Goal: Transaction & Acquisition: Purchase product/service

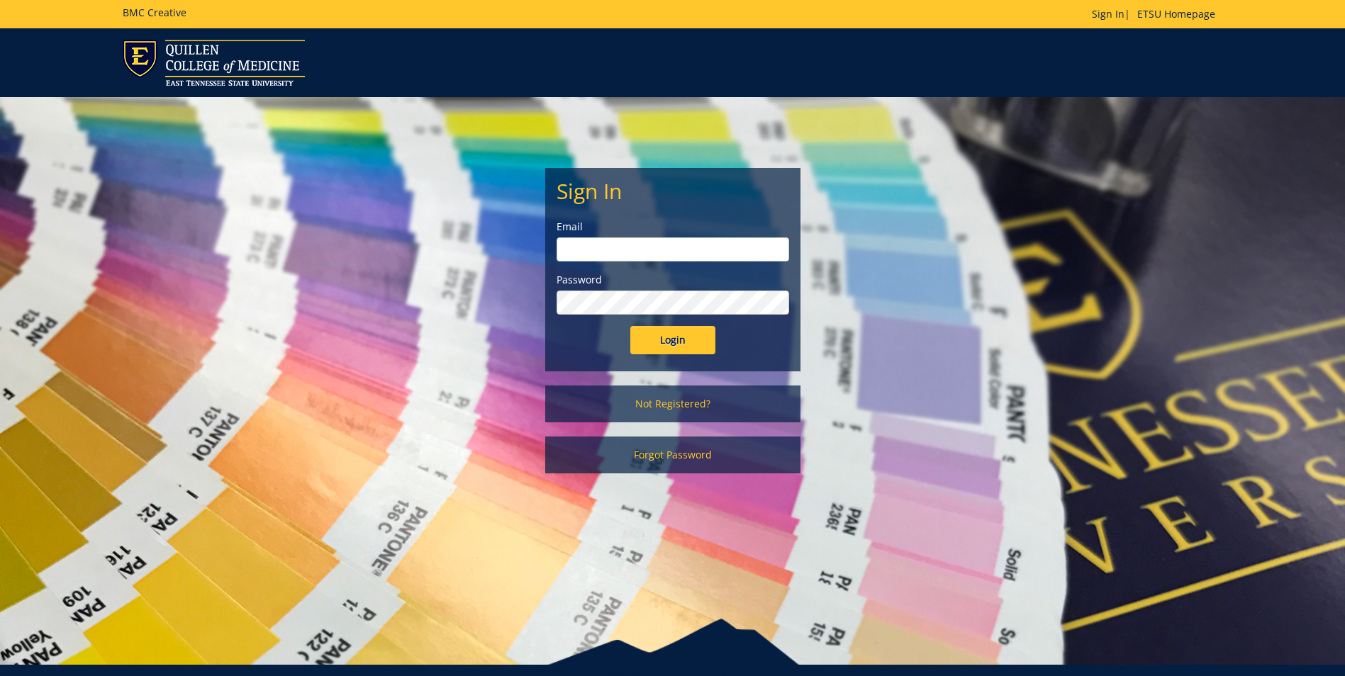
type input "[EMAIL_ADDRESS][DOMAIN_NAME]"
click at [675, 336] on input "Login" at bounding box center [672, 340] width 85 height 28
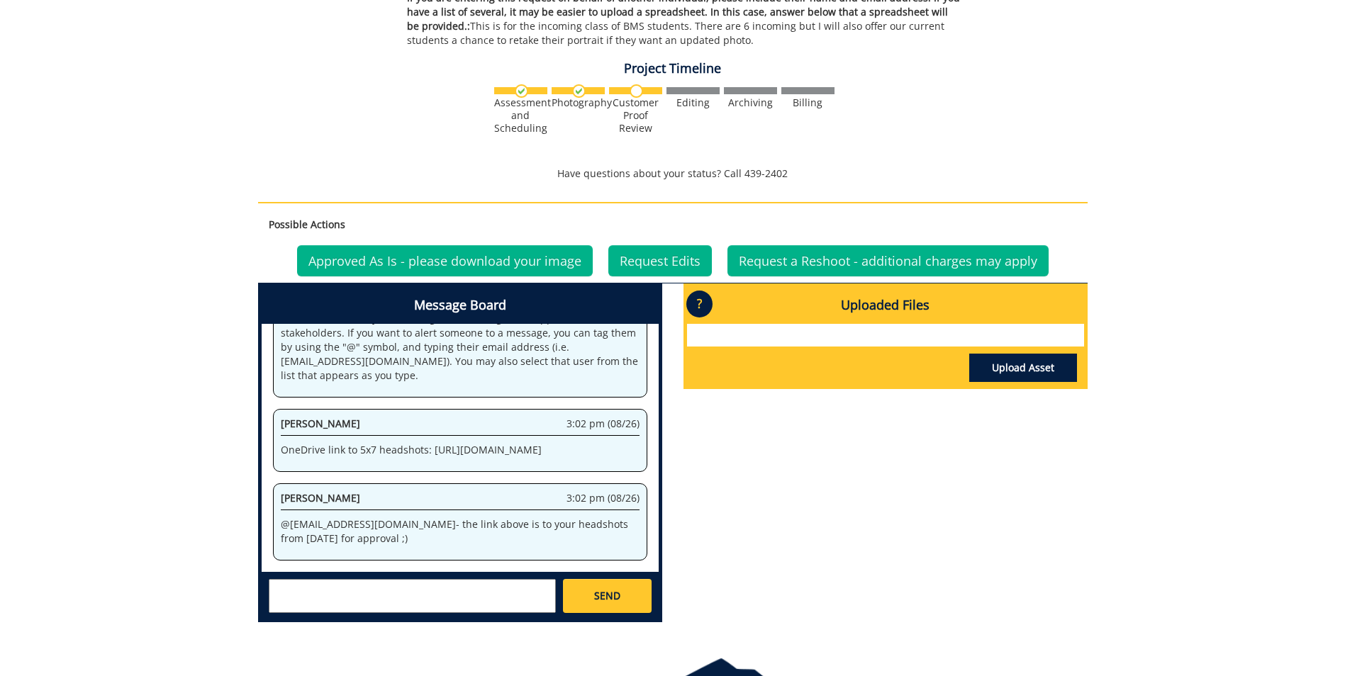
scroll to position [96, 0]
click at [306, 443] on p "OneDrive link to 5x7 headshots: https://etsu365-my.sharepoint.com/:f:/g/persona…" at bounding box center [460, 450] width 359 height 14
drag, startPoint x: 306, startPoint y: 424, endPoint x: 300, endPoint y: 431, distance: 9.5
click at [300, 443] on p "OneDrive link to 5x7 headshots: https://etsu365-my.sharepoint.com/:f:/g/persona…" at bounding box center [460, 450] width 359 height 14
click at [299, 443] on p "OneDrive link to 5x7 headshots: https://etsu365-my.sharepoint.com/:f:/g/persona…" at bounding box center [460, 450] width 359 height 14
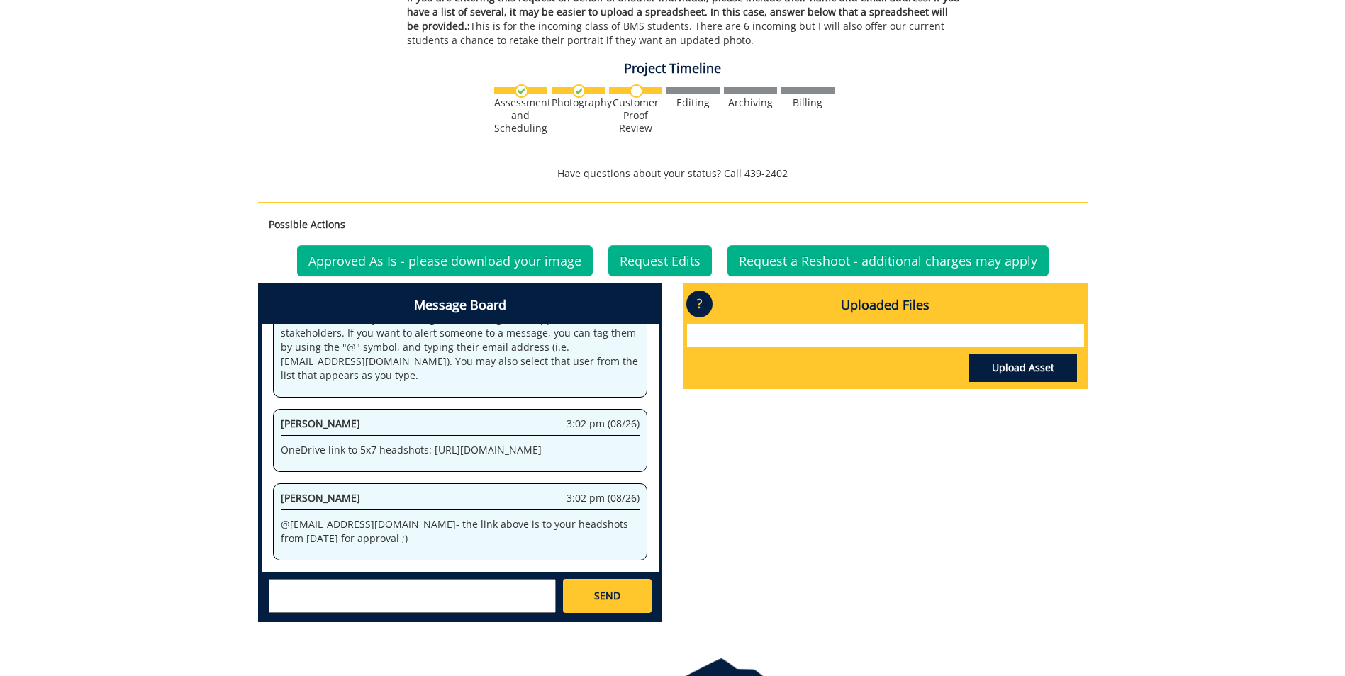
click at [299, 443] on p "OneDrive link to 5x7 headshots: https://etsu365-my.sharepoint.com/:f:/g/persona…" at bounding box center [460, 450] width 359 height 14
drag, startPoint x: 337, startPoint y: 439, endPoint x: 430, endPoint y: 414, distance: 96.1
click at [430, 443] on p "OneDrive link to 5x7 headshots: https://etsu365-my.sharepoint.com/:f:/g/persona…" at bounding box center [460, 450] width 359 height 14
copy p "https://etsu365-my.sharepoint.com/:f:/g/personal/gougeja_etsu_edu/EqPvxPLget5Mo…"
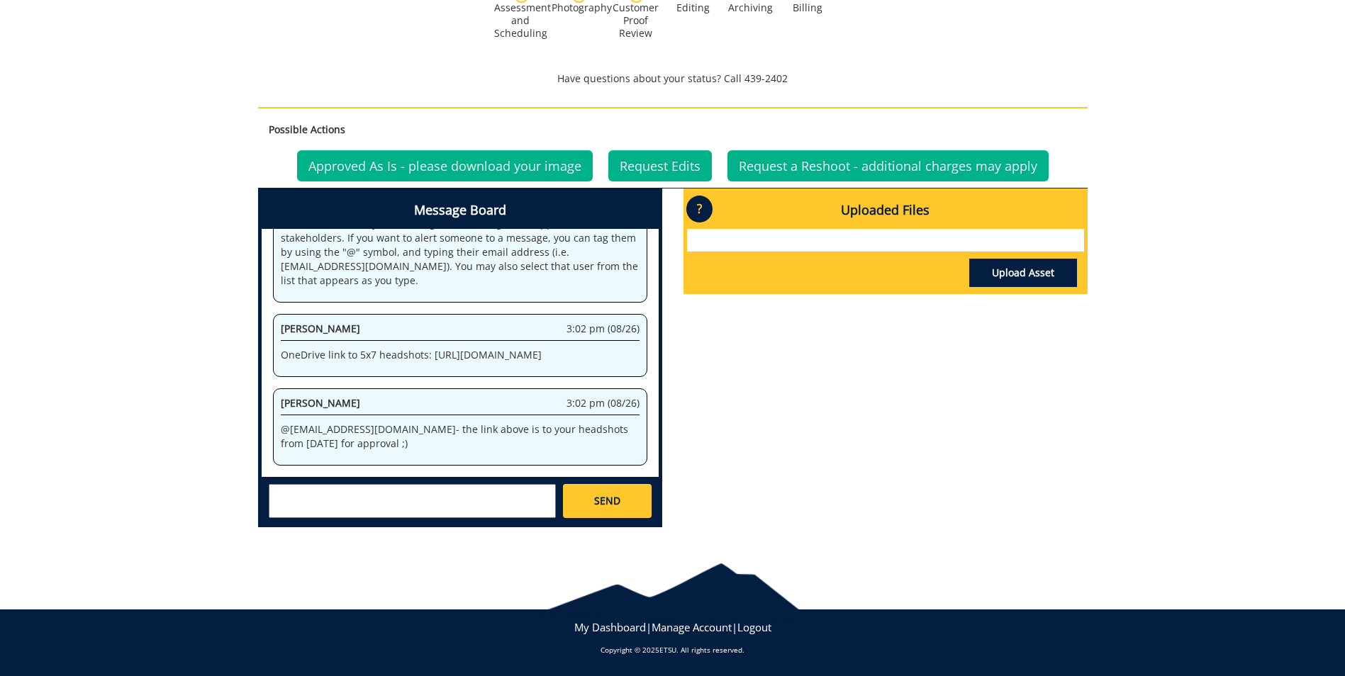
click at [388, 495] on textarea at bounding box center [412, 501] width 287 height 34
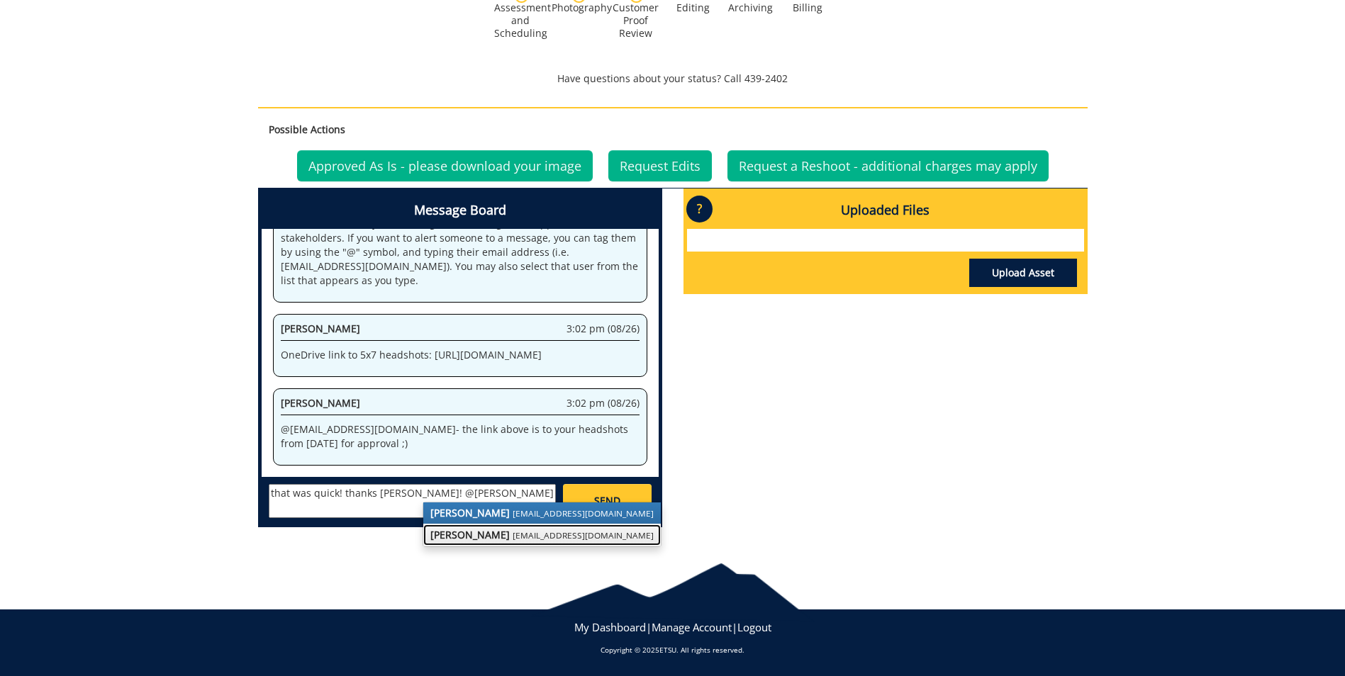
click at [481, 537] on strong "Jeremiah Gouge" at bounding box center [469, 534] width 79 height 13
type textarea "that was quick! thanks Jeremy! @gougeja@etsu.edu"
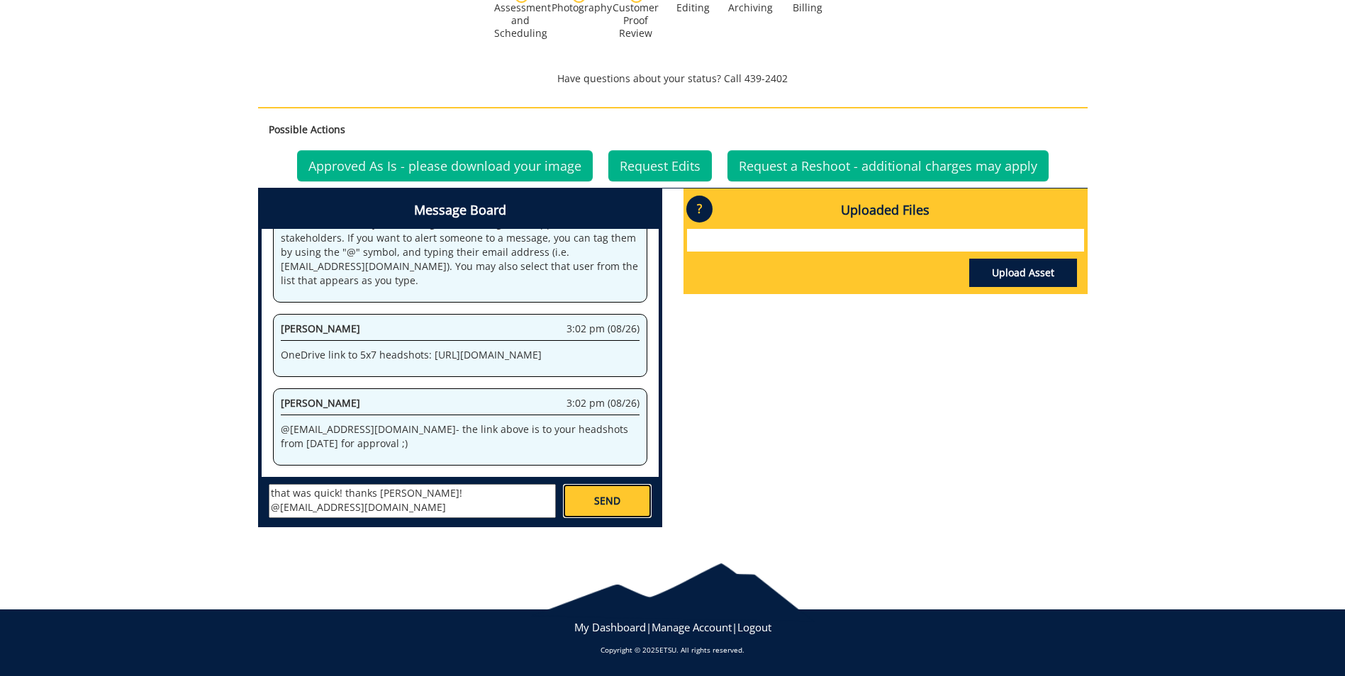
click at [600, 499] on span "SEND" at bounding box center [607, 501] width 26 height 14
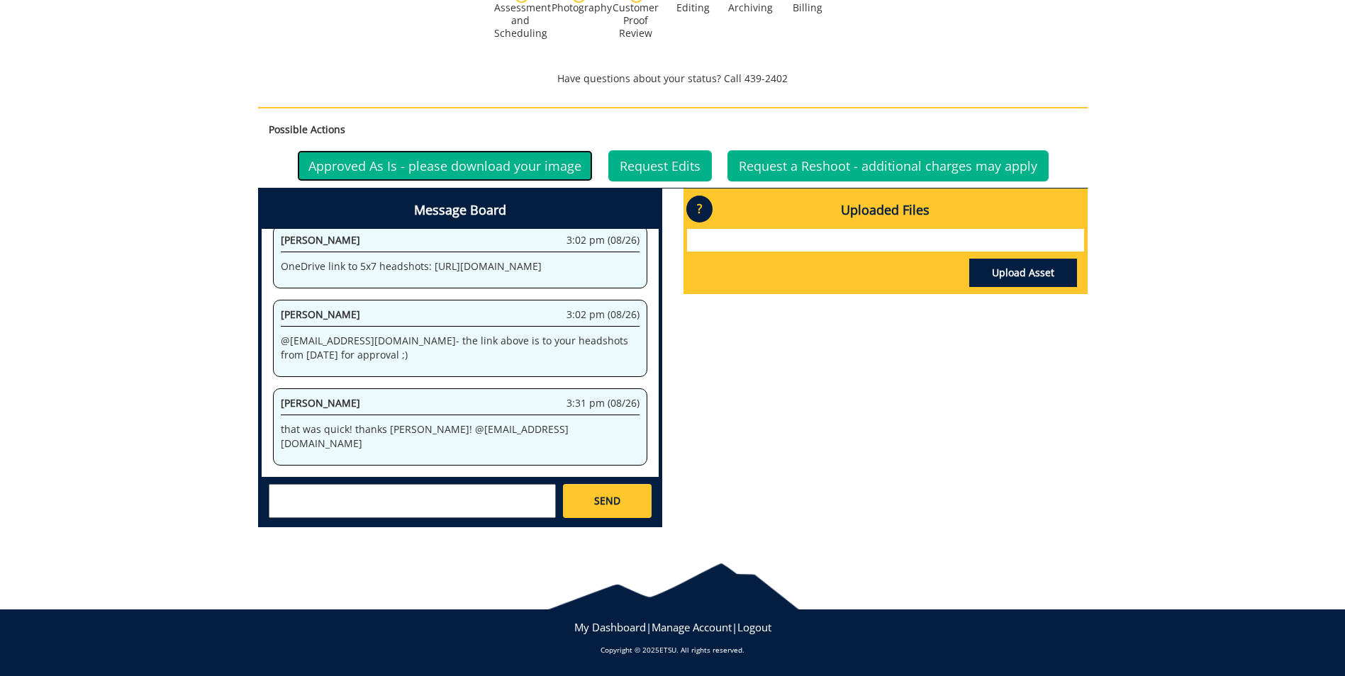
click at [373, 167] on link "Approved As Is - please download your image" at bounding box center [445, 165] width 296 height 31
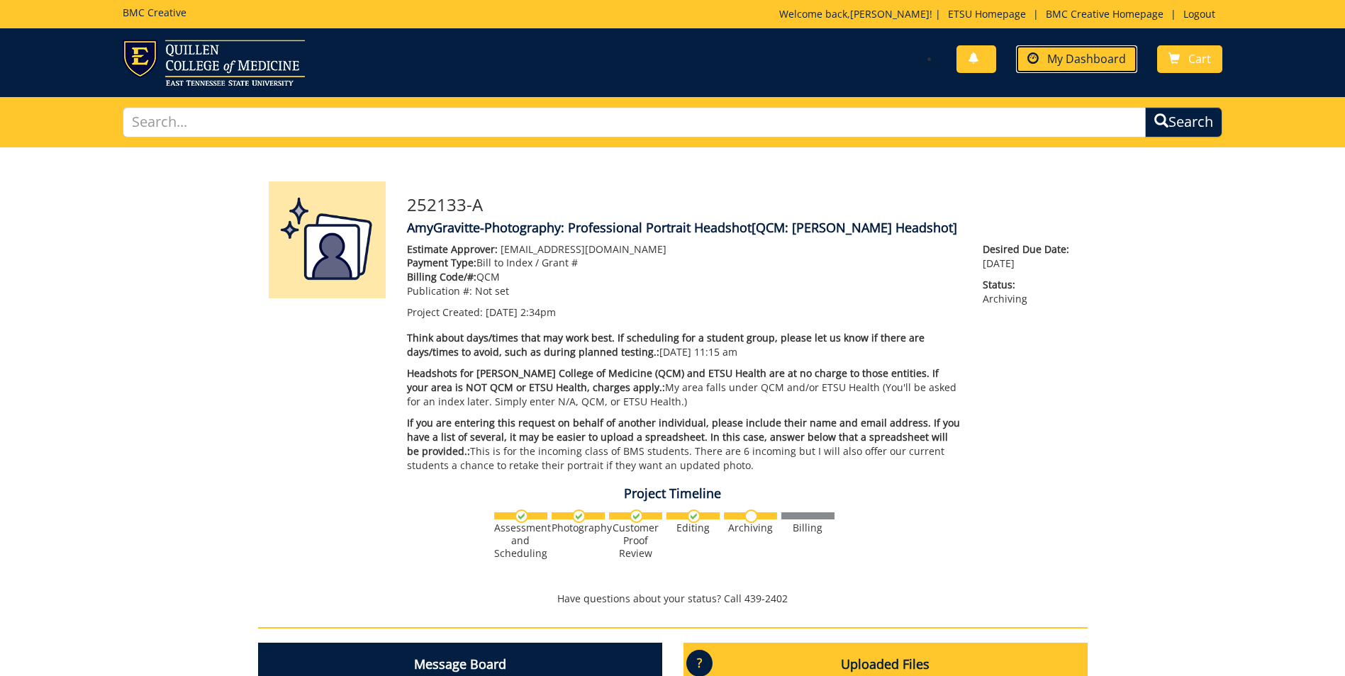
click at [1083, 57] on span "My Dashboard" at bounding box center [1086, 59] width 79 height 16
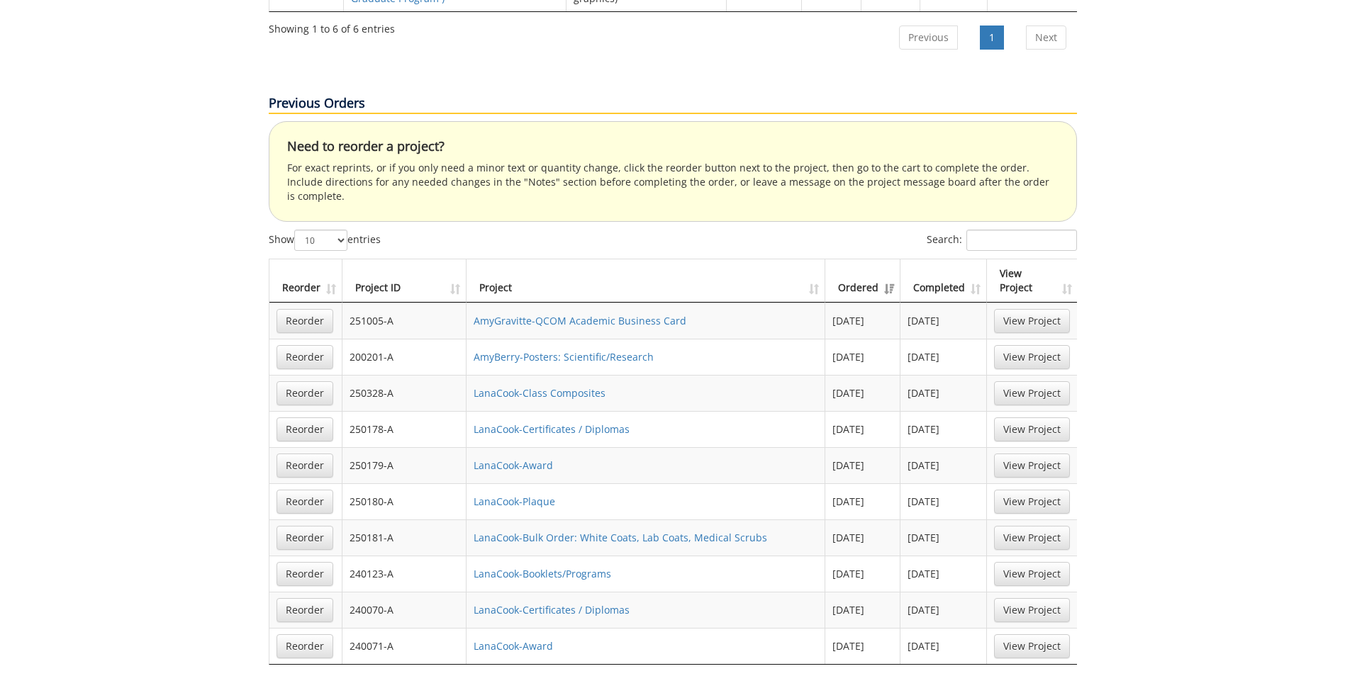
scroll to position [1205, 0]
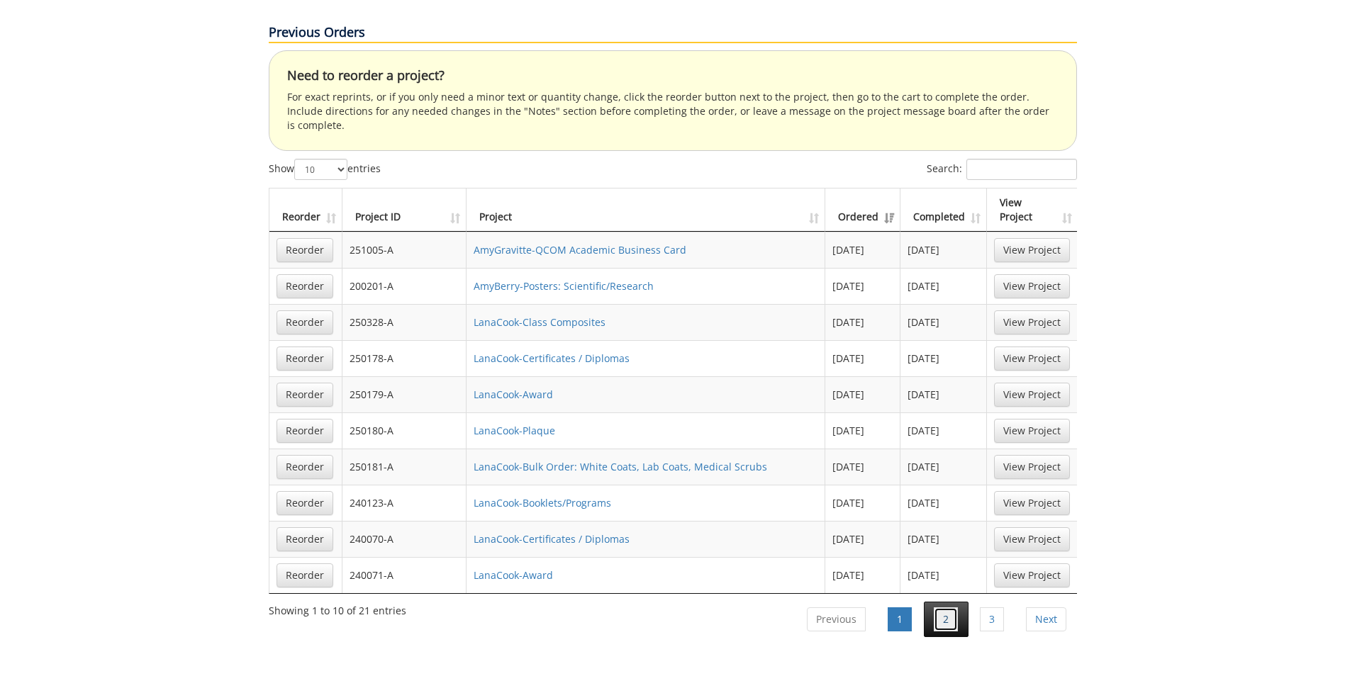
click at [950, 607] on link "2" at bounding box center [945, 619] width 24 height 24
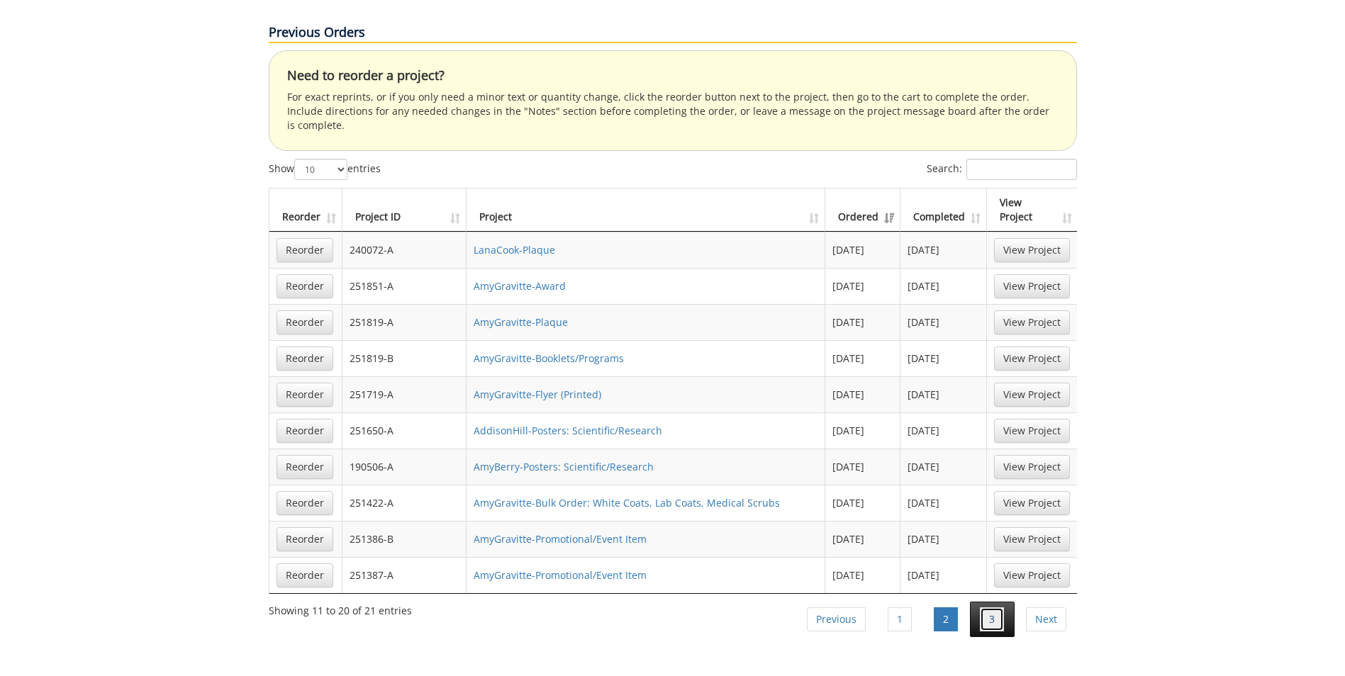
click at [980, 607] on link "3" at bounding box center [992, 619] width 24 height 24
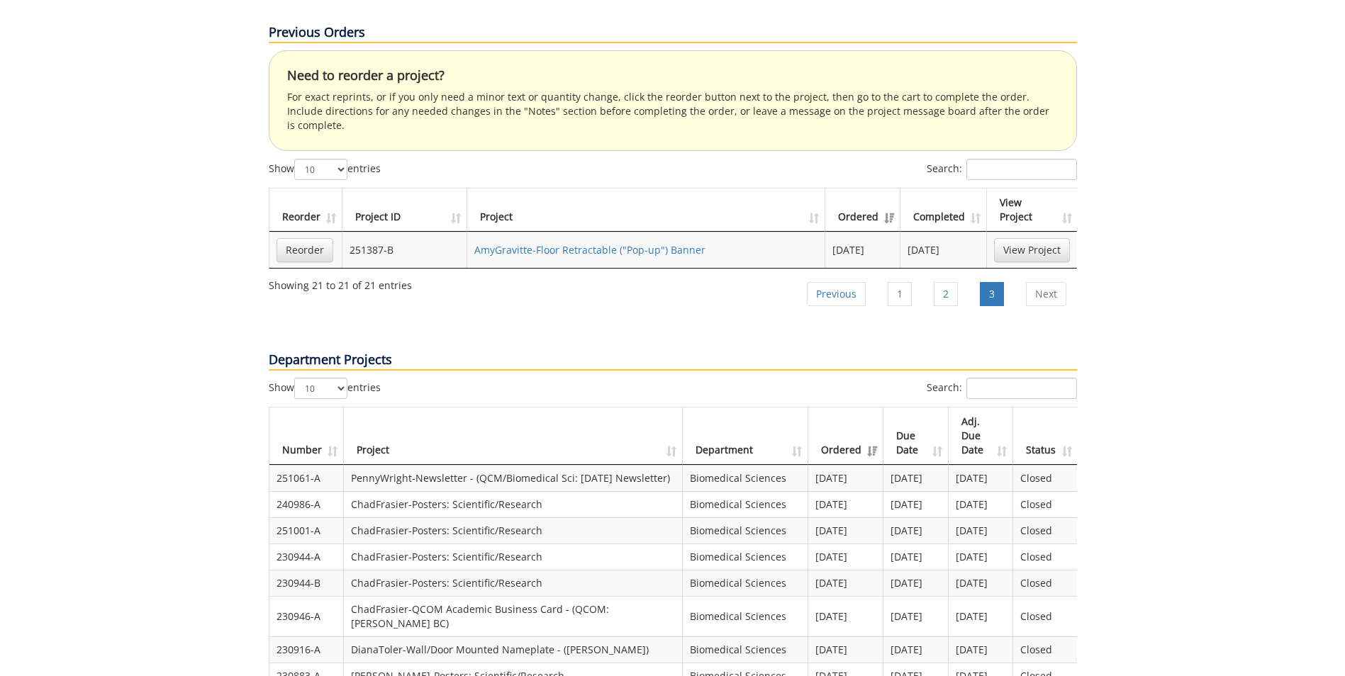
scroll to position [1599, 0]
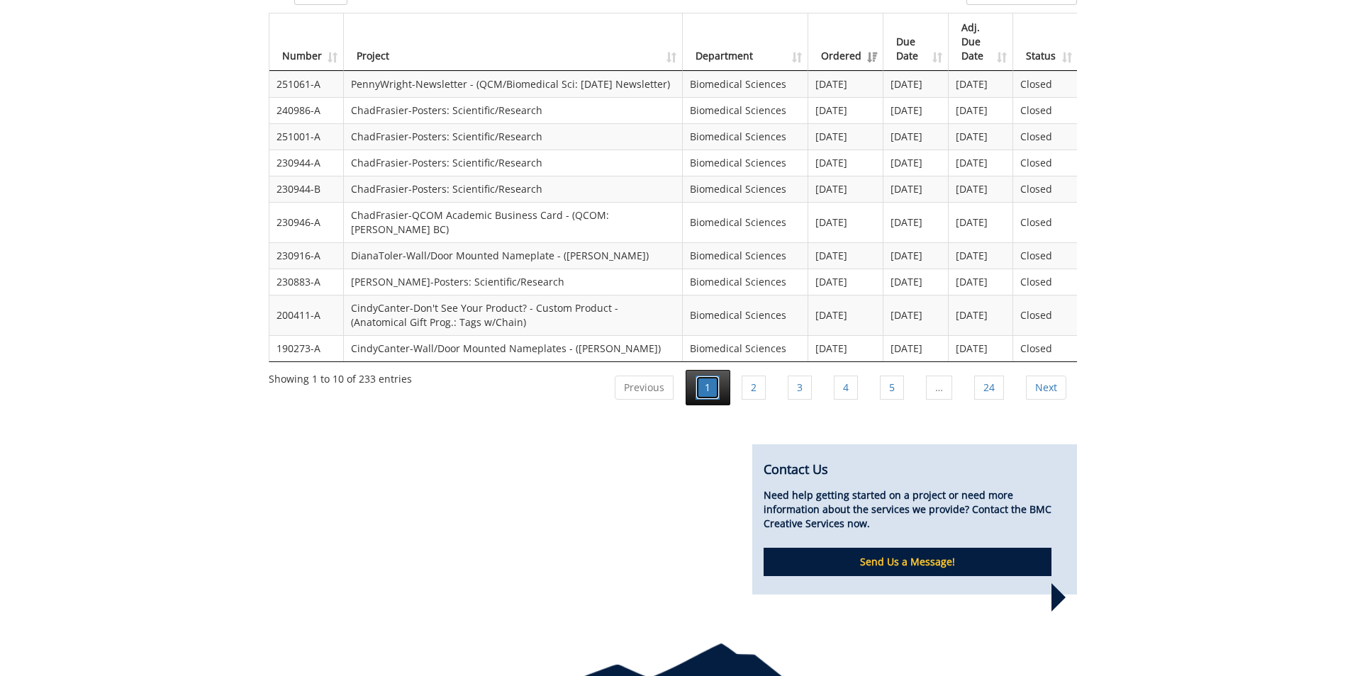
click at [719, 376] on link "1" at bounding box center [707, 388] width 24 height 24
click at [712, 376] on link "1" at bounding box center [707, 388] width 24 height 24
click at [620, 376] on link "Previous" at bounding box center [644, 388] width 59 height 24
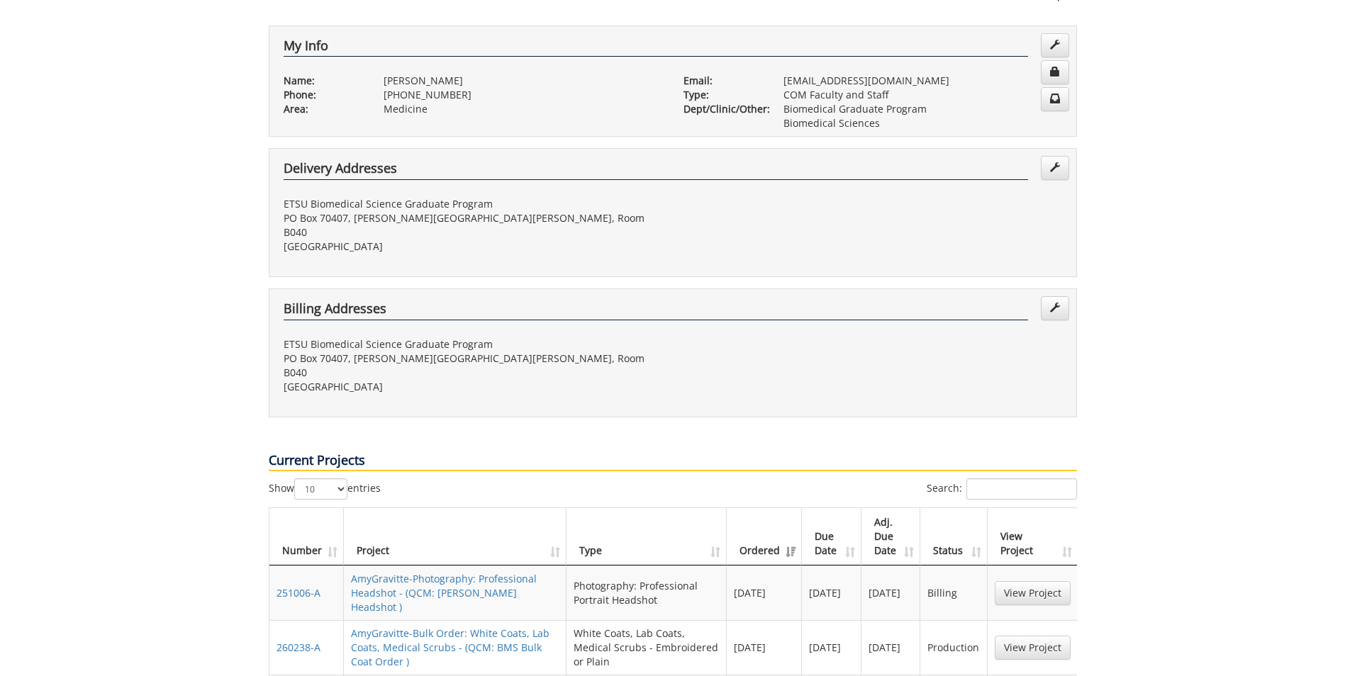
scroll to position [0, 0]
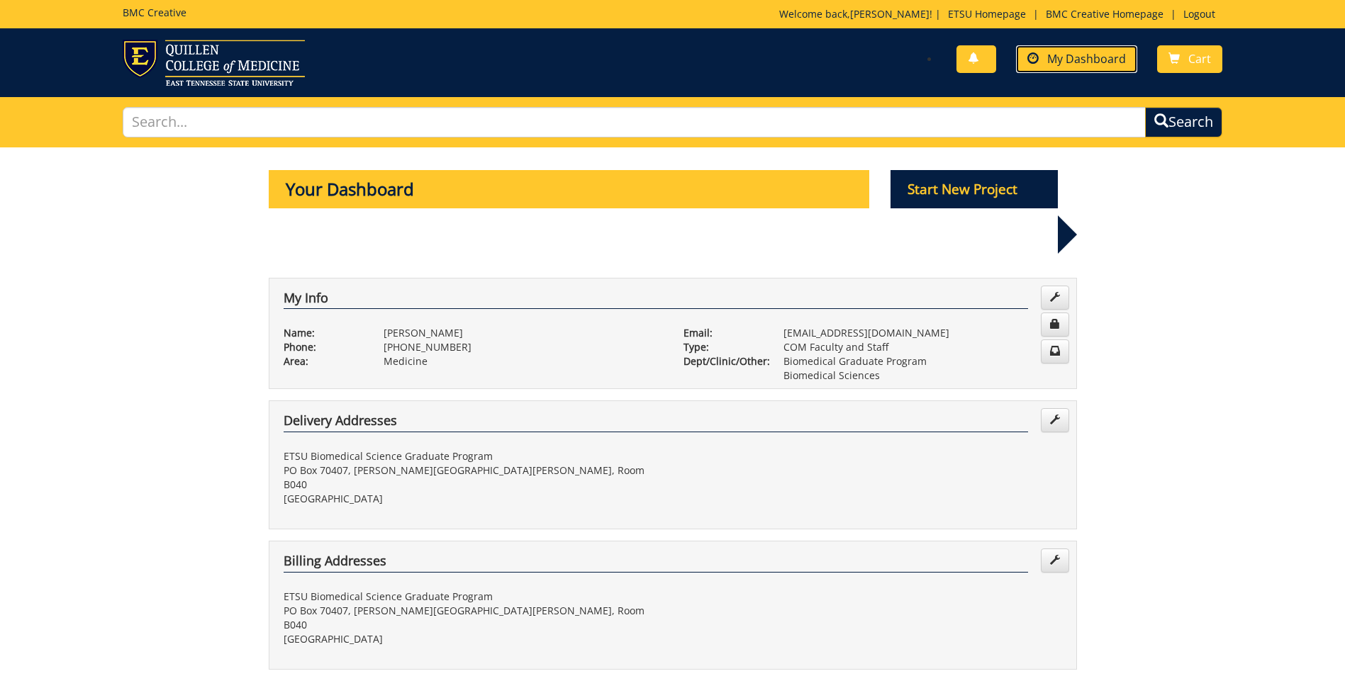
click at [1111, 52] on span "My Dashboard" at bounding box center [1086, 59] width 79 height 16
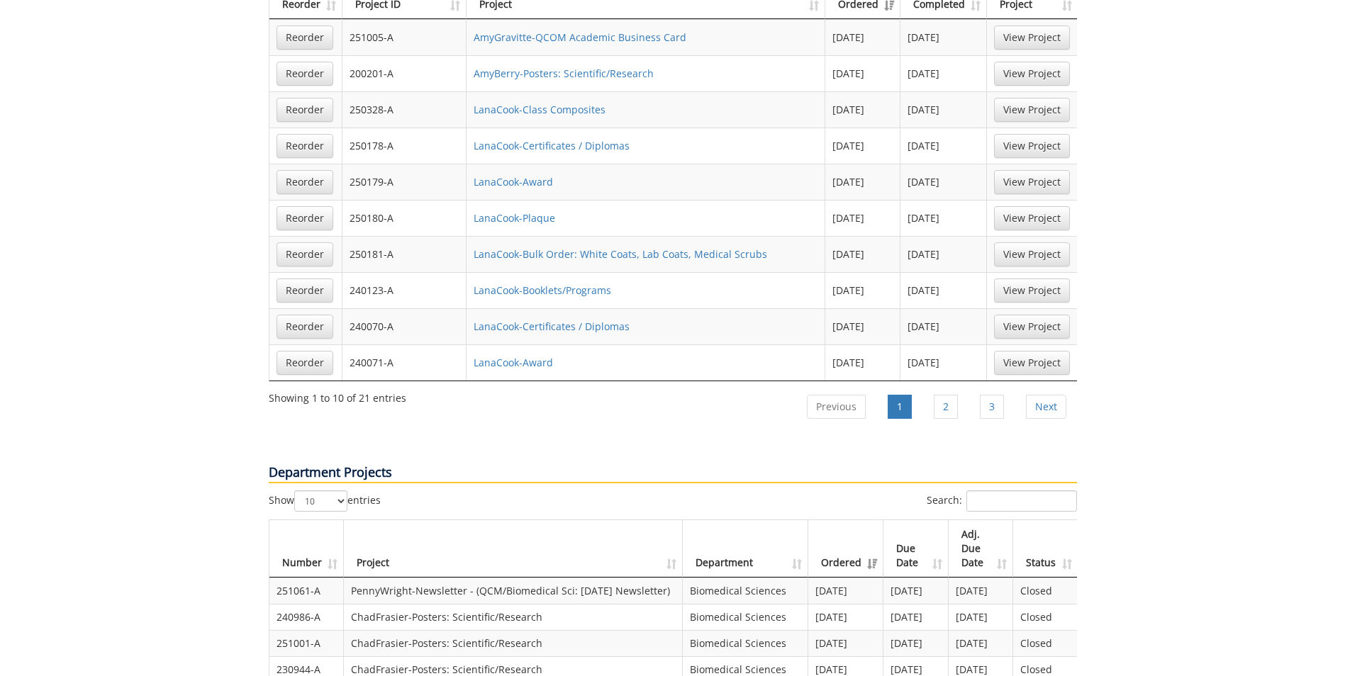
scroll to position [1924, 0]
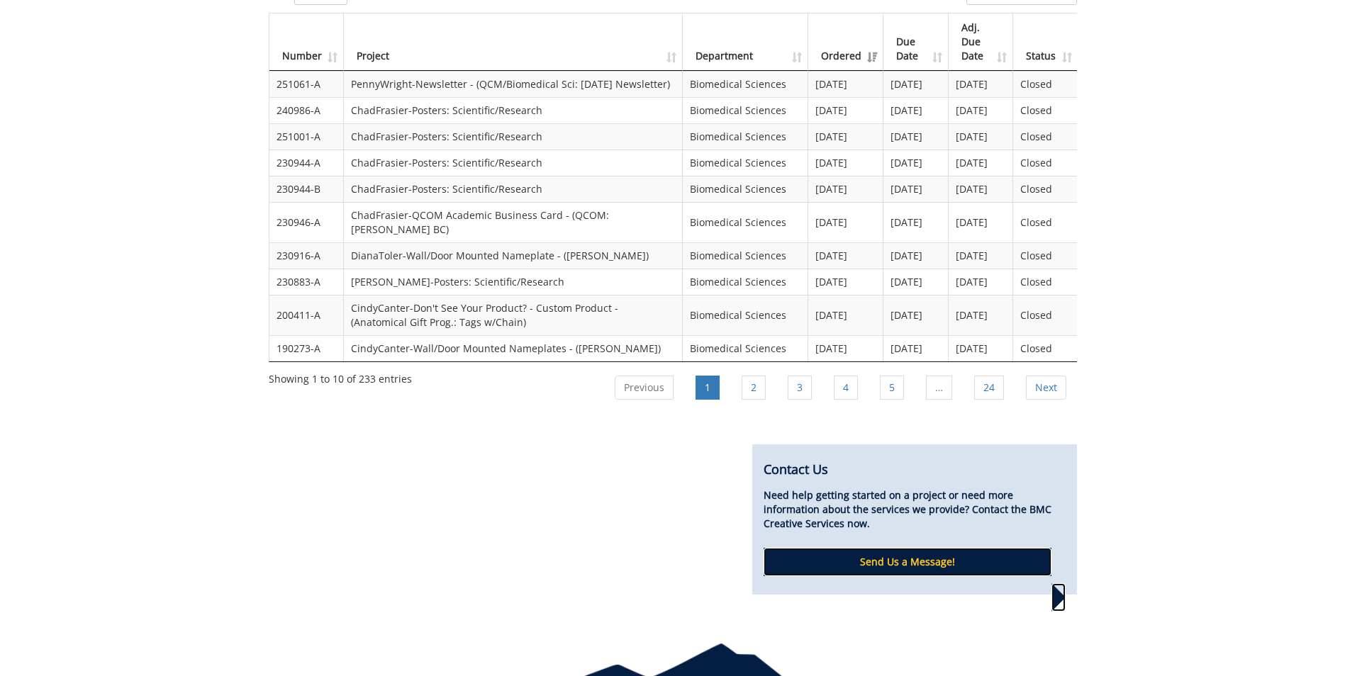
click at [952, 548] on p "Send Us a Message!" at bounding box center [907, 562] width 288 height 28
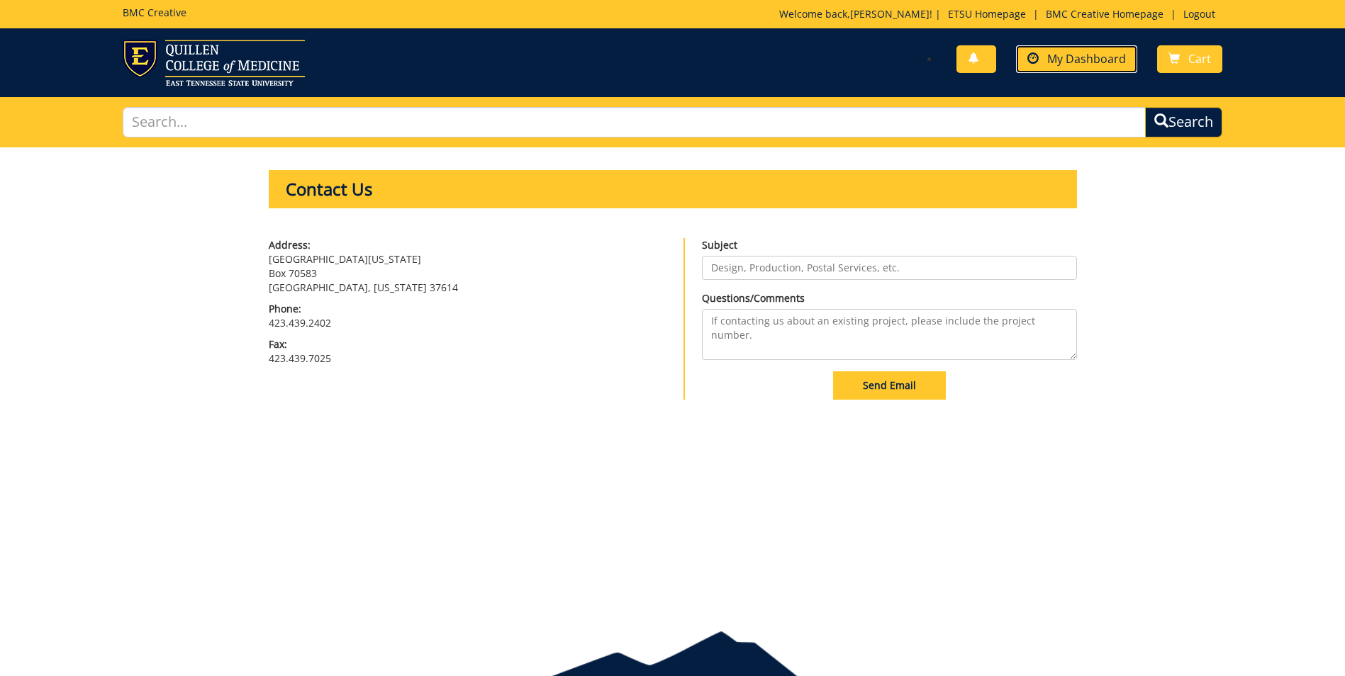
click at [1048, 56] on link "My Dashboard" at bounding box center [1076, 59] width 121 height 28
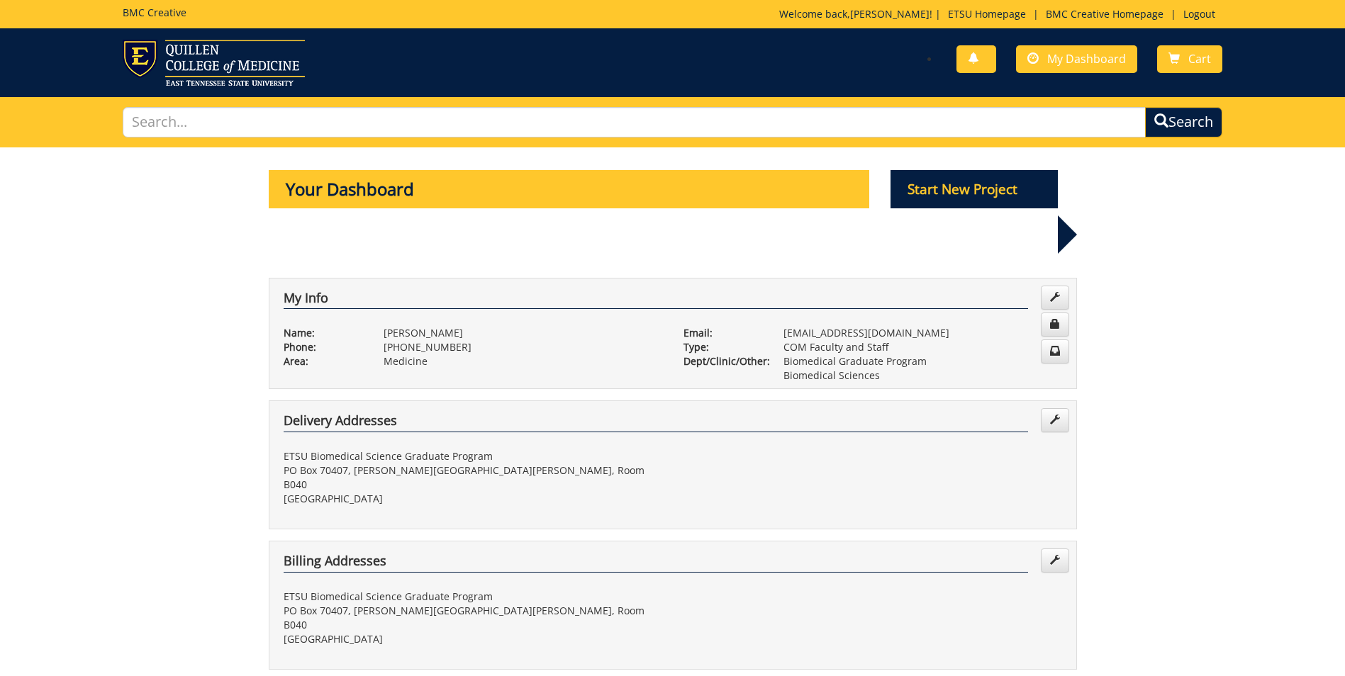
drag, startPoint x: 0, startPoint y: 0, endPoint x: 126, endPoint y: 431, distance: 449.0
click at [254, 111] on input "text" at bounding box center [634, 122] width 1023 height 30
click at [225, 124] on input "text" at bounding box center [634, 122] width 1023 height 30
type input "250328a"
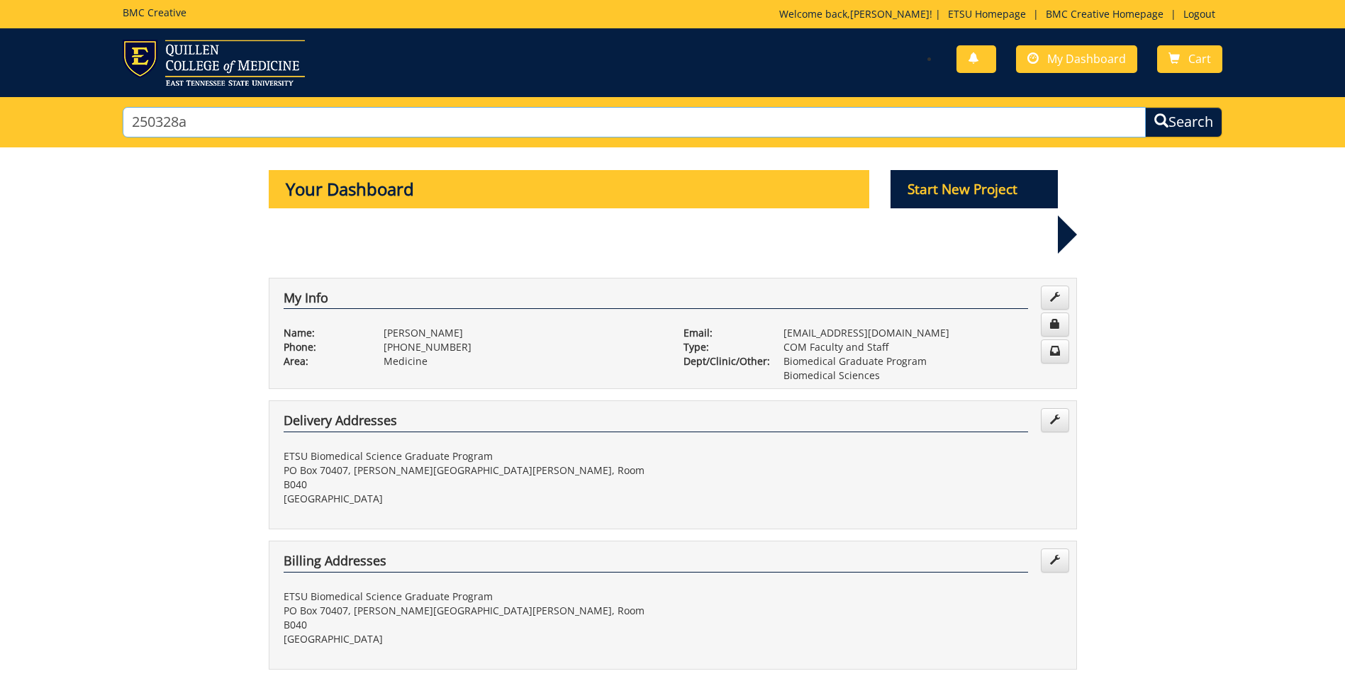
click at [1145, 107] on button "Search" at bounding box center [1183, 122] width 77 height 30
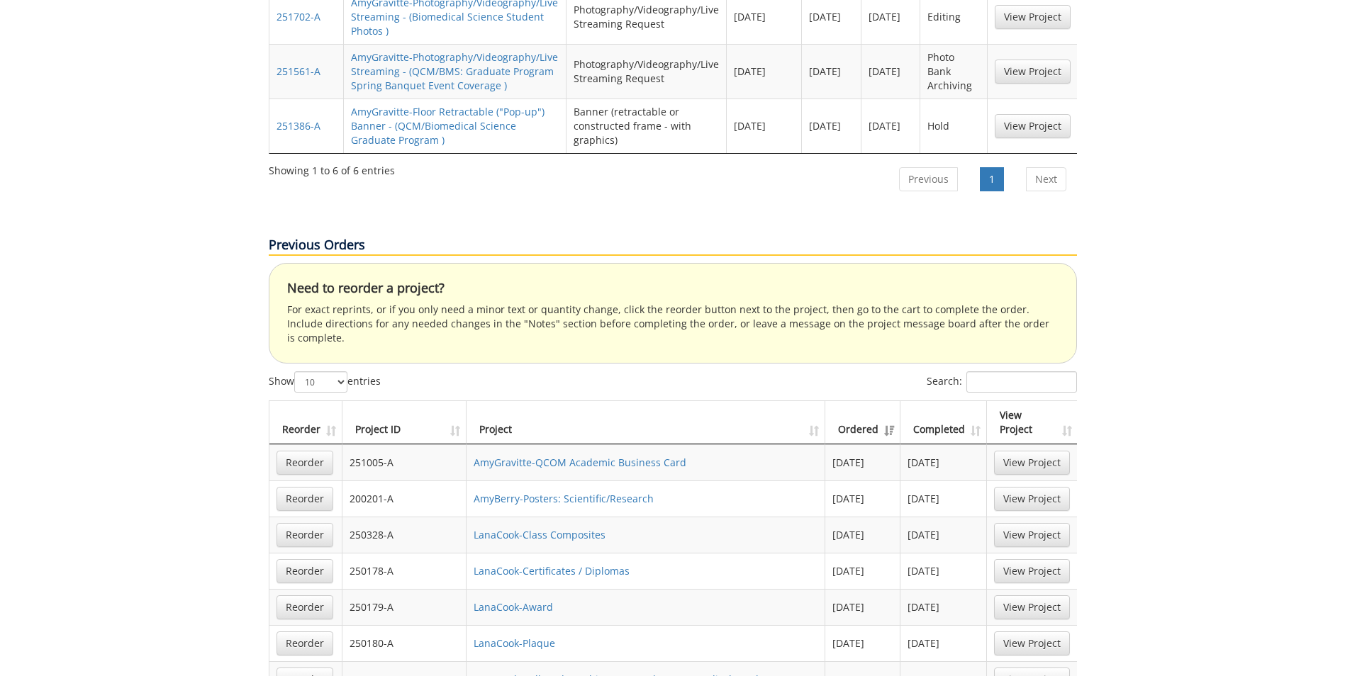
scroll to position [1134, 0]
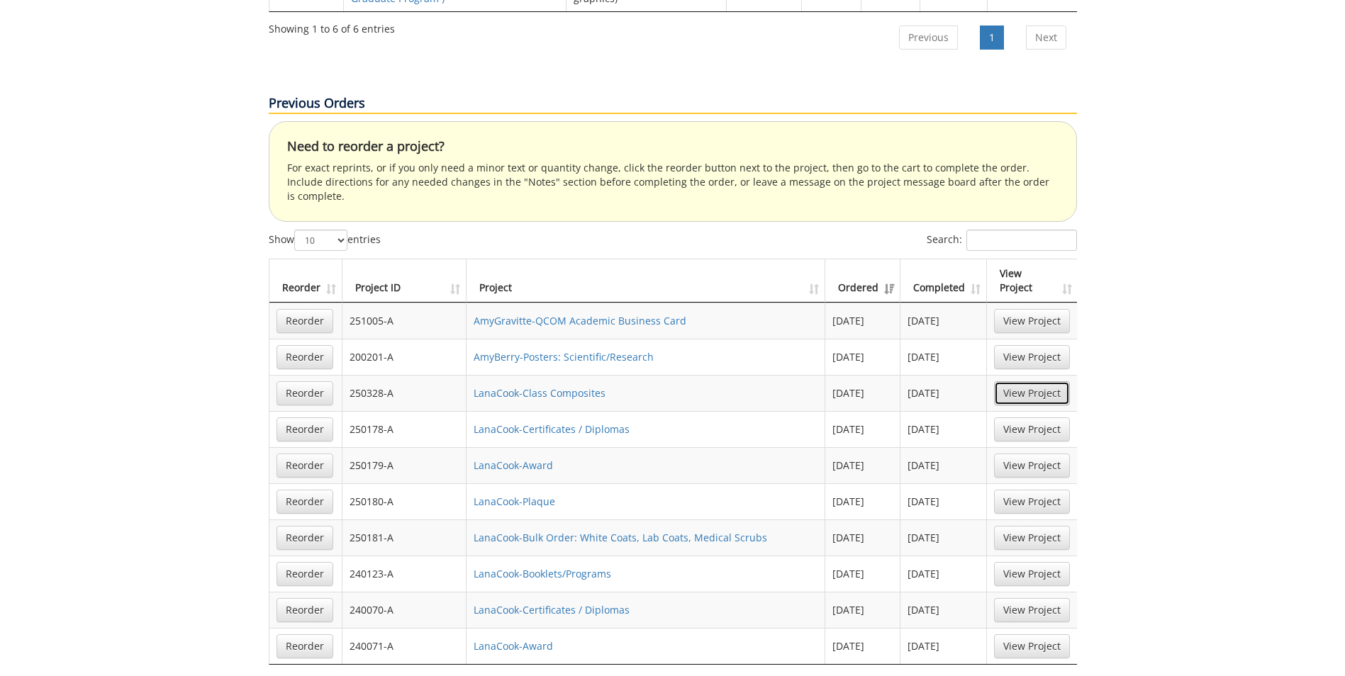
click at [1032, 381] on link "View Project" at bounding box center [1032, 393] width 76 height 24
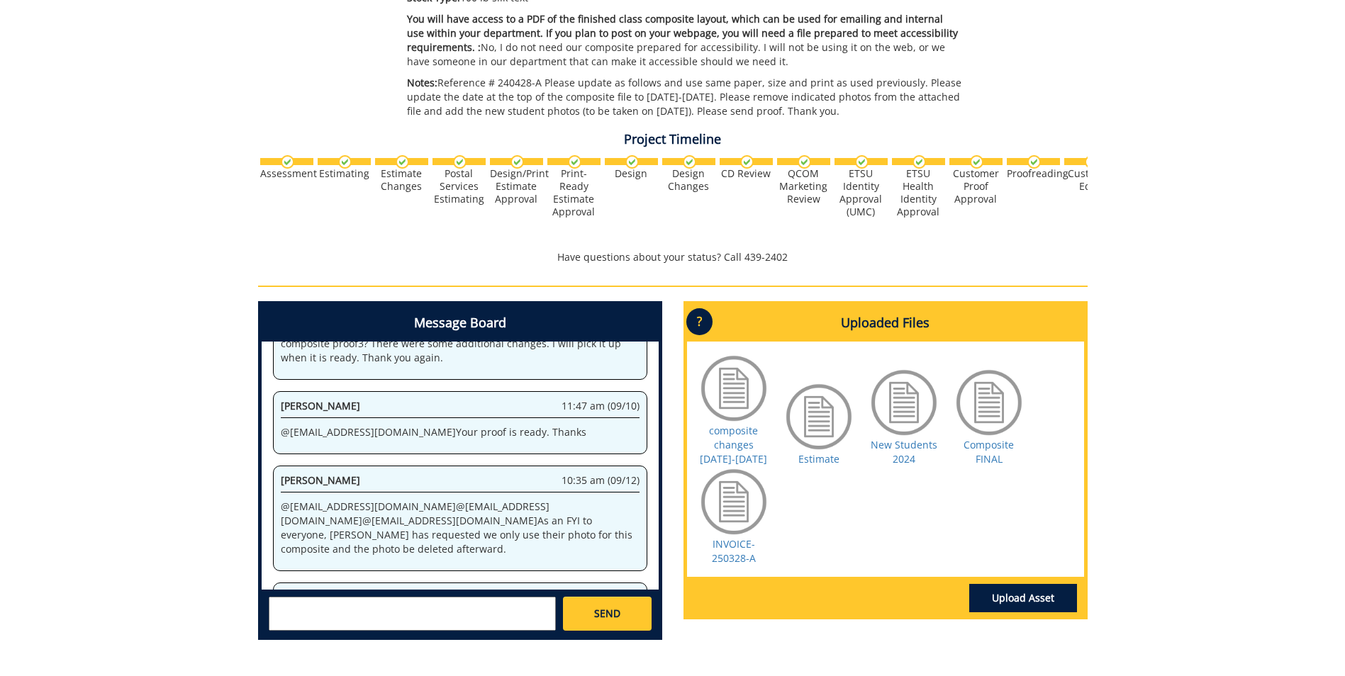
scroll to position [1050, 0]
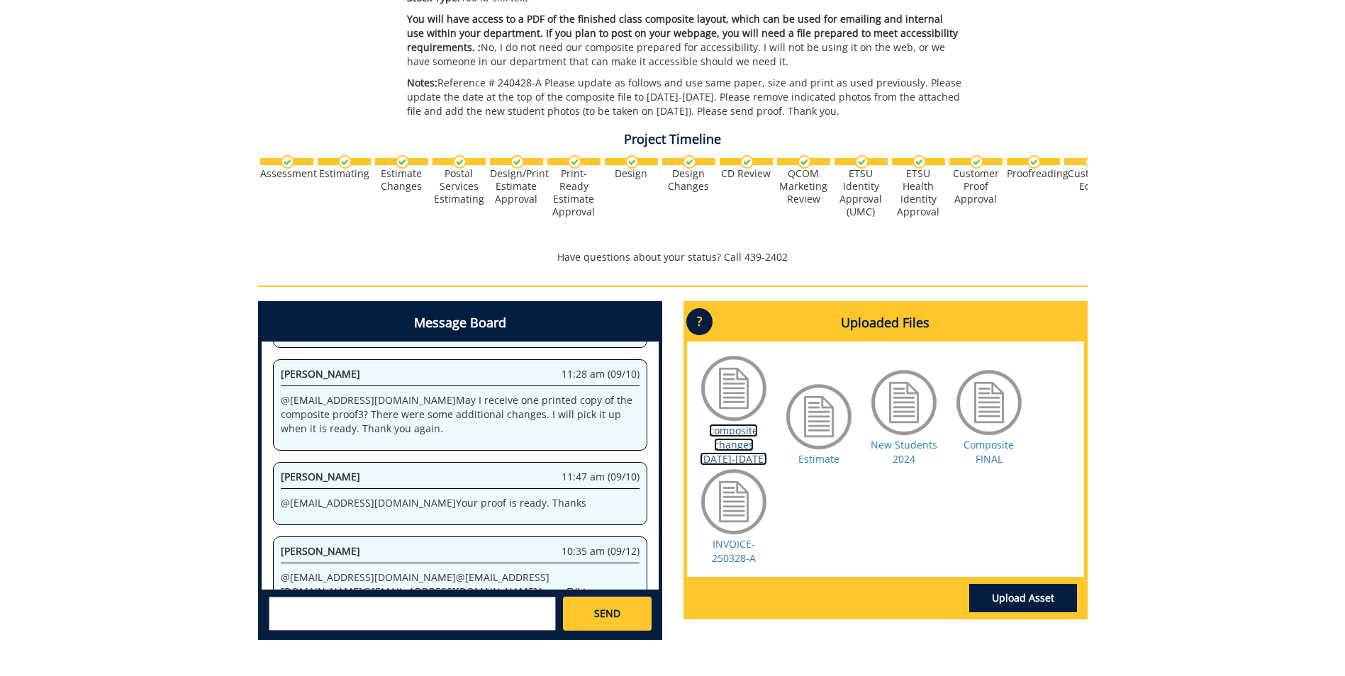
click at [724, 460] on link "composite changes [DATE]-[DATE]" at bounding box center [733, 445] width 67 height 42
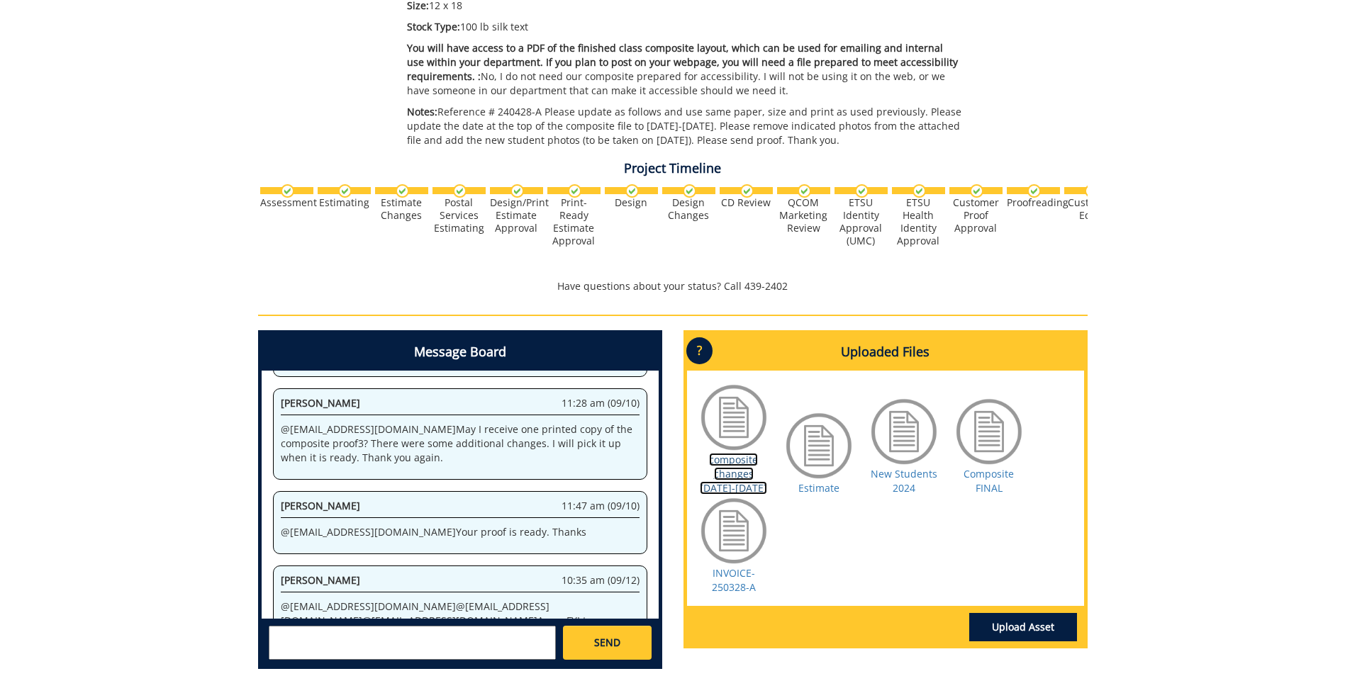
scroll to position [325, 0]
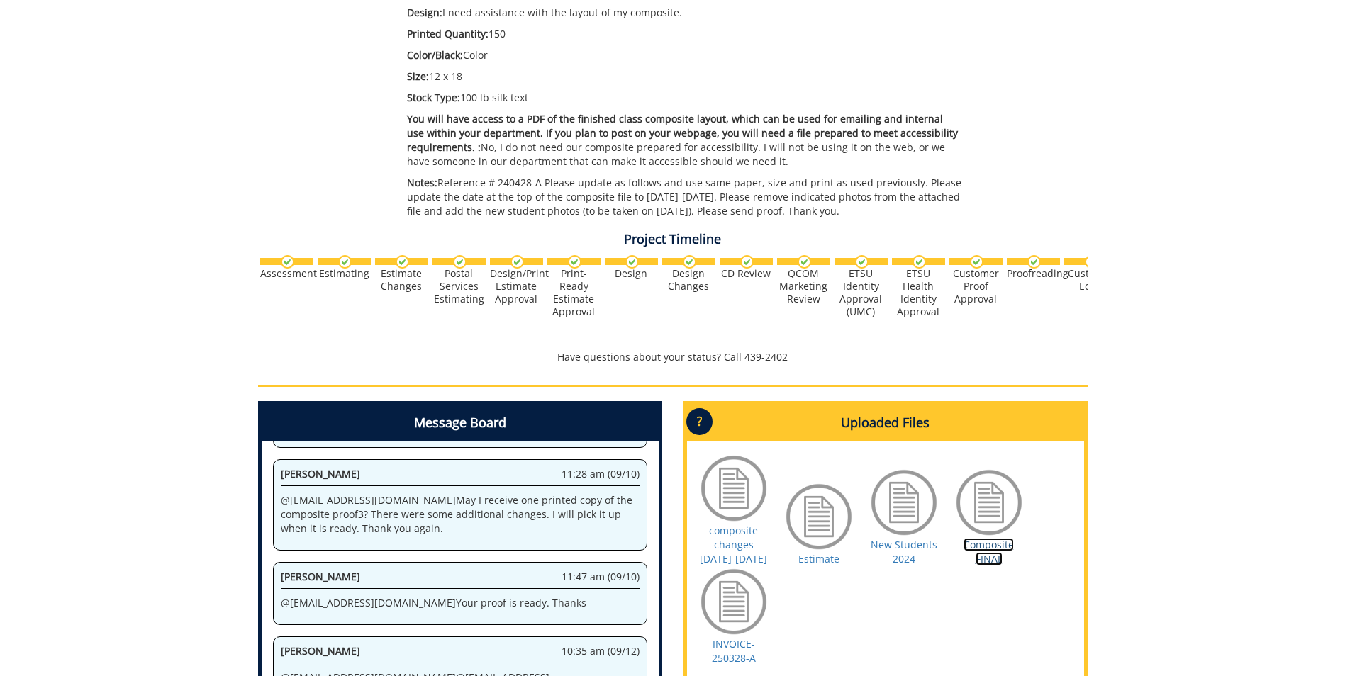
click at [982, 555] on link "Composite FINAL" at bounding box center [988, 552] width 50 height 28
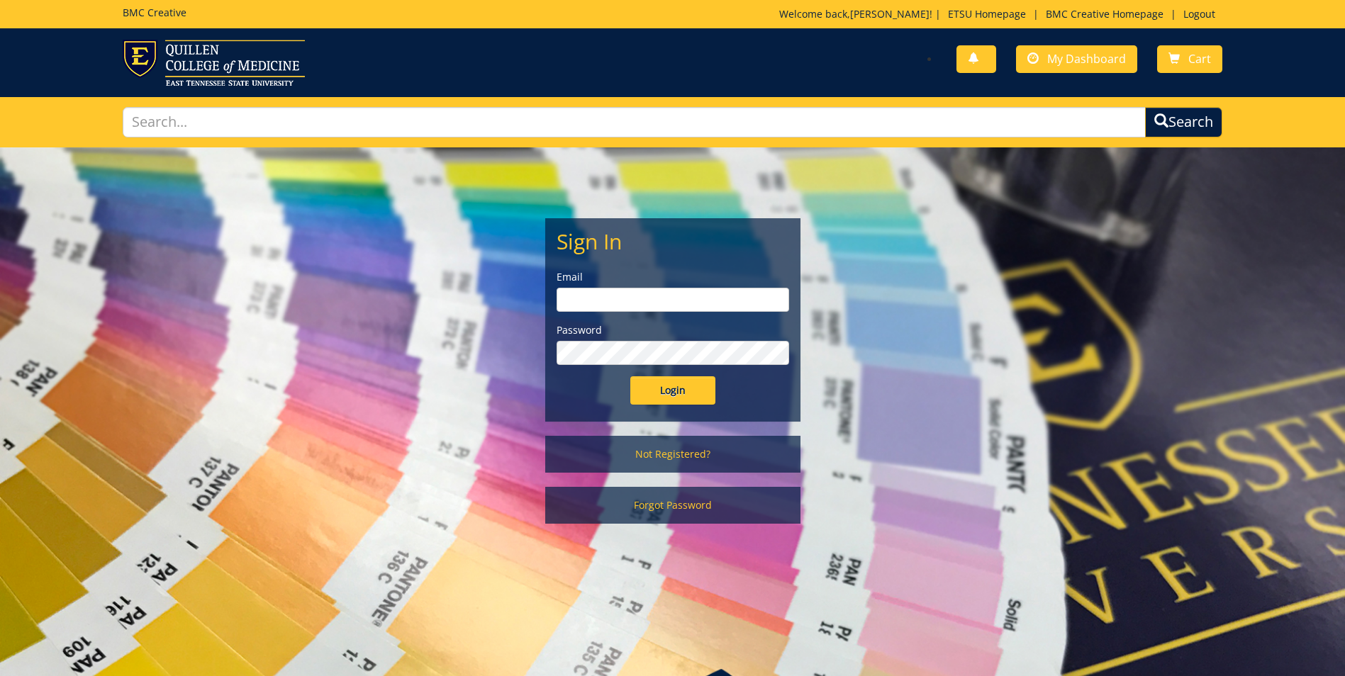
type input "[EMAIL_ADDRESS][DOMAIN_NAME]"
click at [665, 388] on input "Login" at bounding box center [672, 390] width 85 height 28
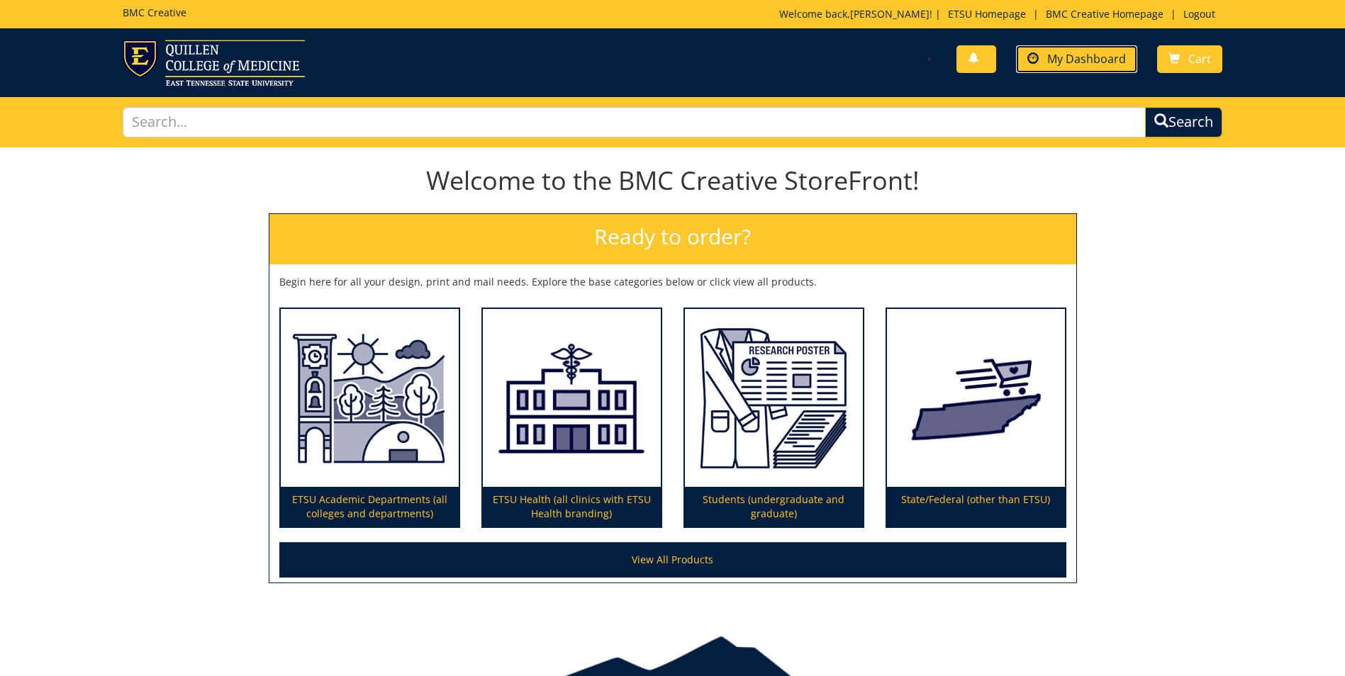
click at [1072, 54] on span "My Dashboard" at bounding box center [1086, 59] width 79 height 16
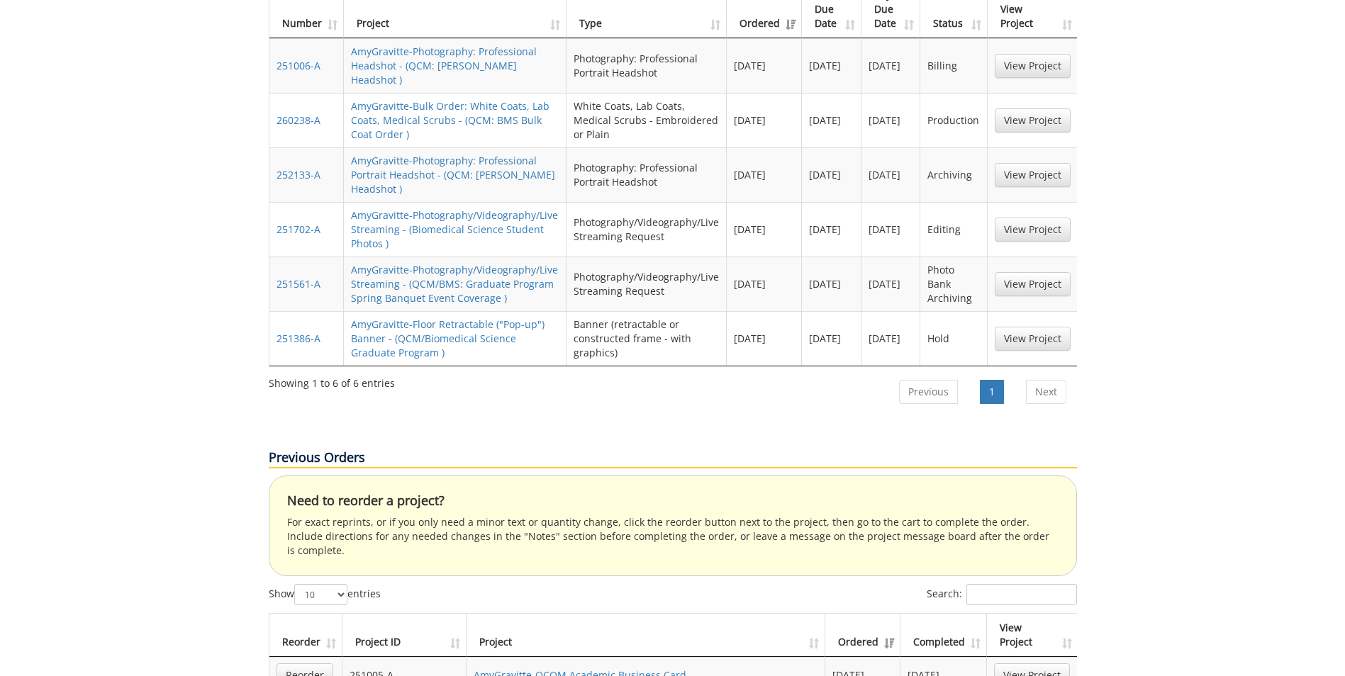
scroll to position [921, 0]
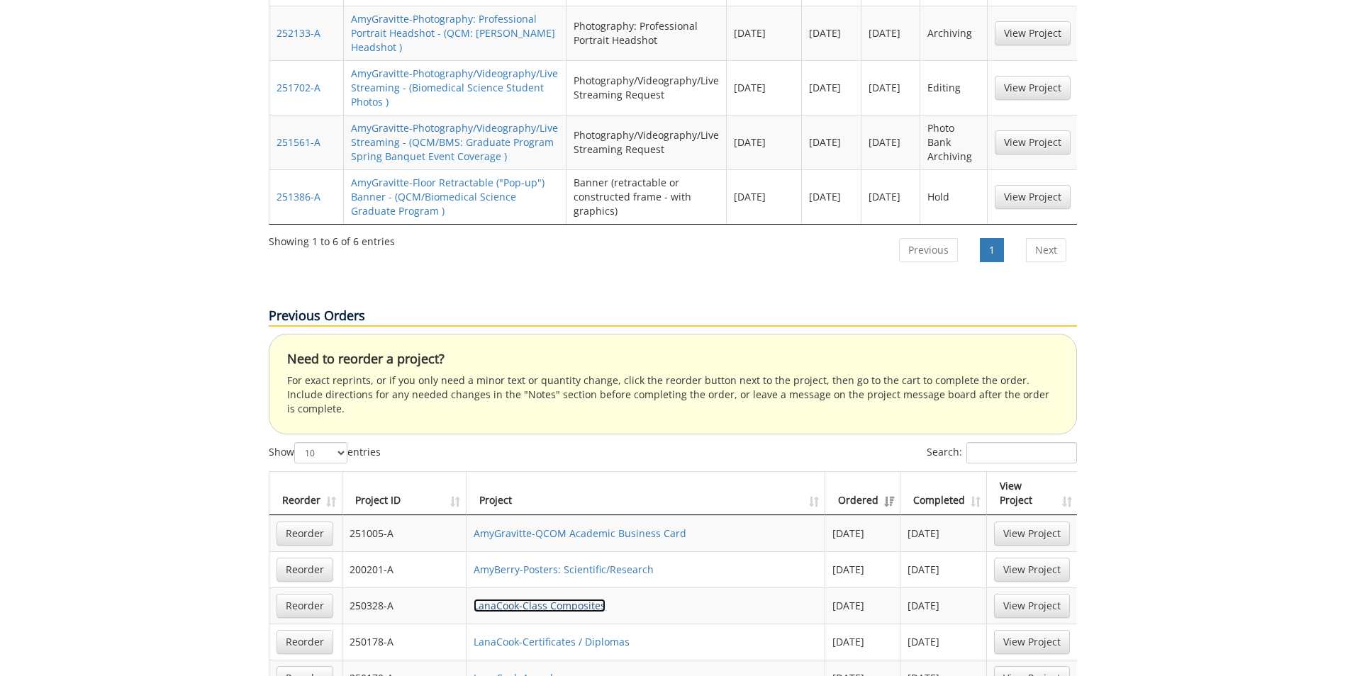
click at [548, 599] on link "LanaCook-Class Composites" at bounding box center [539, 605] width 132 height 13
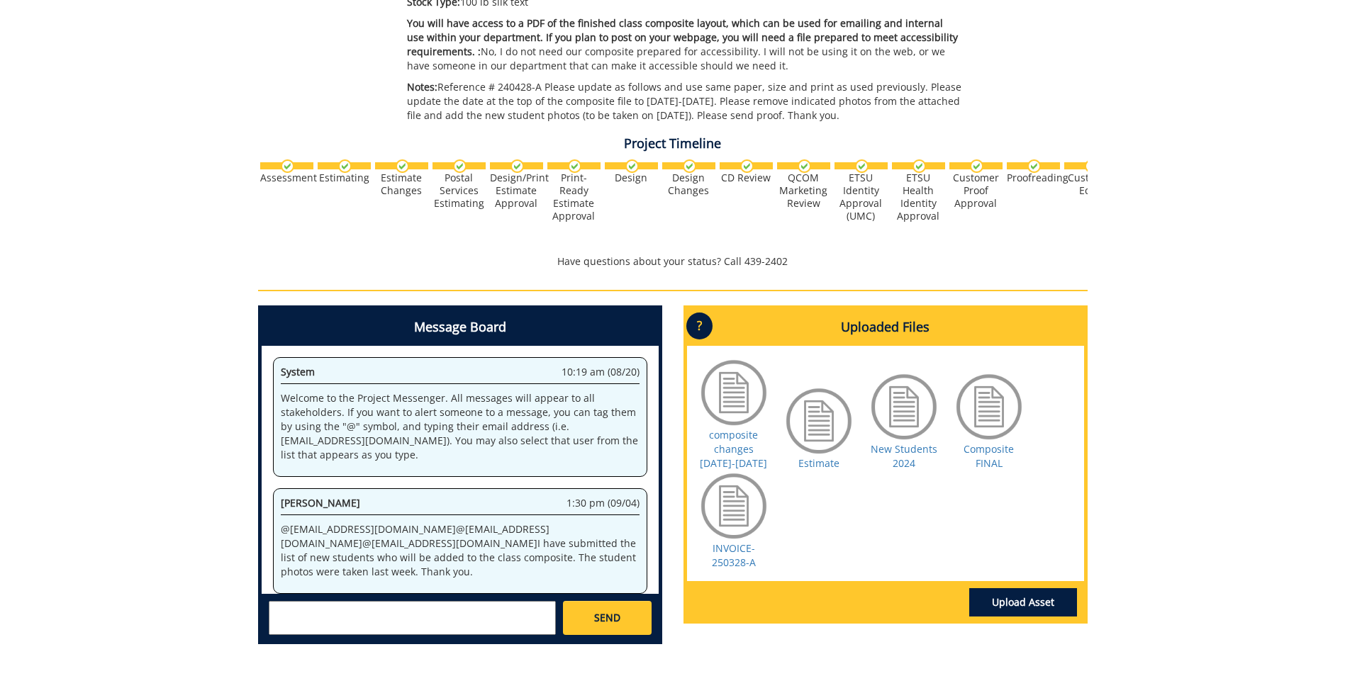
scroll to position [1191, 0]
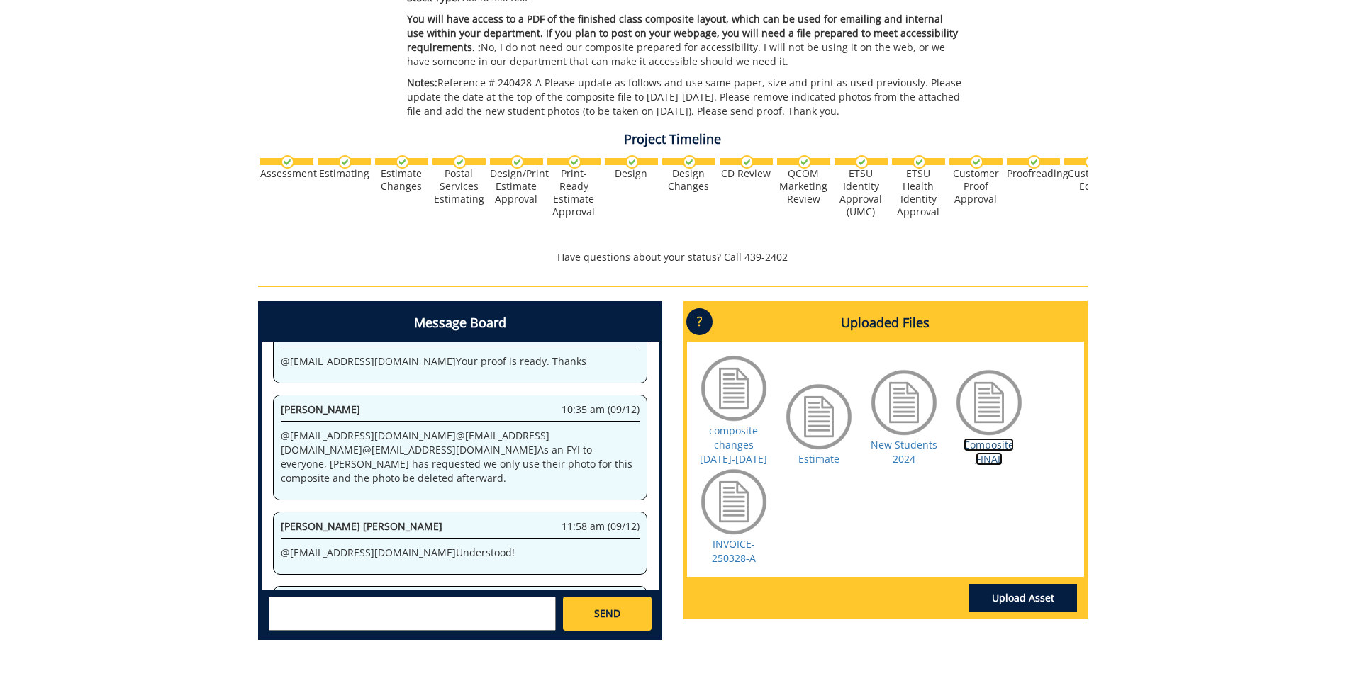
click at [988, 452] on link "Composite FINAL" at bounding box center [988, 452] width 50 height 28
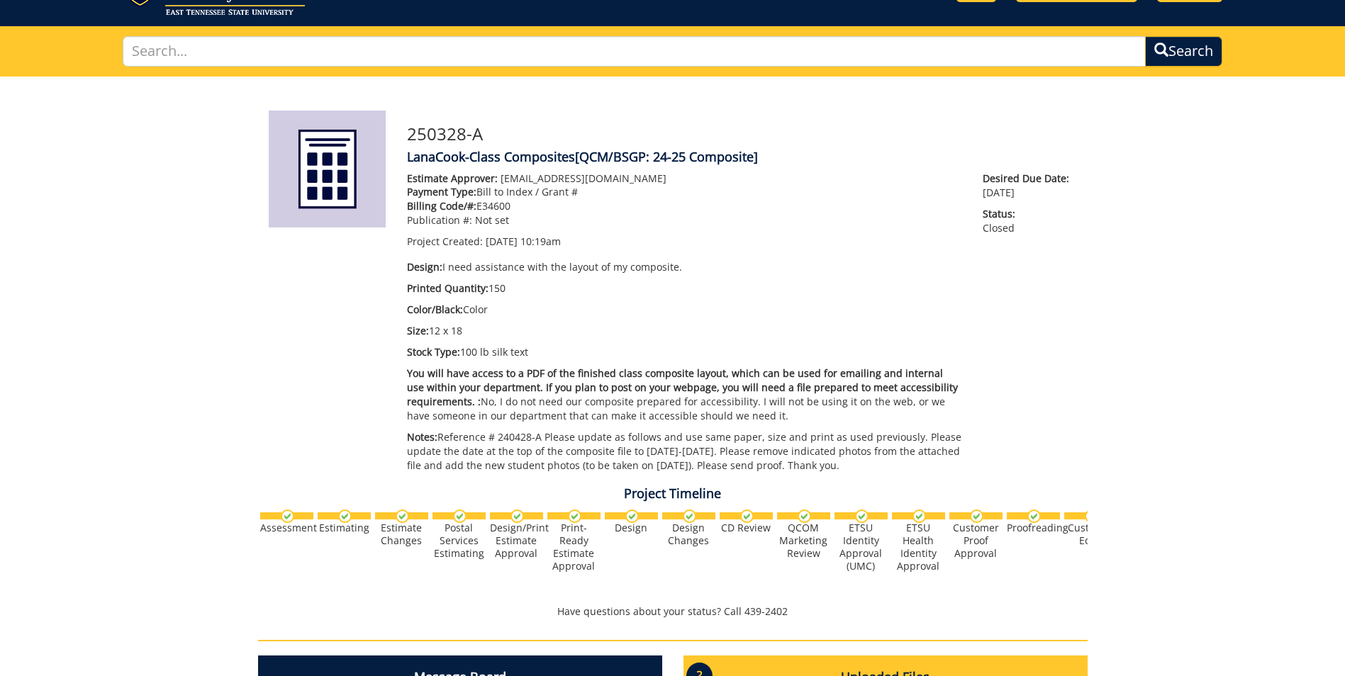
scroll to position [0, 0]
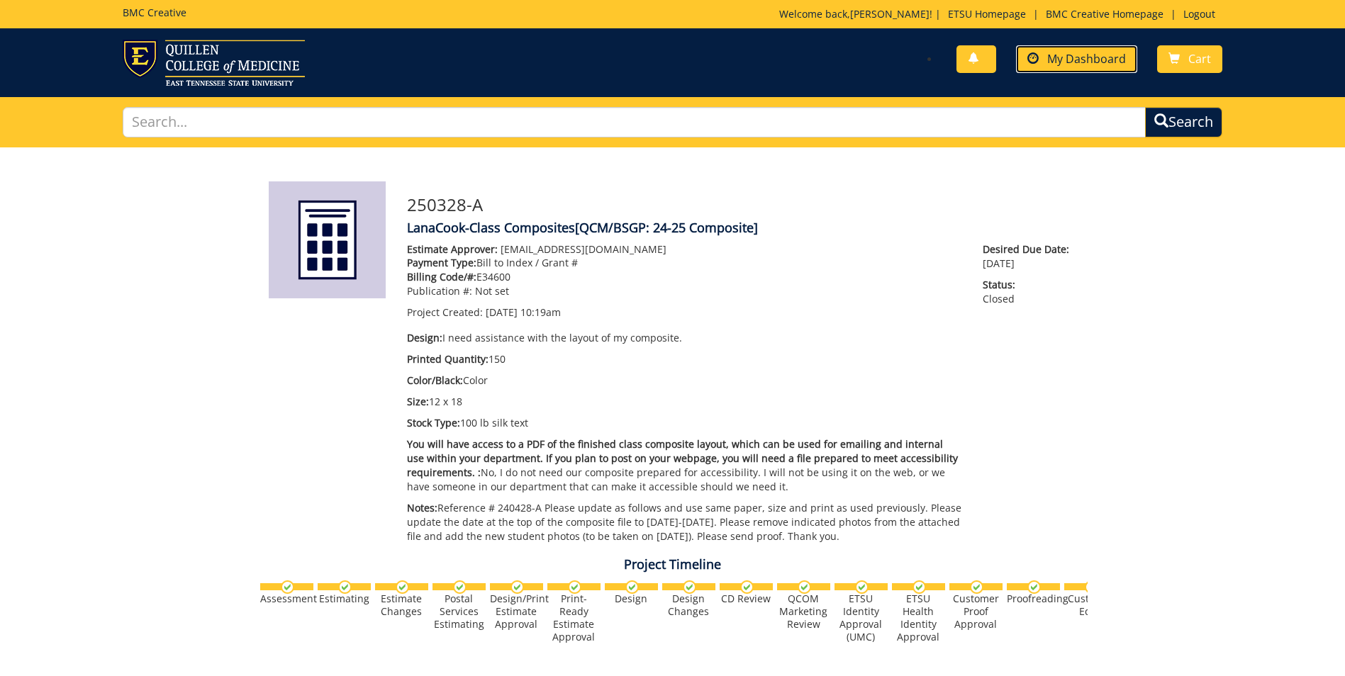
click at [1053, 52] on span "My Dashboard" at bounding box center [1086, 59] width 79 height 16
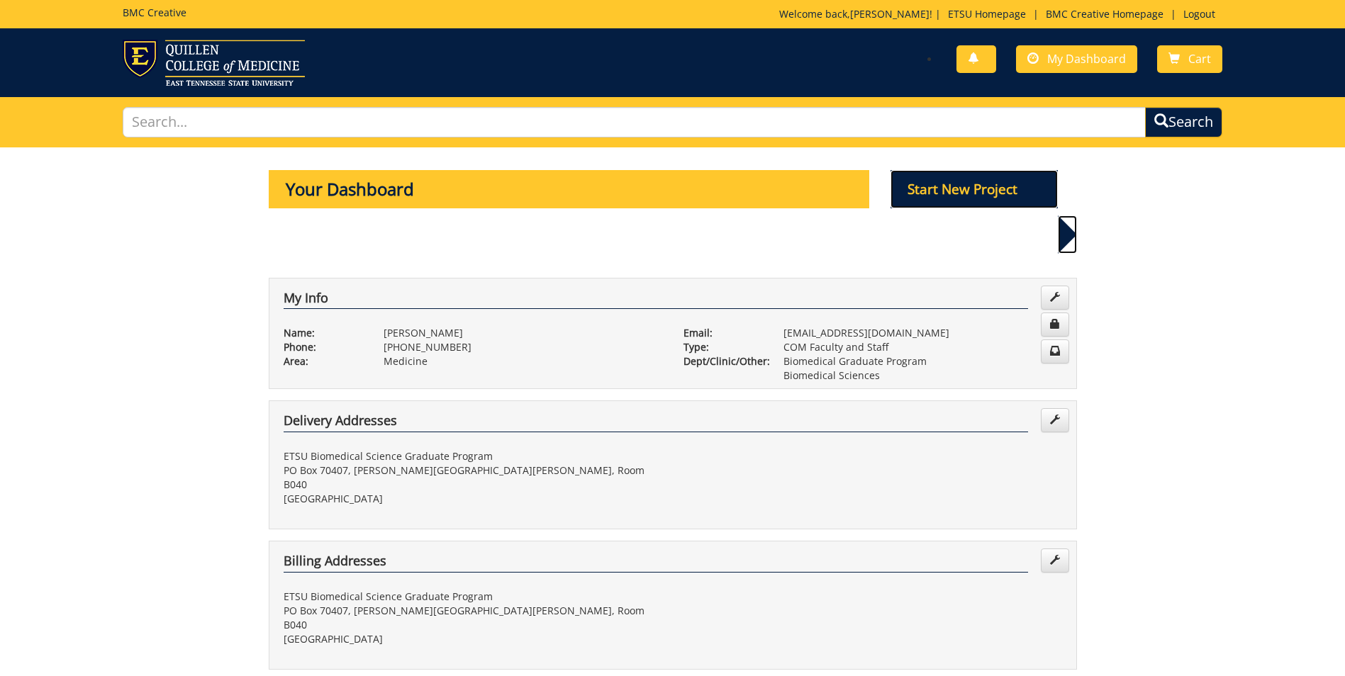
click at [925, 185] on p "Start New Project" at bounding box center [973, 189] width 167 height 38
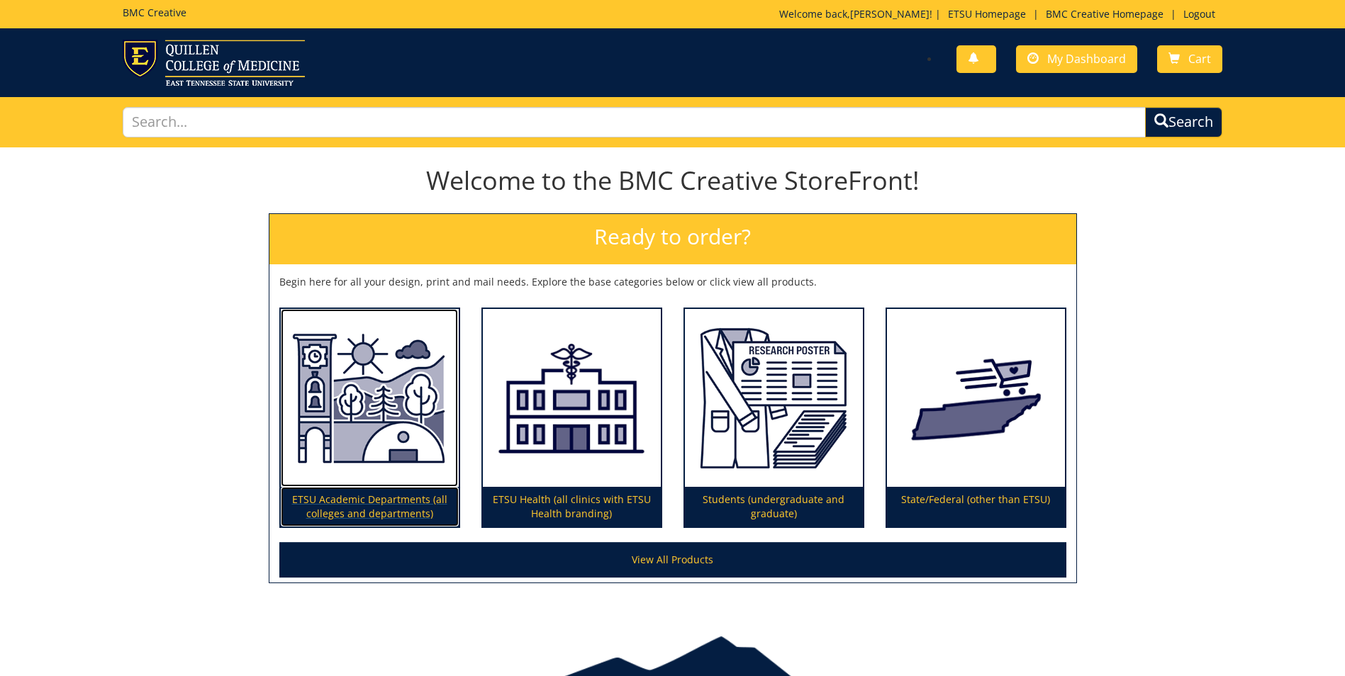
click at [376, 510] on p "ETSU Academic Departments (all colleges and departments)" at bounding box center [370, 507] width 178 height 40
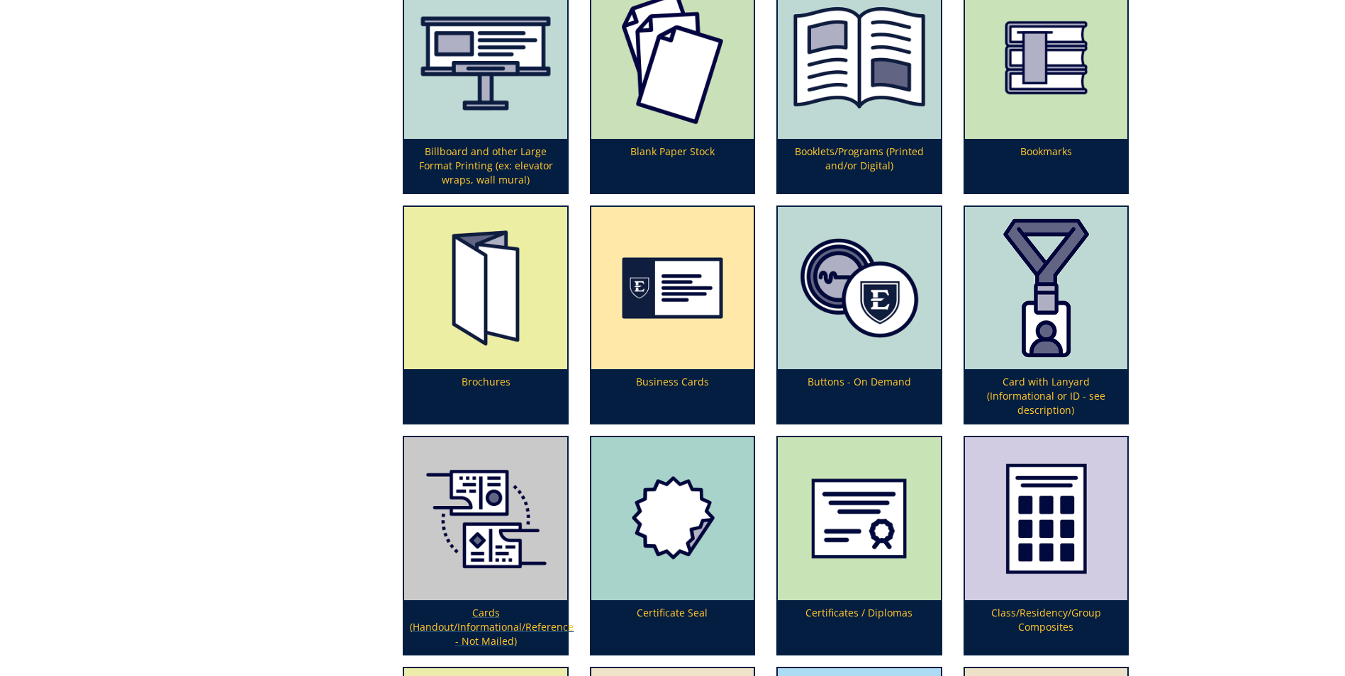
scroll to position [780, 0]
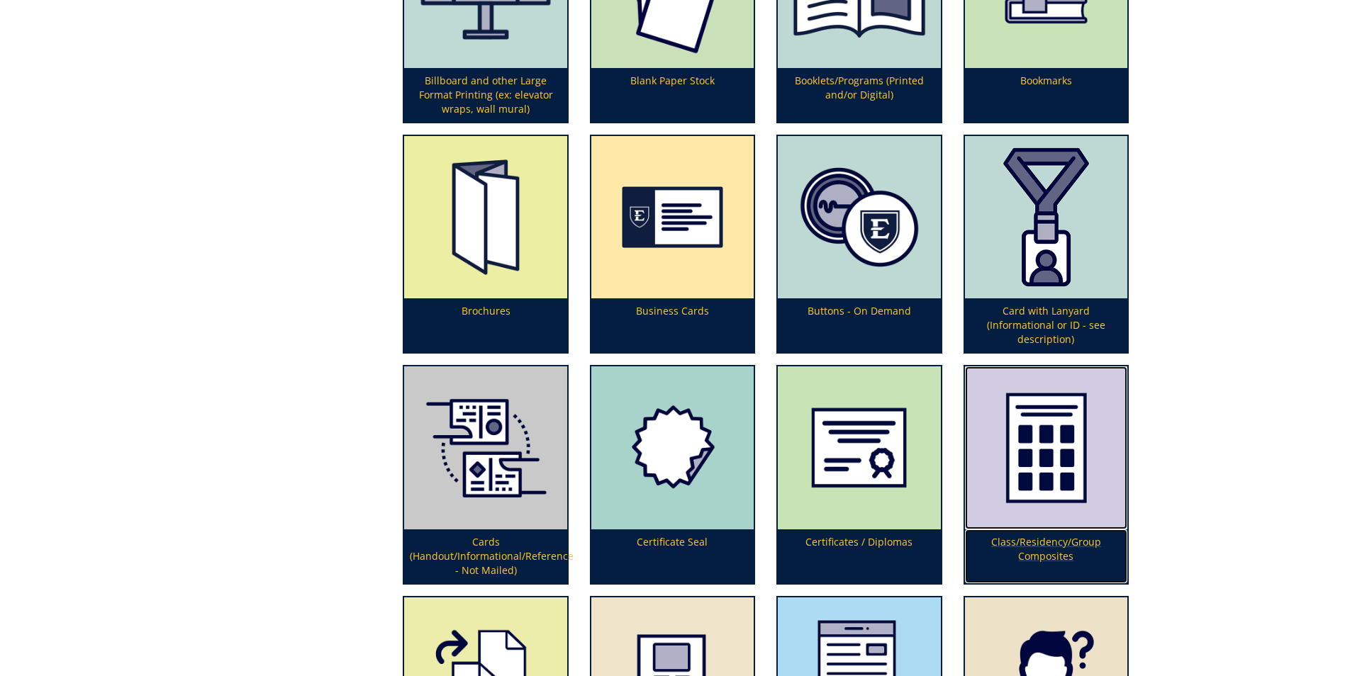
click at [1044, 534] on p "Class/Residency/Group Composites" at bounding box center [1046, 556] width 162 height 54
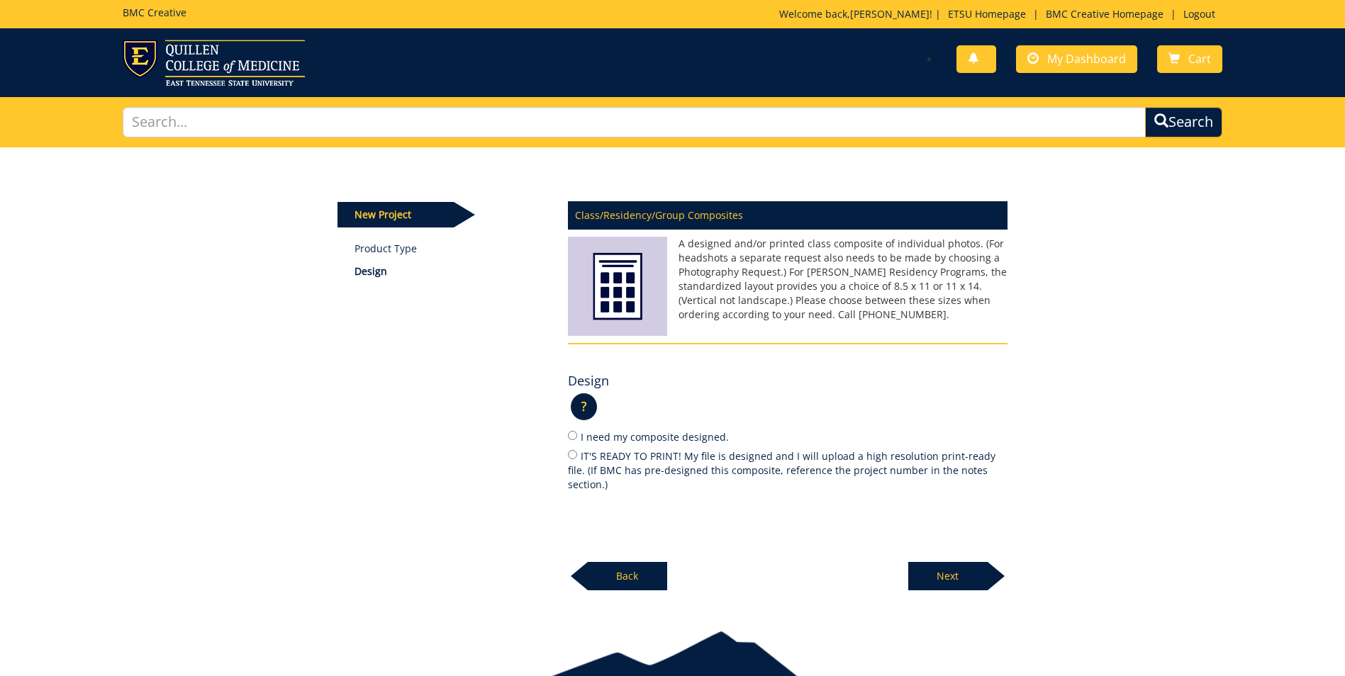
click at [618, 439] on label "I need my composite designed." at bounding box center [787, 437] width 439 height 16
click at [577, 439] on input "I need my composite designed." at bounding box center [572, 435] width 9 height 9
radio input "true"
drag, startPoint x: 955, startPoint y: 560, endPoint x: 875, endPoint y: 577, distance: 81.9
click at [955, 562] on p "Next" at bounding box center [947, 576] width 79 height 28
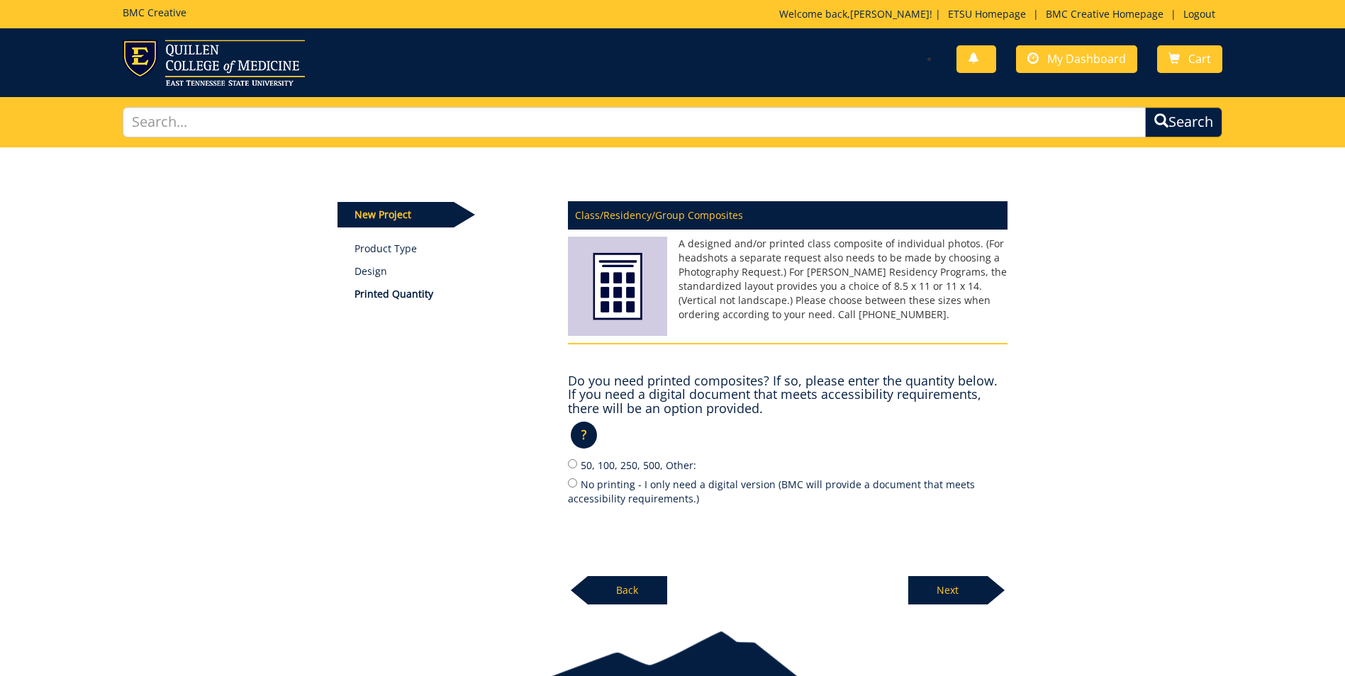
click at [632, 469] on label "50, 100, 250, 500, Other:" at bounding box center [787, 465] width 439 height 16
click at [577, 469] on input "50, 100, 250, 500, Other:" at bounding box center [572, 463] width 9 height 9
radio input "true"
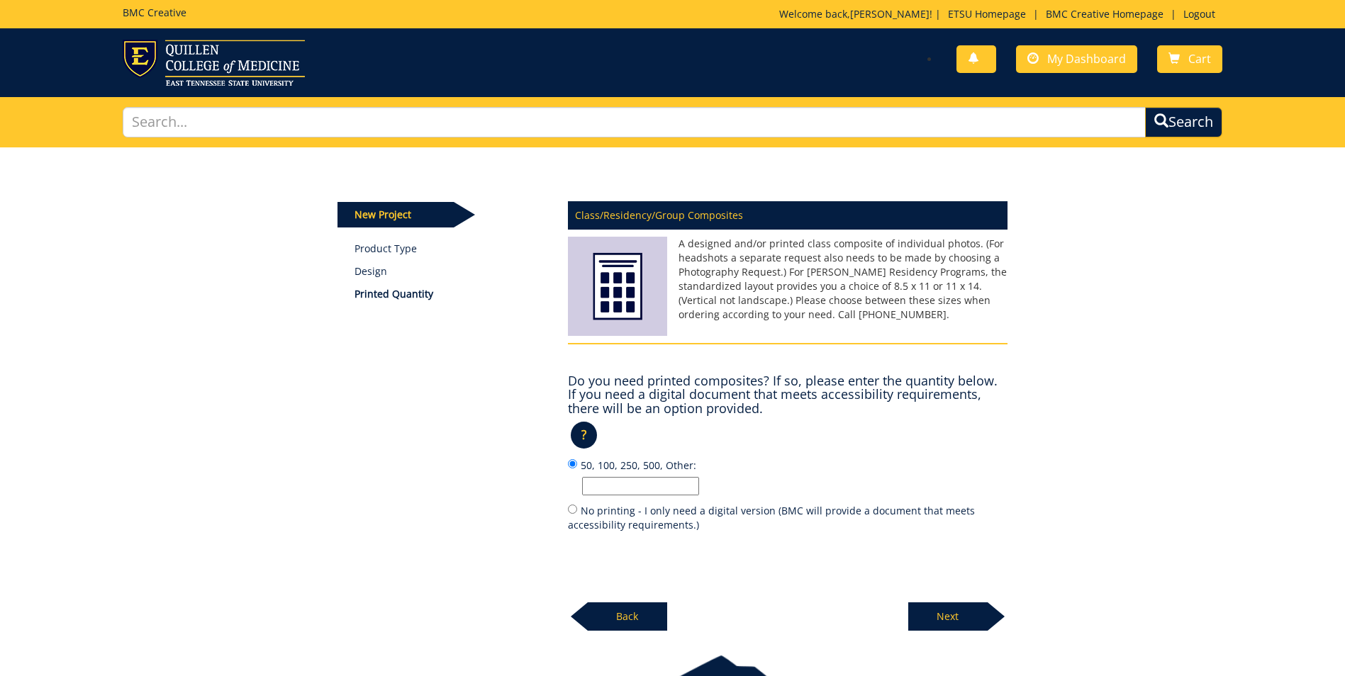
drag, startPoint x: 629, startPoint y: 480, endPoint x: 646, endPoint y: 486, distance: 17.9
click at [629, 480] on input "50, 100, 250, 500, Other:" at bounding box center [640, 486] width 117 height 18
type input "100"
click at [948, 493] on p "100" at bounding box center [794, 486] width 425 height 18
click at [577, 469] on input "50, 100, 250, 500, Other: 100" at bounding box center [572, 463] width 9 height 9
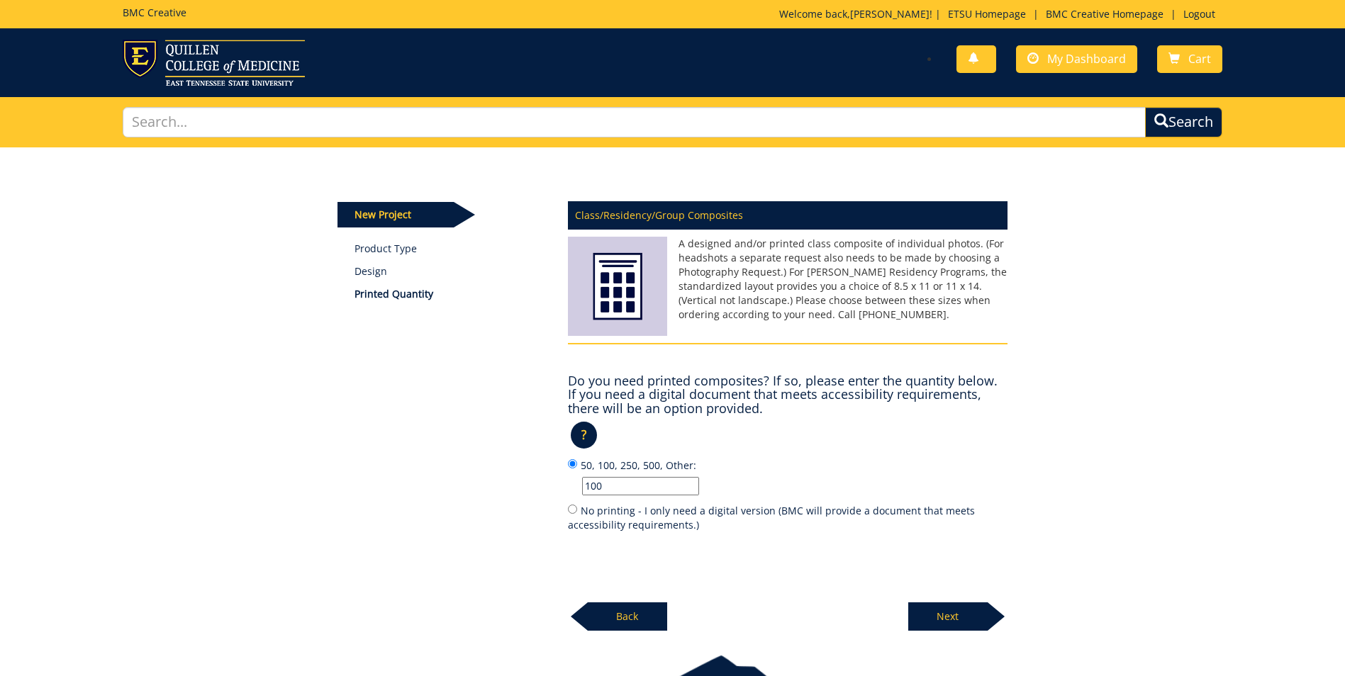
click at [984, 607] on p "Next" at bounding box center [947, 616] width 79 height 28
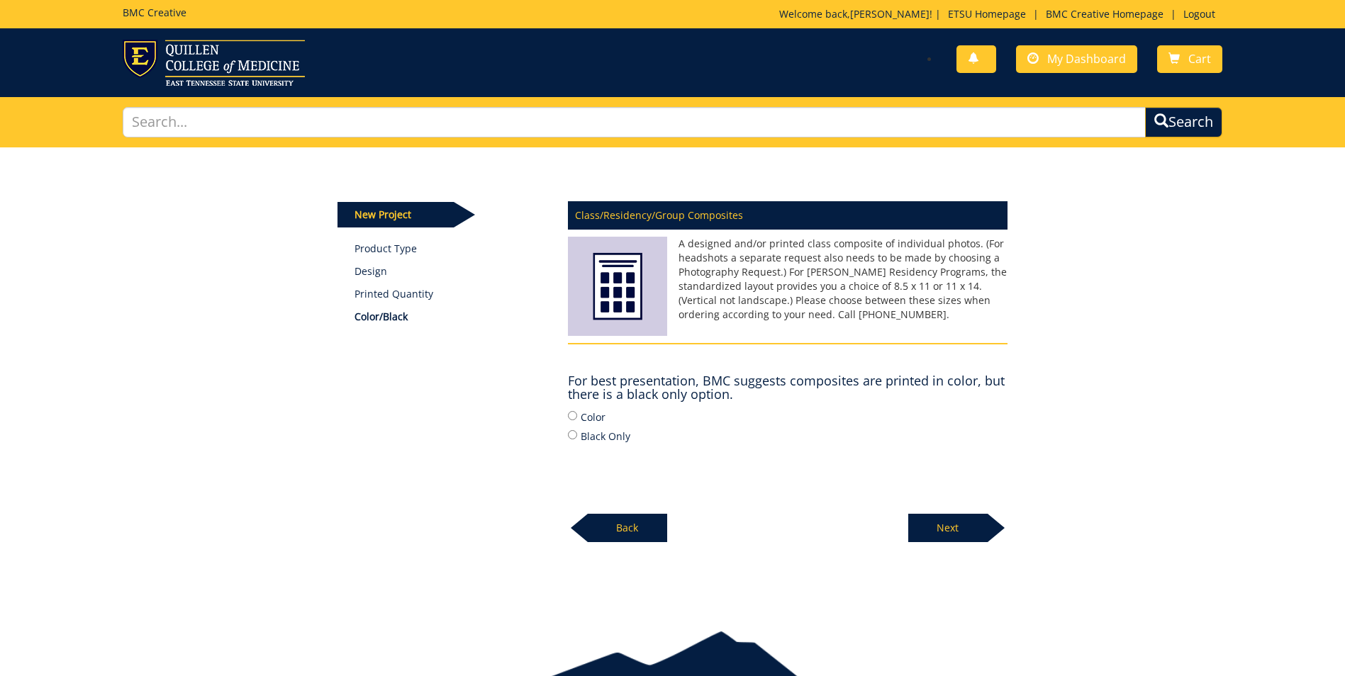
click at [590, 417] on label "Color" at bounding box center [787, 417] width 439 height 16
click at [577, 417] on input "Color" at bounding box center [572, 415] width 9 height 9
radio input "true"
click at [953, 534] on p "Next" at bounding box center [947, 528] width 79 height 28
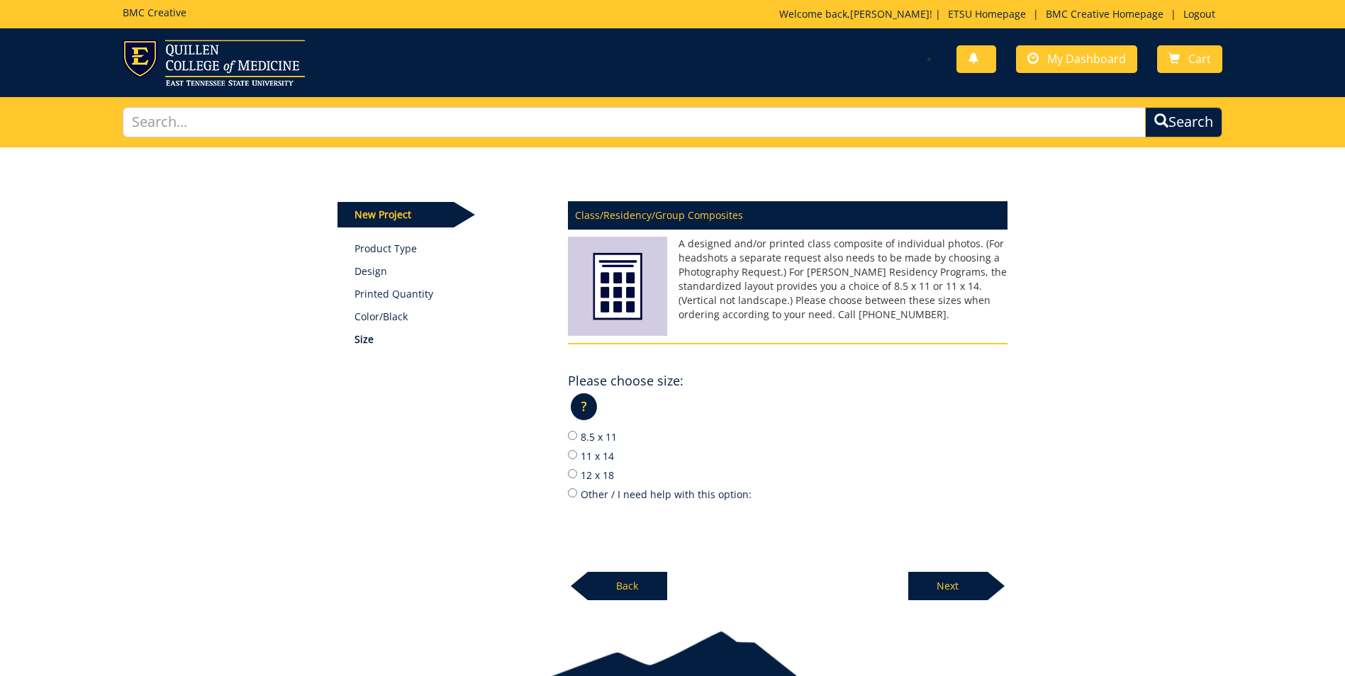
click at [600, 456] on label "11 x 14" at bounding box center [787, 456] width 439 height 16
click at [577, 456] on input "11 x 14" at bounding box center [572, 454] width 9 height 9
radio input "true"
click at [1060, 48] on link "My Dashboard" at bounding box center [1076, 59] width 121 height 28
click at [588, 478] on label "12 x 18" at bounding box center [787, 475] width 439 height 16
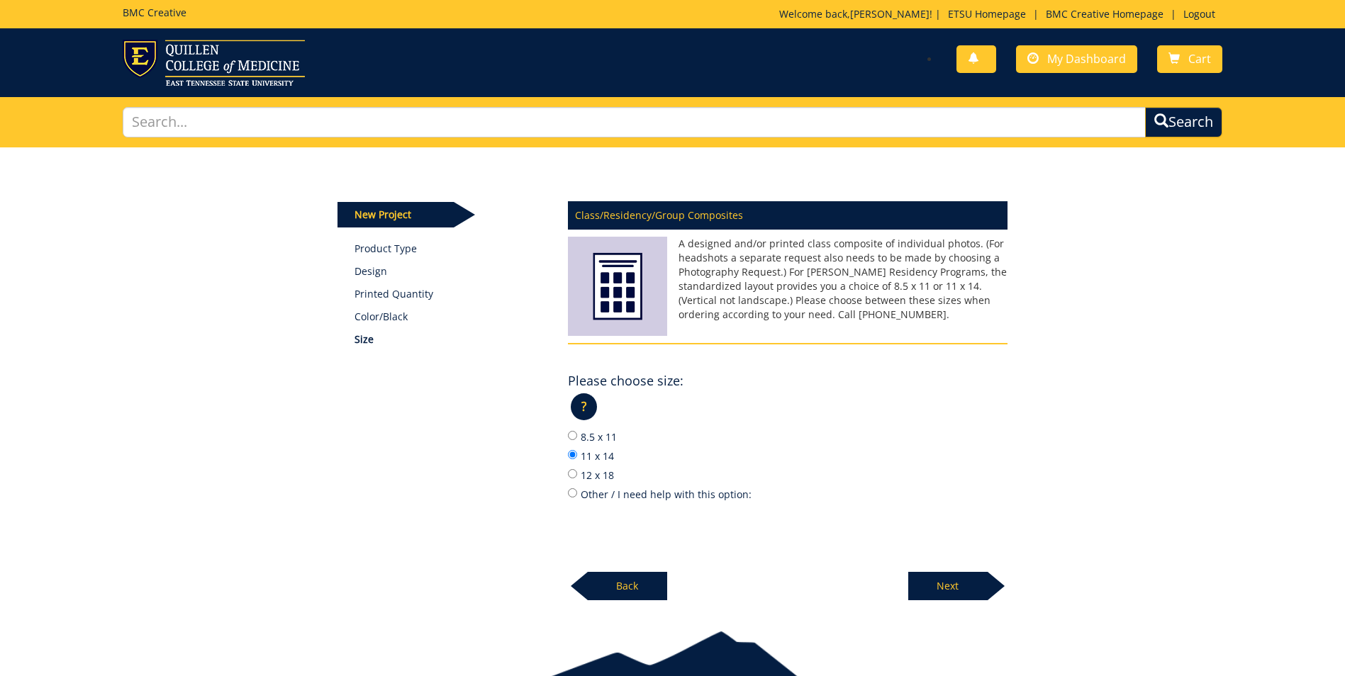
click at [577, 478] on input "12 x 18" at bounding box center [572, 473] width 9 height 9
radio input "true"
click at [970, 584] on p "Next" at bounding box center [947, 586] width 79 height 28
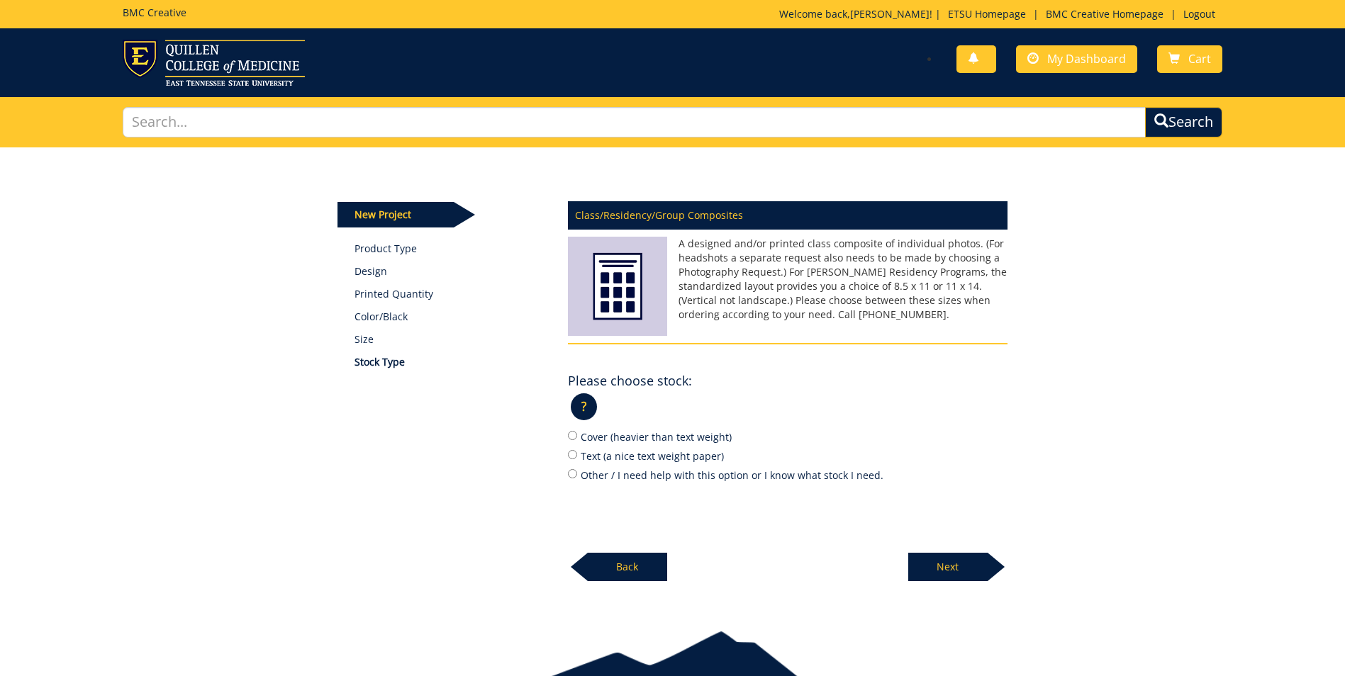
click at [668, 436] on label "Cover (heavier than text weight)" at bounding box center [787, 437] width 439 height 16
click at [577, 436] on input "Cover (heavier than text weight)" at bounding box center [572, 435] width 9 height 9
radio input "true"
click at [659, 459] on label "Text (a nice text weight paper)" at bounding box center [787, 456] width 439 height 16
click at [577, 459] on input "Text (a nice text weight paper)" at bounding box center [572, 454] width 9 height 9
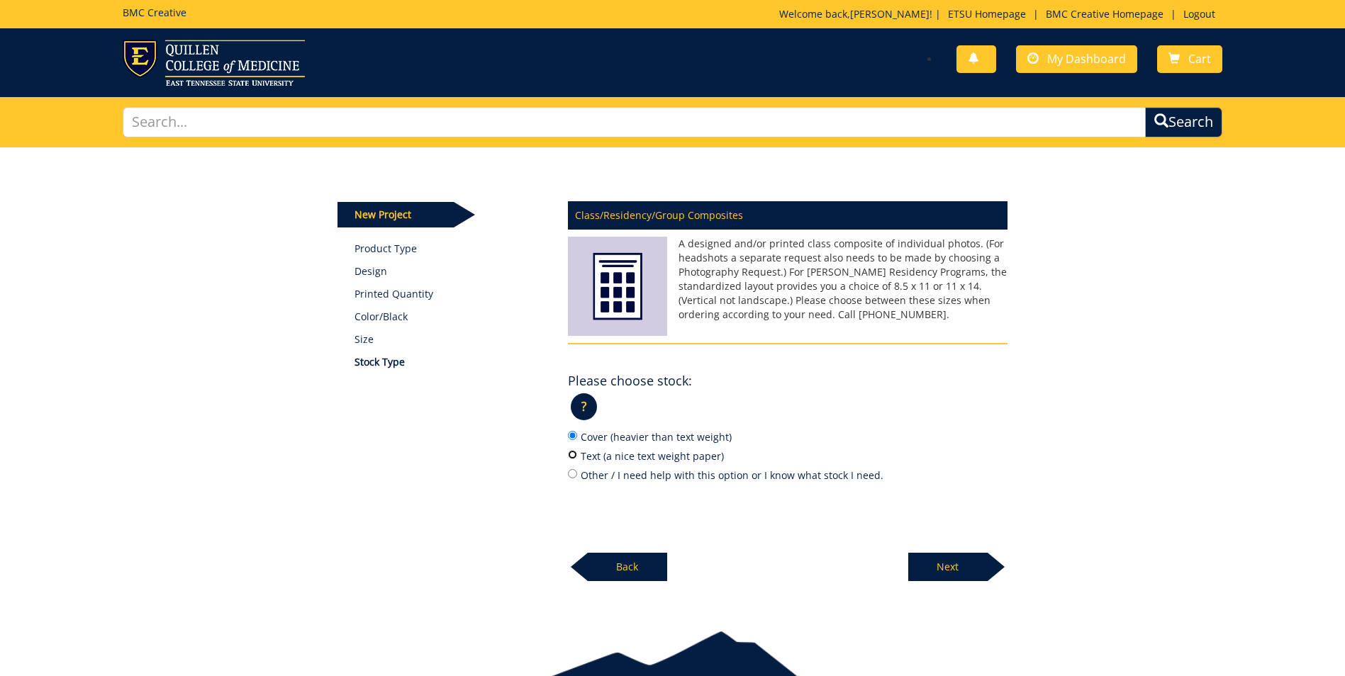
radio input "true"
click at [978, 586] on div "New Project Product Type Design Printed Quantity Color/Black Size Stock Type Cl…" at bounding box center [672, 377] width 1345 height 460
click at [963, 574] on p "Next" at bounding box center [947, 567] width 79 height 28
drag, startPoint x: 974, startPoint y: 556, endPoint x: 980, endPoint y: 515, distance: 41.6
click at [974, 556] on p "Next" at bounding box center [947, 567] width 79 height 28
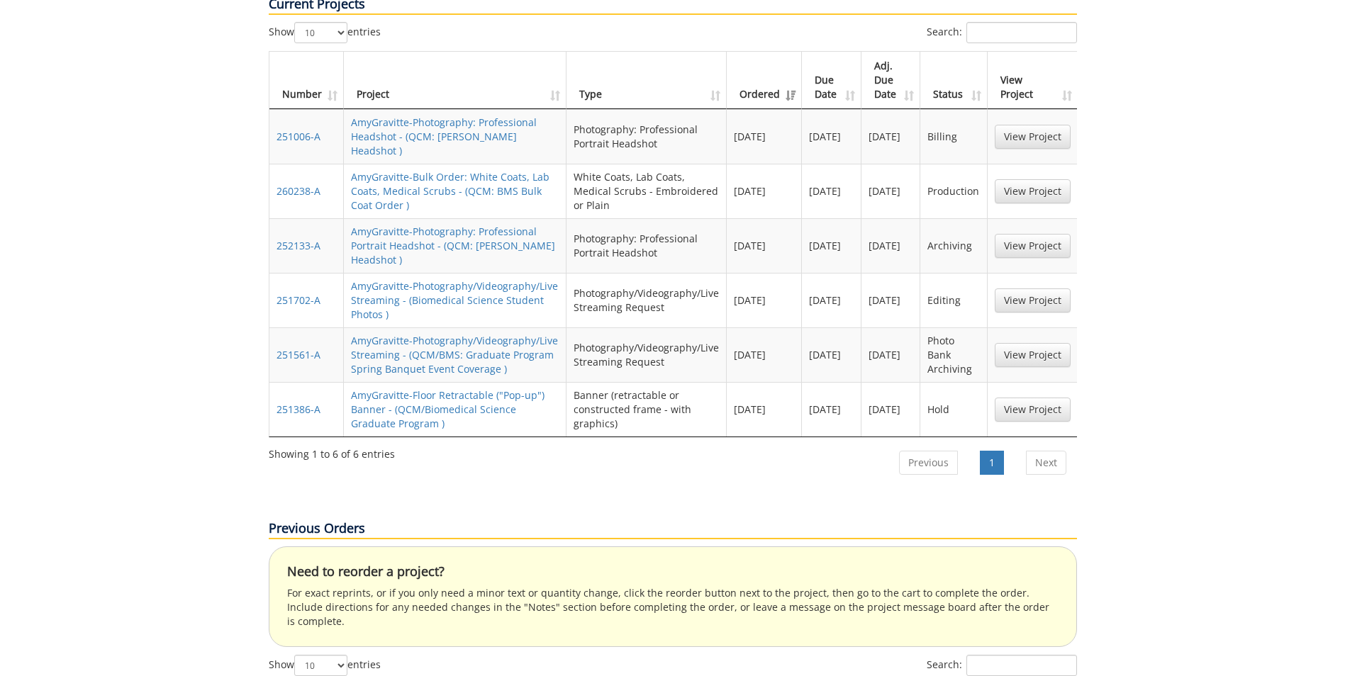
scroll to position [921, 0]
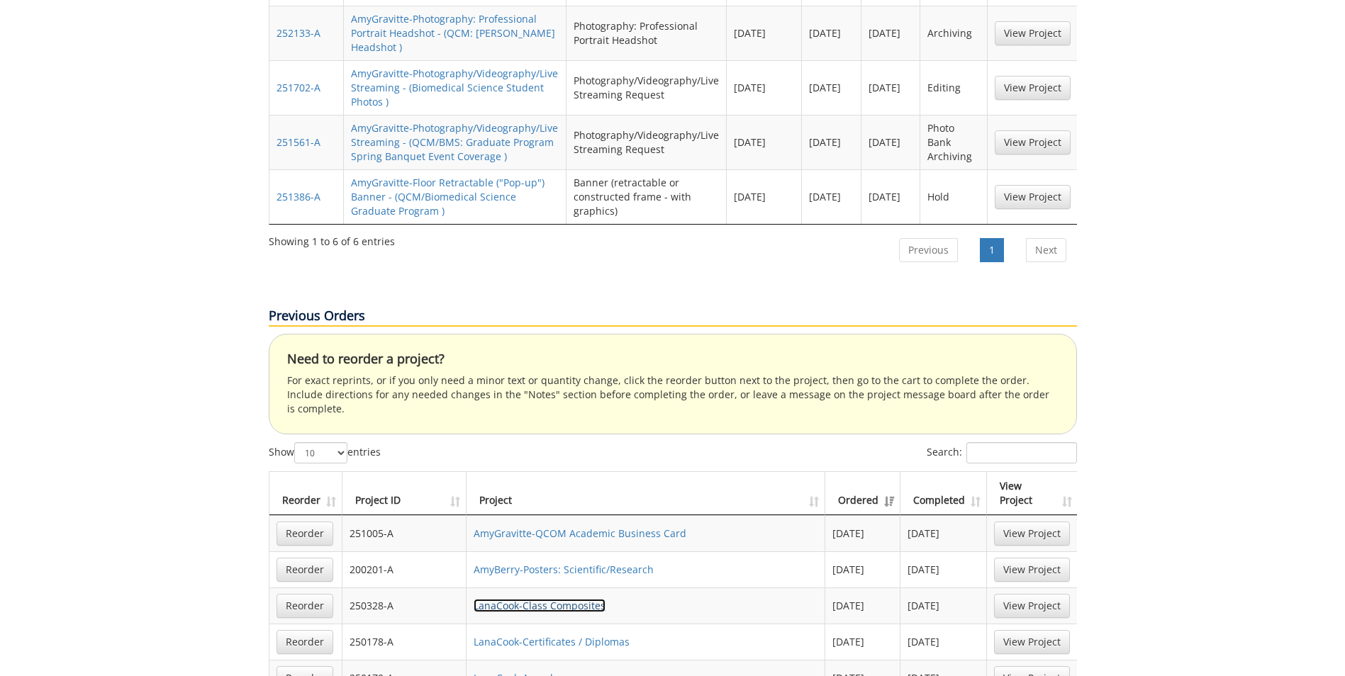
click at [576, 599] on link "LanaCook-Class Composites" at bounding box center [539, 605] width 132 height 13
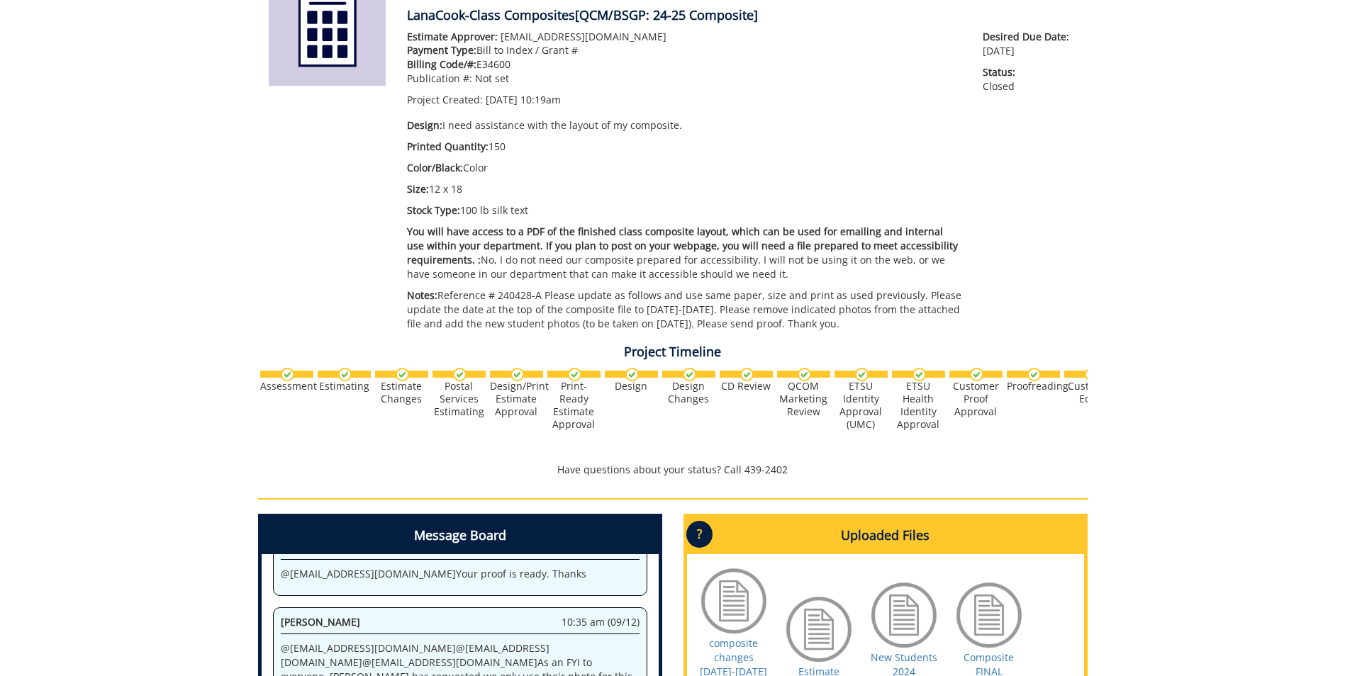
scroll to position [425, 0]
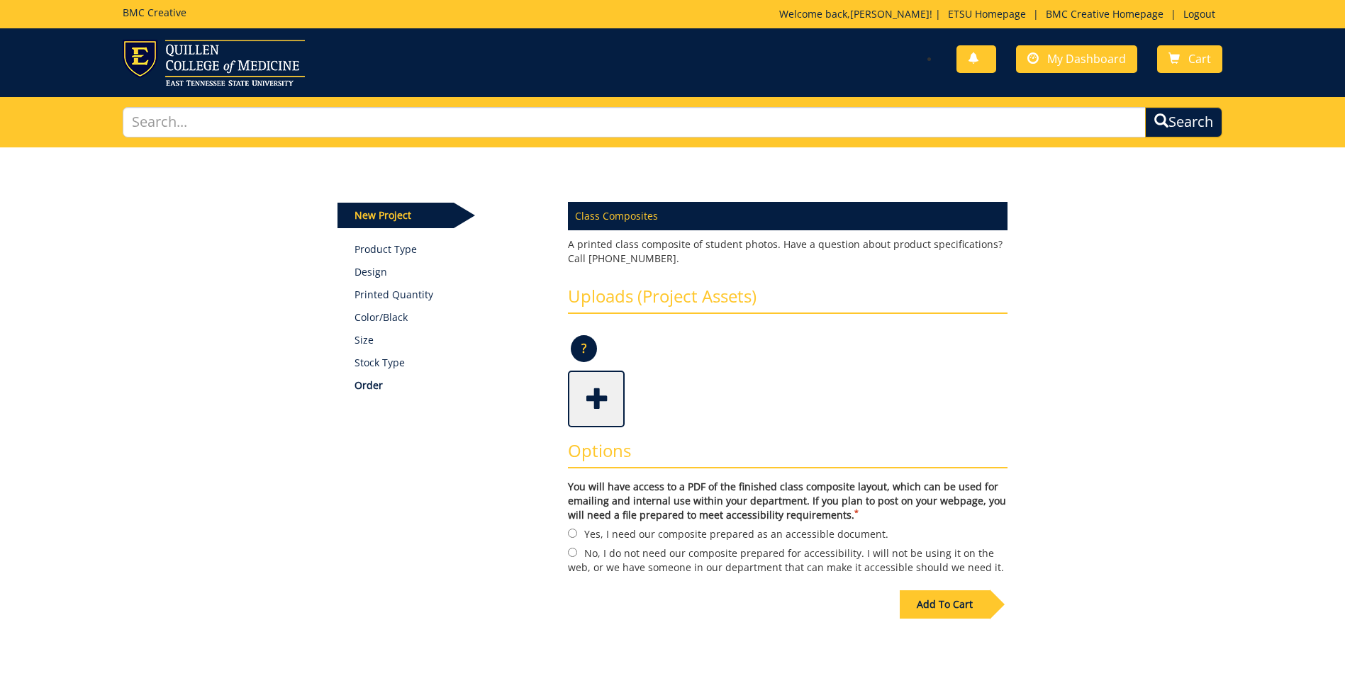
click at [590, 522] on label "You will have access to a PDF of the finished class composite layout, which can…" at bounding box center [787, 501] width 439 height 43
click at [568, 549] on input "No, I do not need our composite prepared for accessibility. I will not be using…" at bounding box center [572, 552] width 9 height 9
radio input "true"
click at [941, 607] on div "Add To Cart" at bounding box center [944, 604] width 90 height 28
click at [1177, 65] on link "Cart" at bounding box center [1189, 59] width 65 height 28
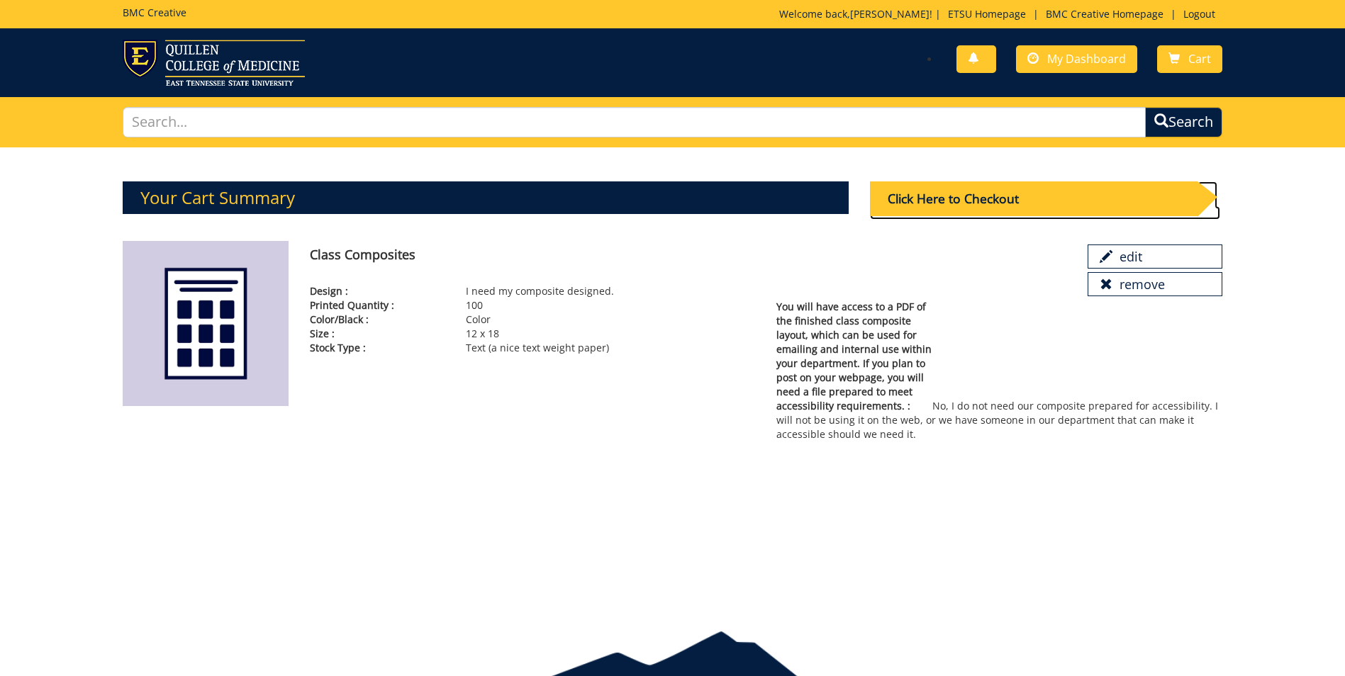
click at [931, 206] on div "Click Here to Checkout" at bounding box center [1033, 198] width 327 height 35
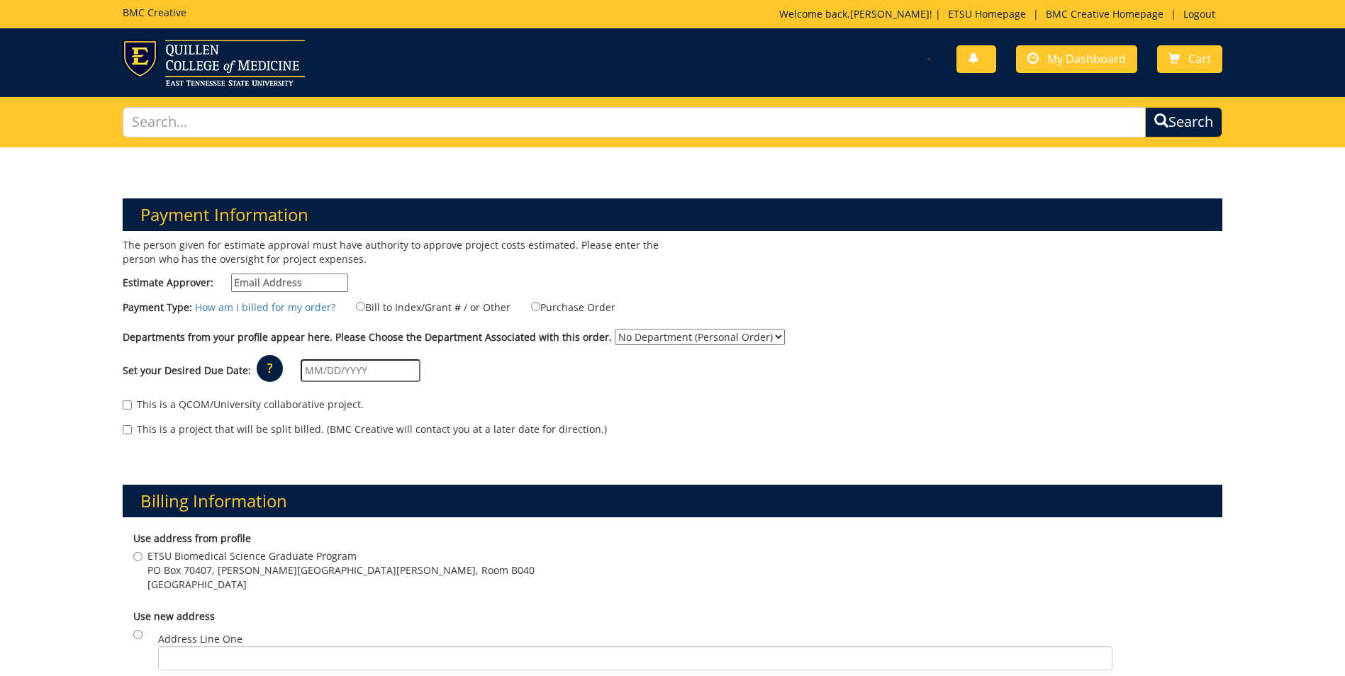
click at [284, 279] on input "Estimate Approver:" at bounding box center [289, 283] width 117 height 18
type input "beaumont@etsu.edu"
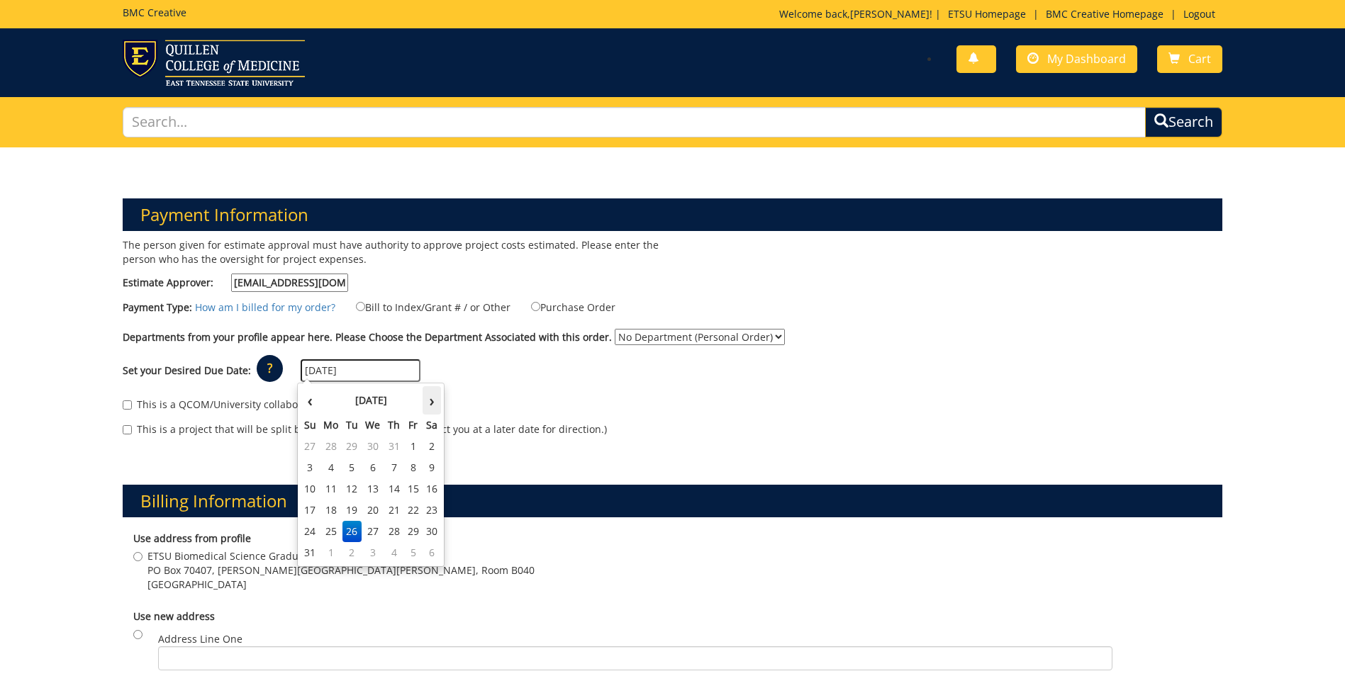
click at [430, 396] on th "›" at bounding box center [431, 400] width 18 height 28
click at [325, 467] on td "8" at bounding box center [331, 467] width 23 height 21
type input "[DATE]"
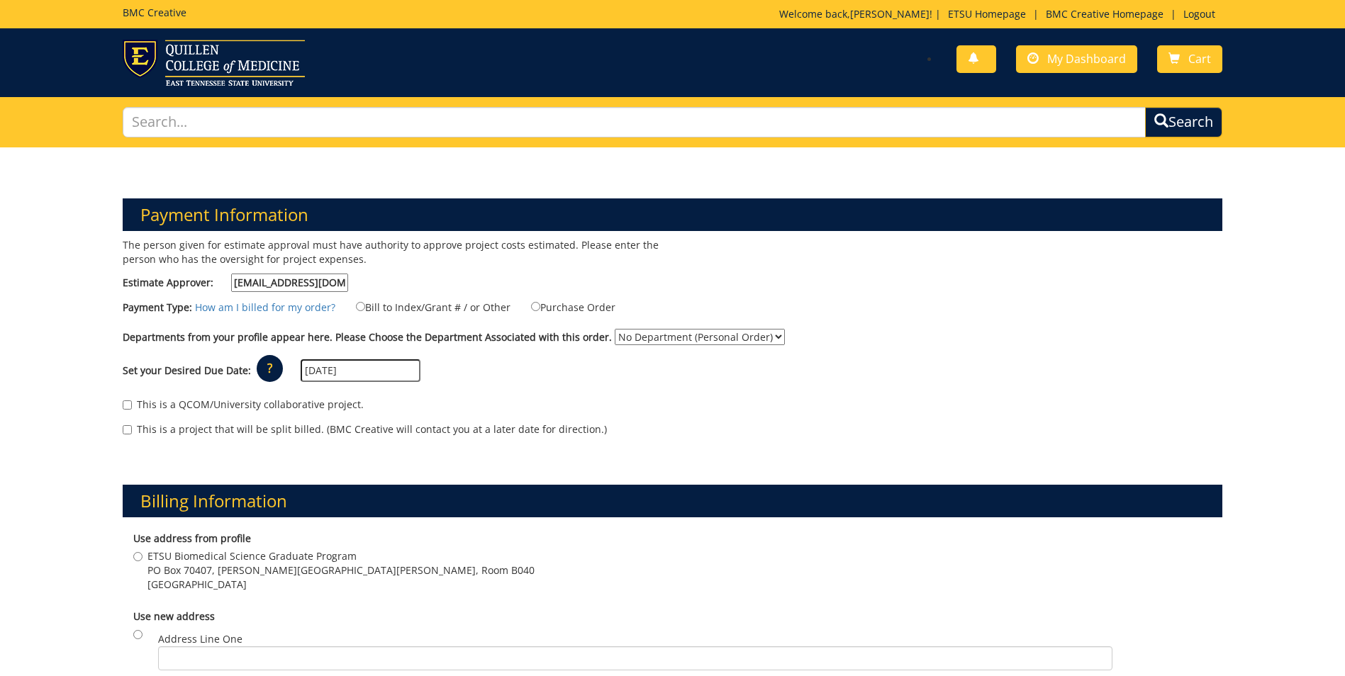
scroll to position [213, 0]
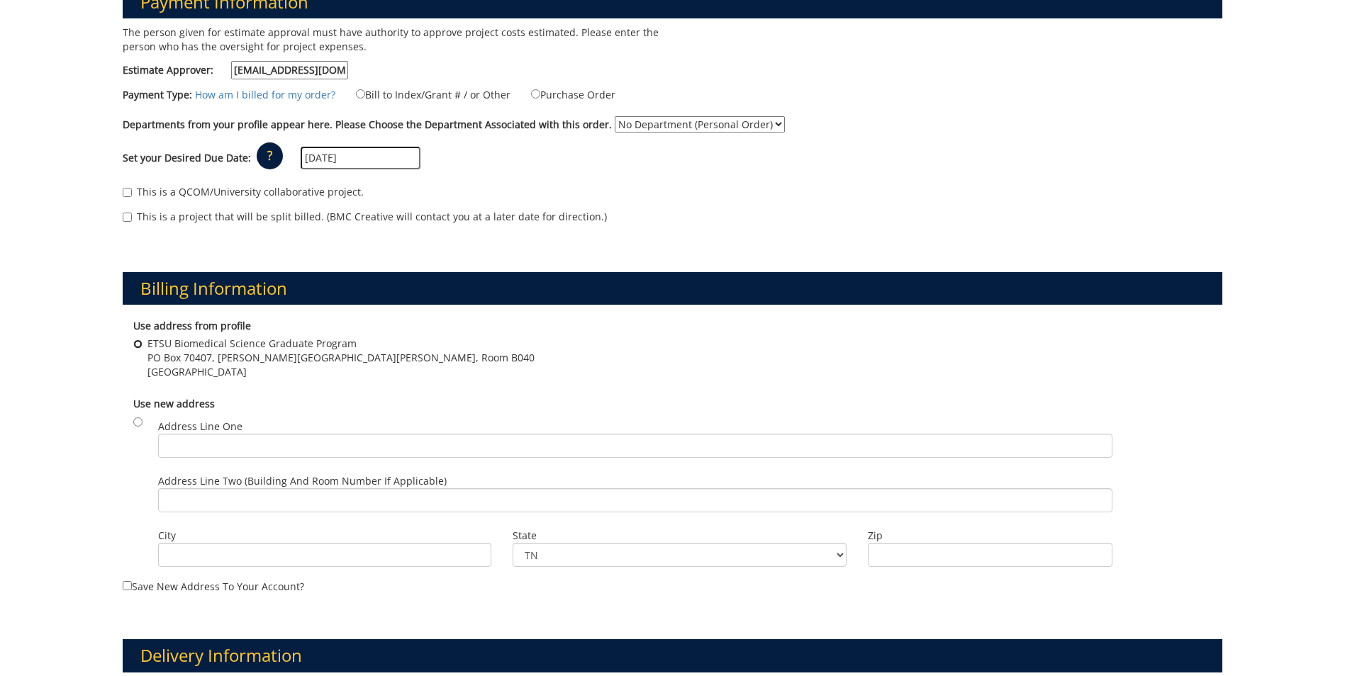
click at [135, 342] on input "ETSU Biomedical Science Graduate Program PO Box 70407, Stanton Gerber Hall, Roo…" at bounding box center [137, 344] width 9 height 9
radio input "true"
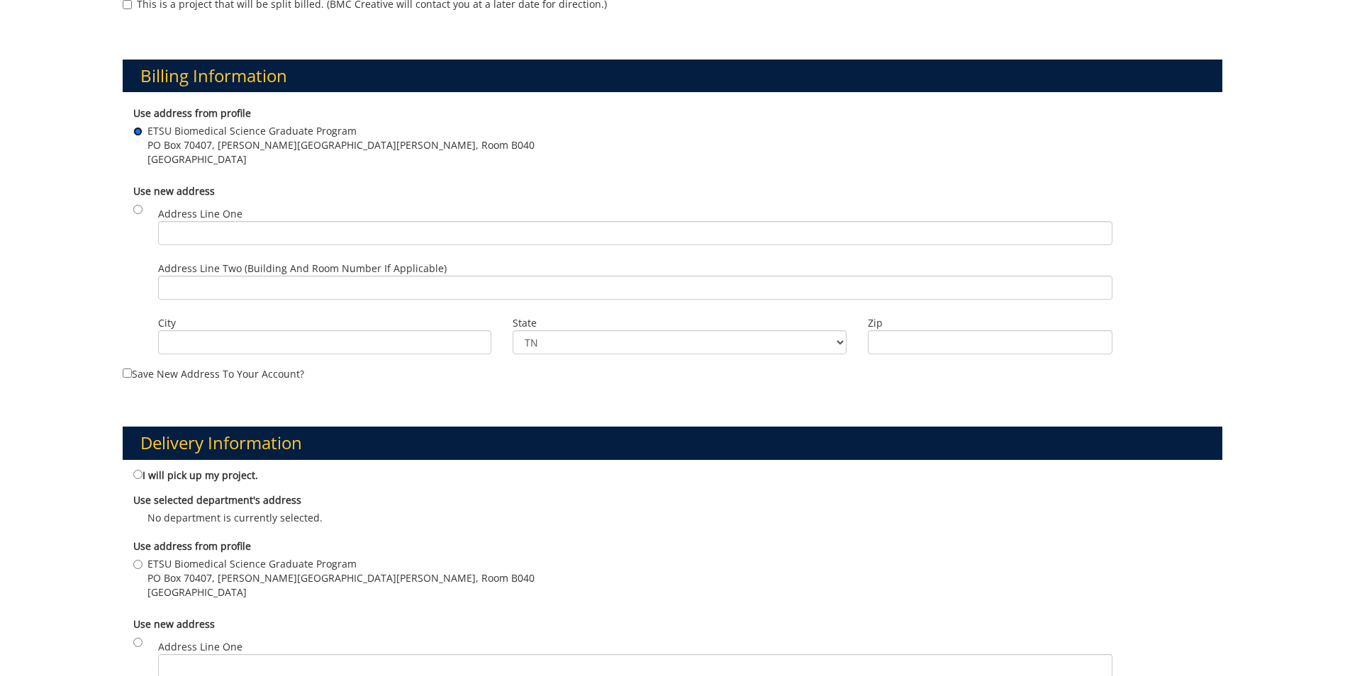
scroll to position [567, 0]
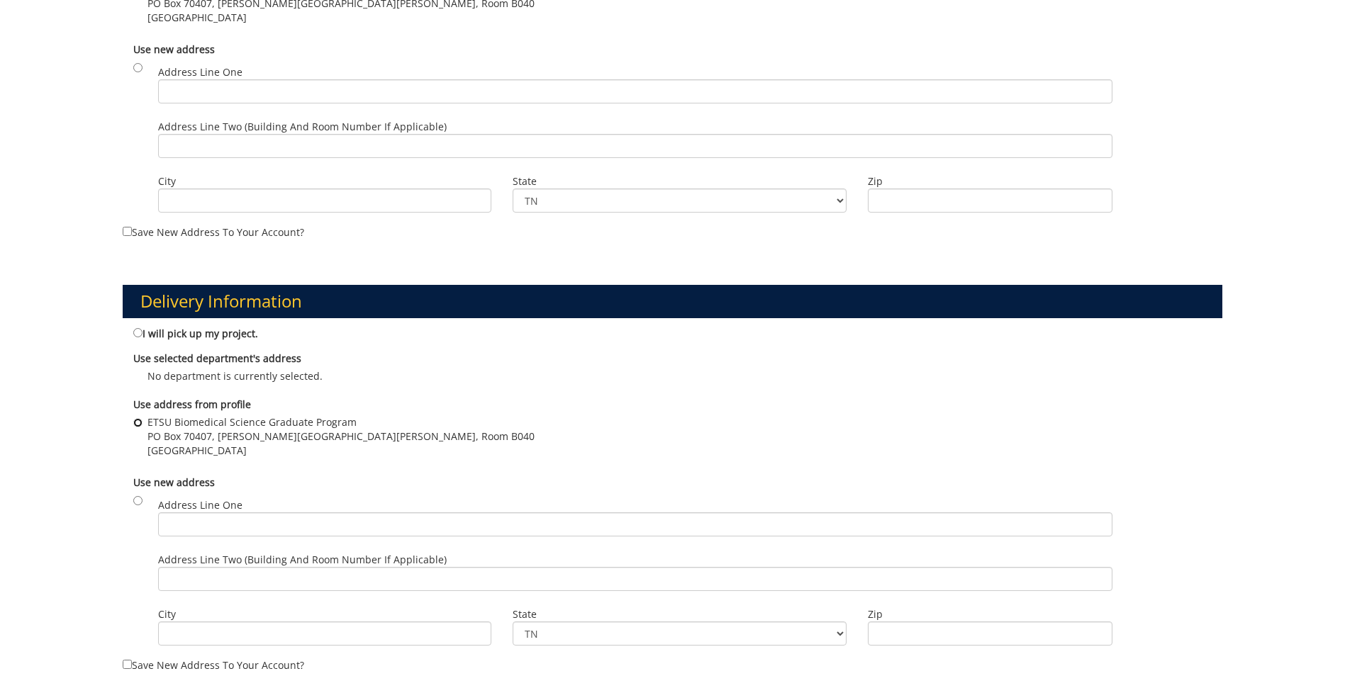
click at [136, 420] on input "ETSU Biomedical Science Graduate Program PO Box 70407, Stanton-Gerber Hall, Roo…" at bounding box center [137, 422] width 9 height 9
radio input "true"
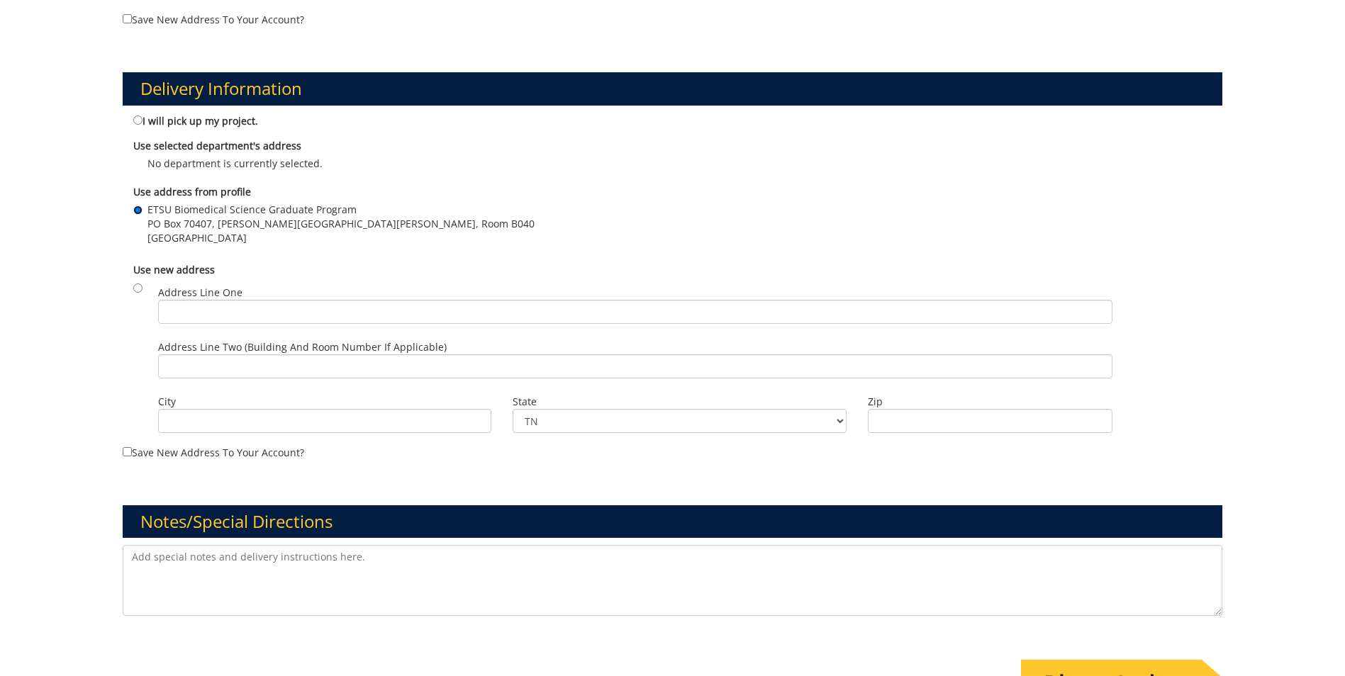
scroll to position [921, 0]
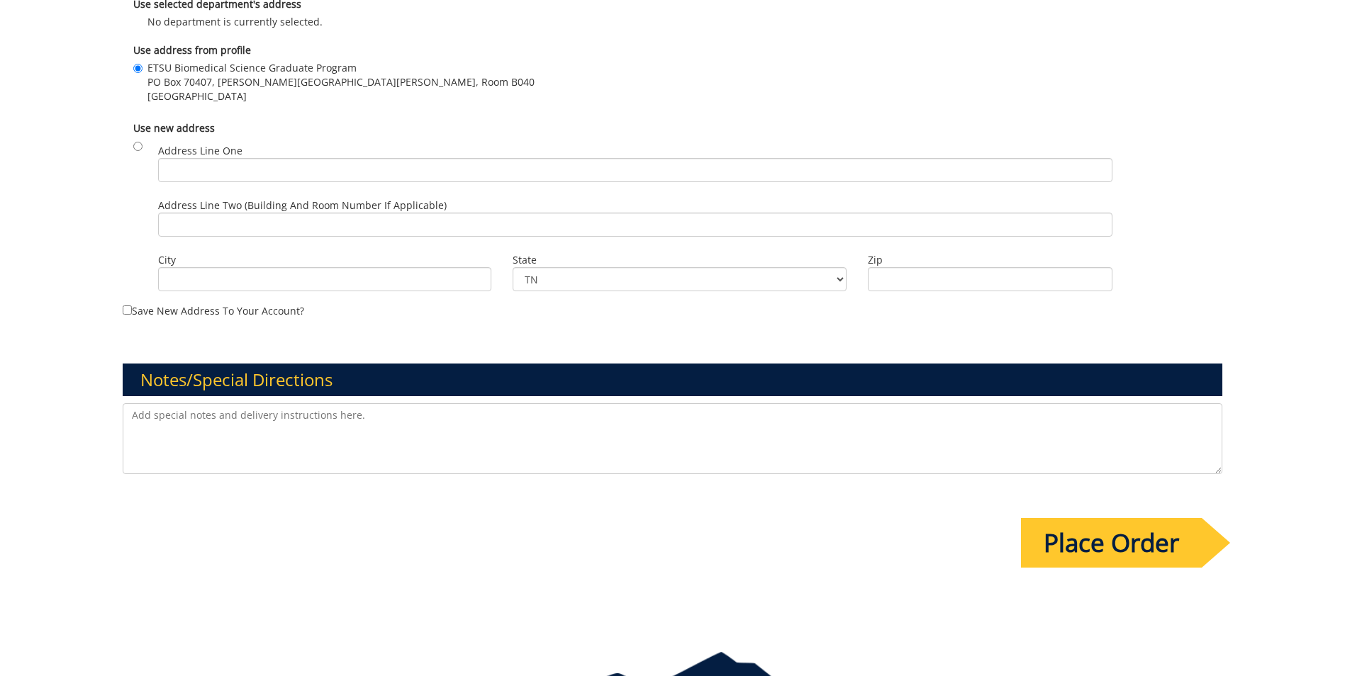
click at [1097, 545] on input "Place Order" at bounding box center [1111, 543] width 181 height 50
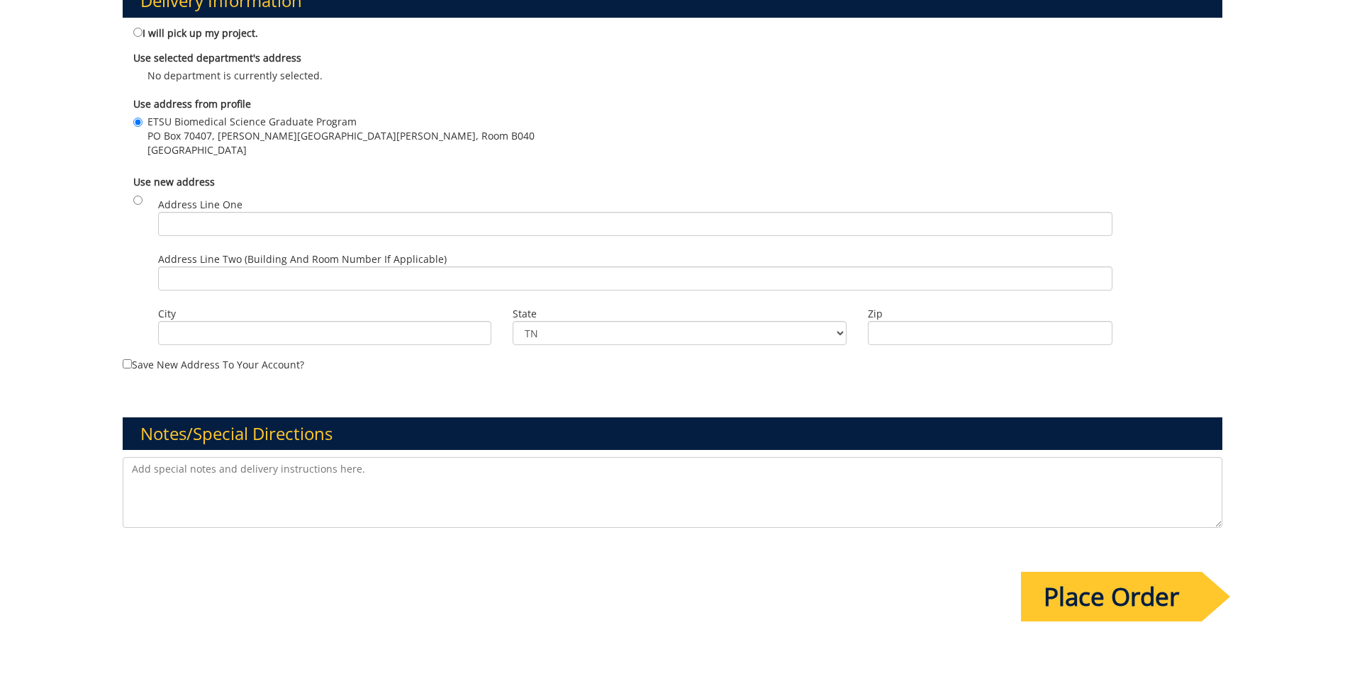
scroll to position [0, 0]
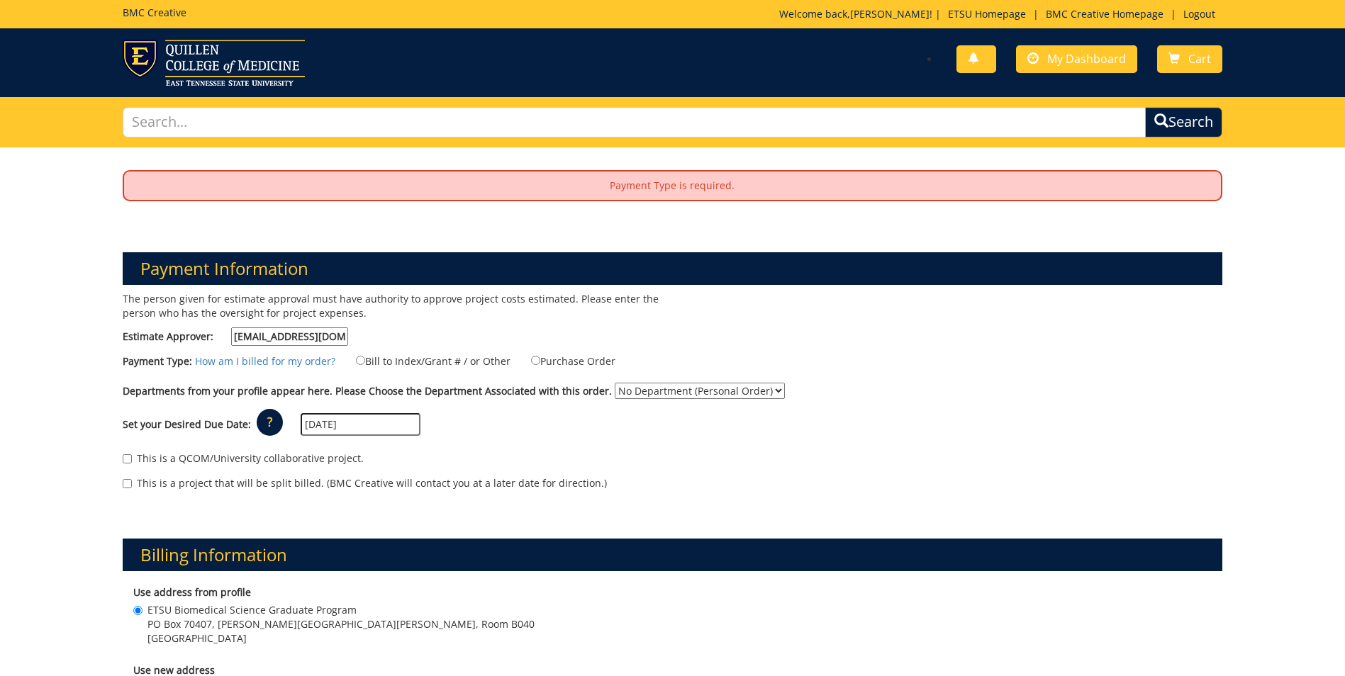
click at [685, 395] on select "No Department (Personal Order) Biomedical Graduate Program Biomedical Sciences" at bounding box center [700, 391] width 170 height 16
select select "25"
click at [615, 383] on select "No Department (Personal Order) Biomedical Graduate Program Biomedical Sciences" at bounding box center [700, 391] width 170 height 16
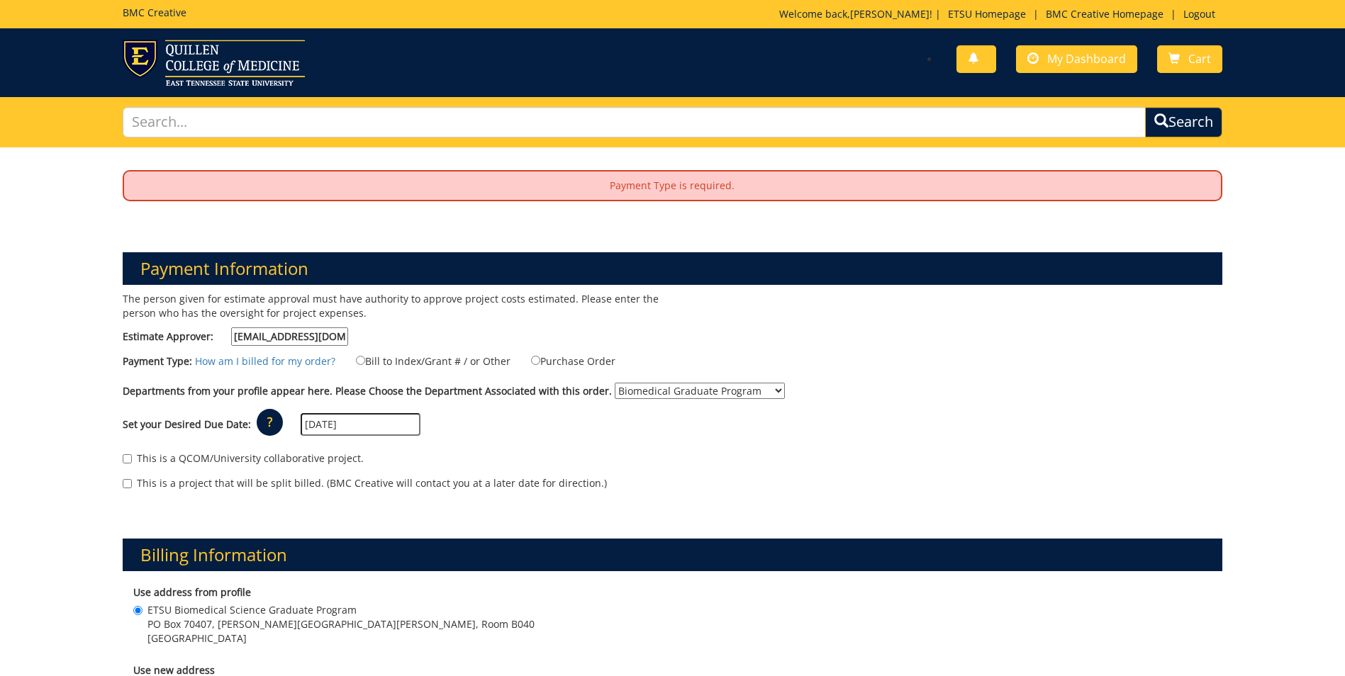
click at [349, 362] on label "Bill to Index/Grant # / or Other" at bounding box center [424, 361] width 172 height 16
click at [356, 362] on input "Bill to Index/Grant # / or Other" at bounding box center [360, 360] width 9 height 9
radio input "true"
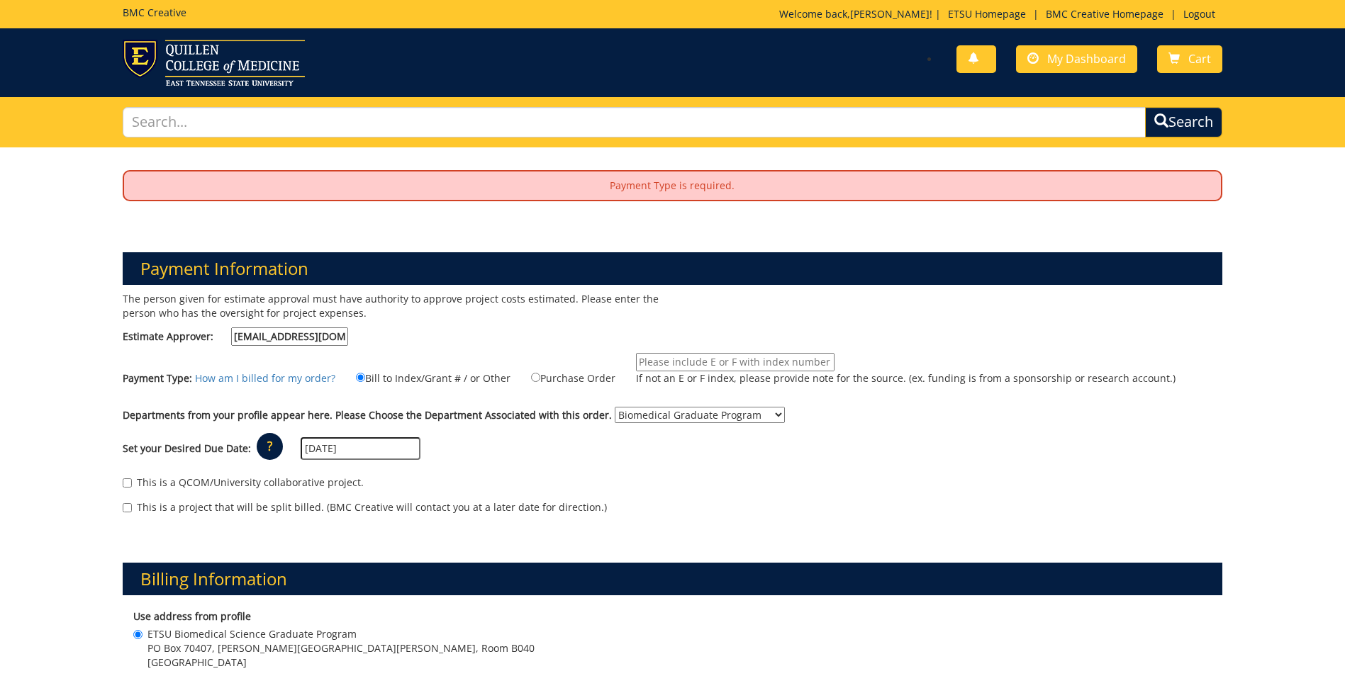
click at [712, 361] on input "If not an E or F index, please provide note for the source. (ex. funding is fro…" at bounding box center [735, 362] width 198 height 18
type input "E34600"
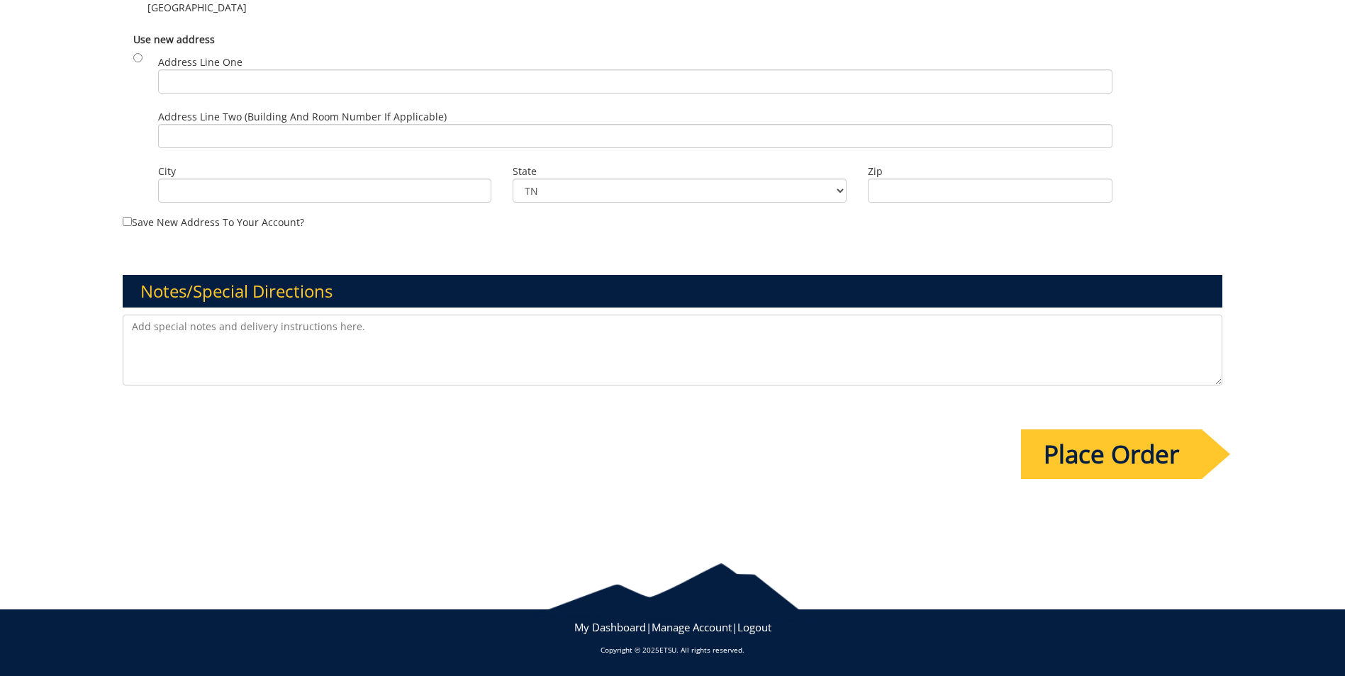
scroll to position [925, 0]
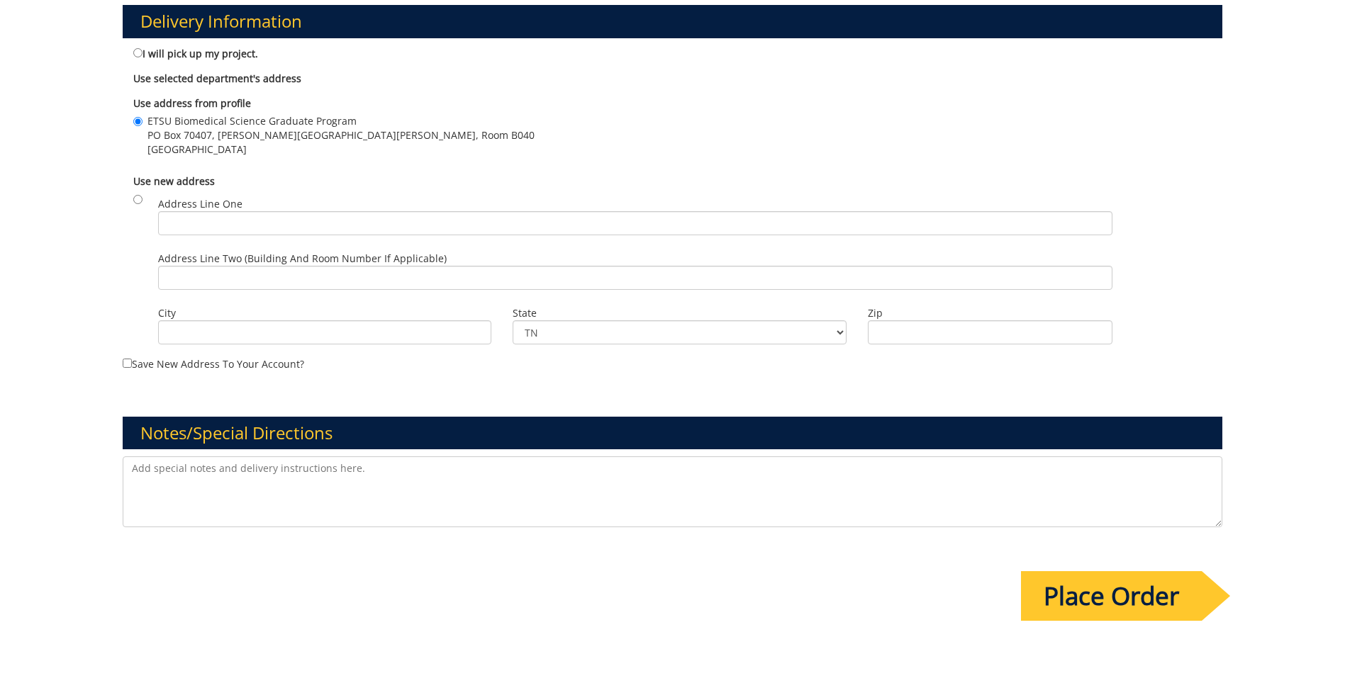
click at [1121, 600] on input "Place Order" at bounding box center [1111, 596] width 181 height 50
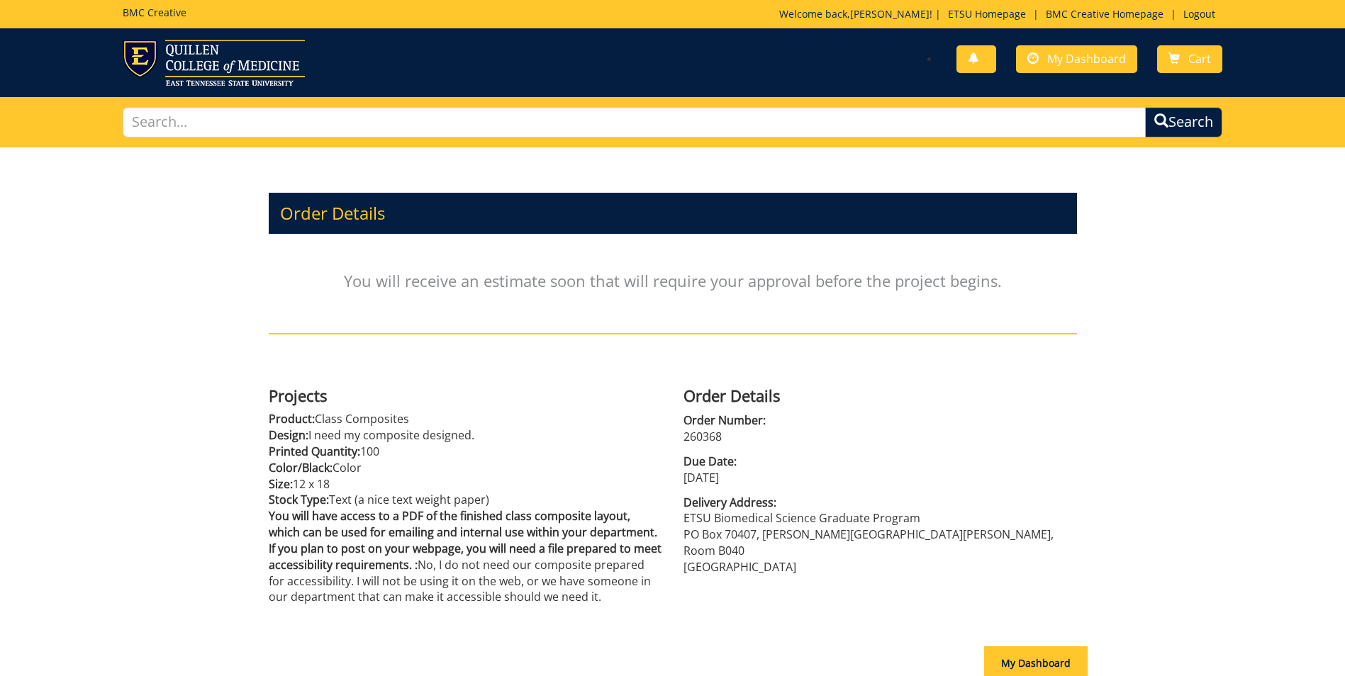
scroll to position [125, 0]
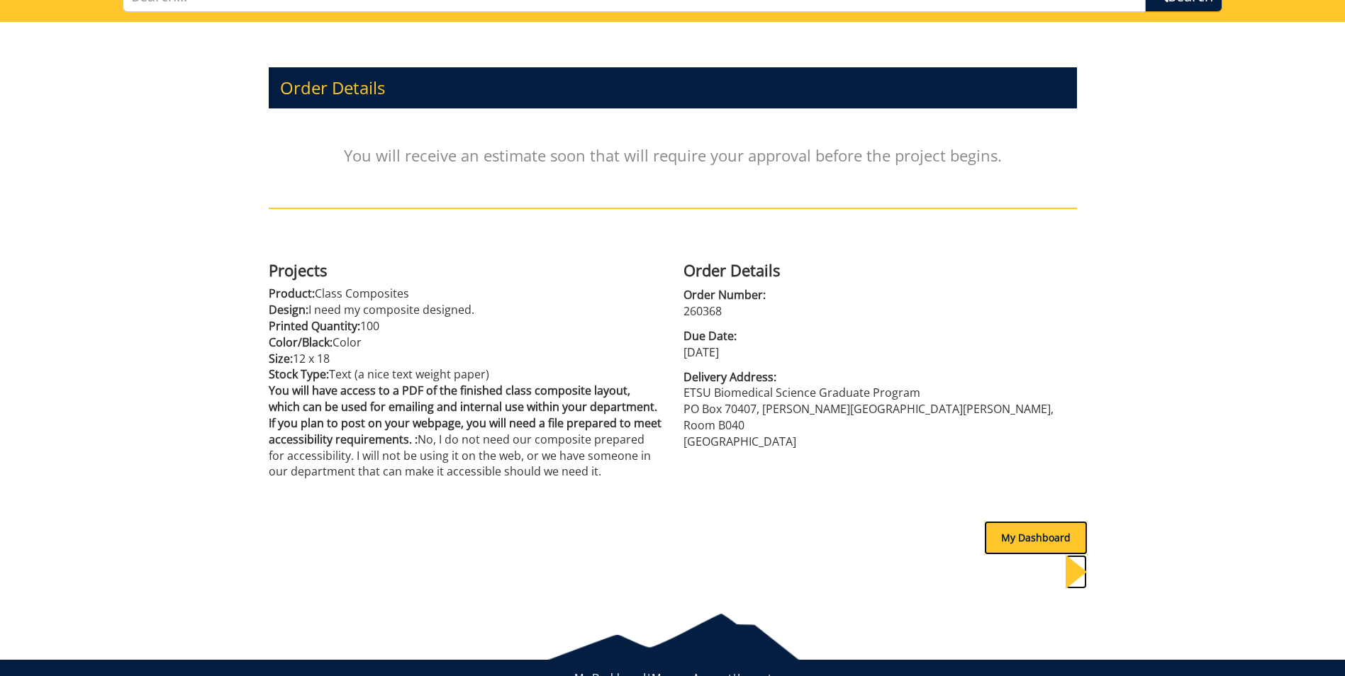
click at [1019, 521] on div "My Dashboard" at bounding box center [1035, 538] width 103 height 34
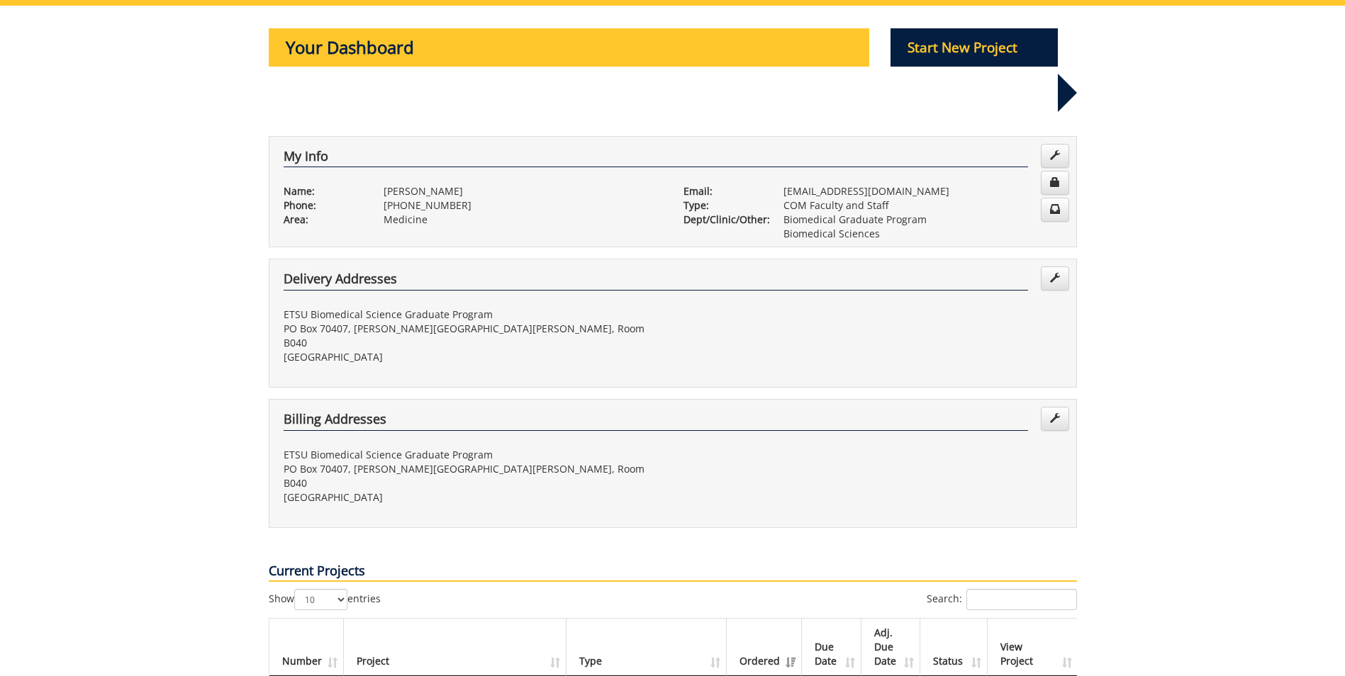
scroll to position [496, 0]
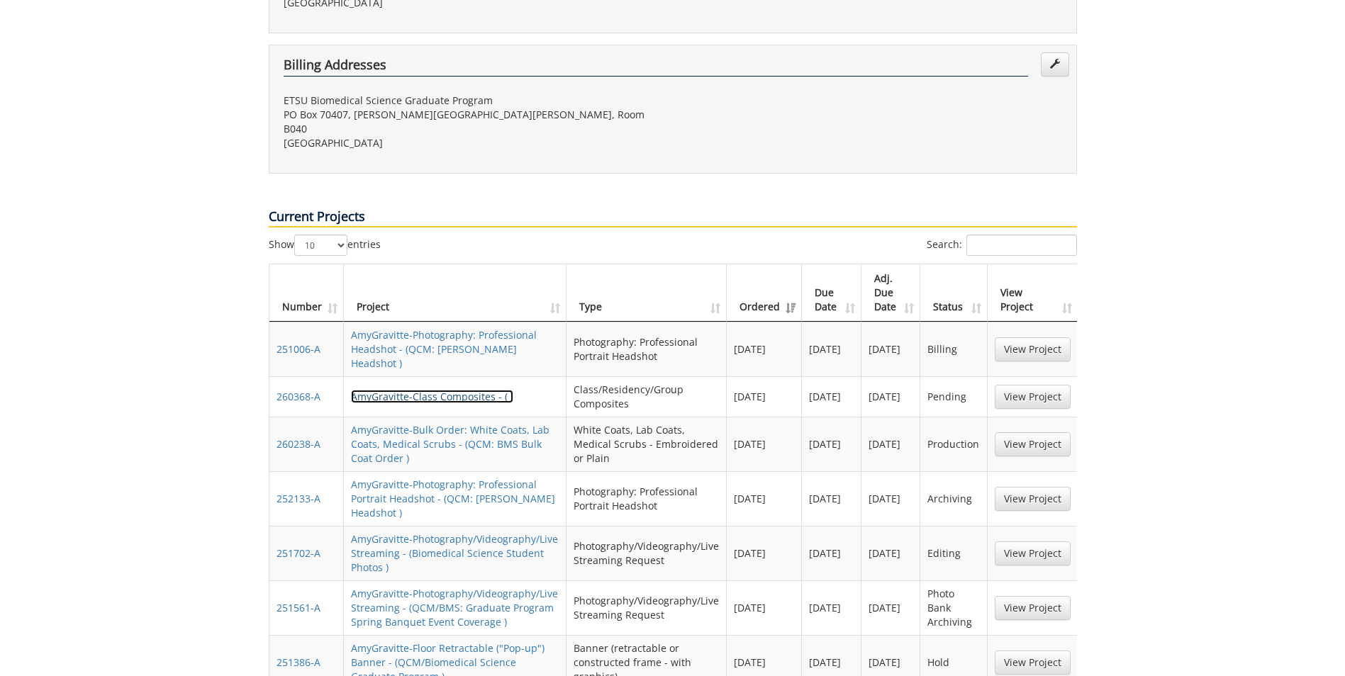
click at [413, 390] on link "AmyGravitte-Class Composites - ( )" at bounding box center [432, 396] width 162 height 13
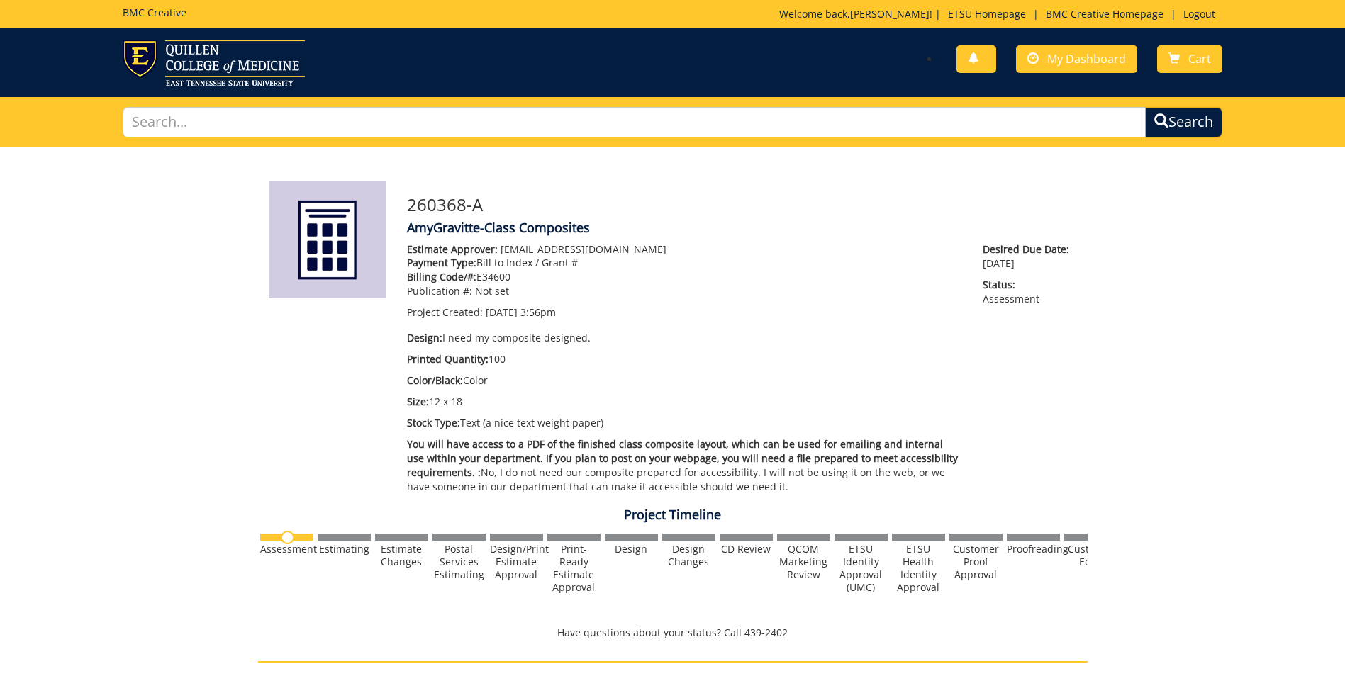
scroll to position [425, 0]
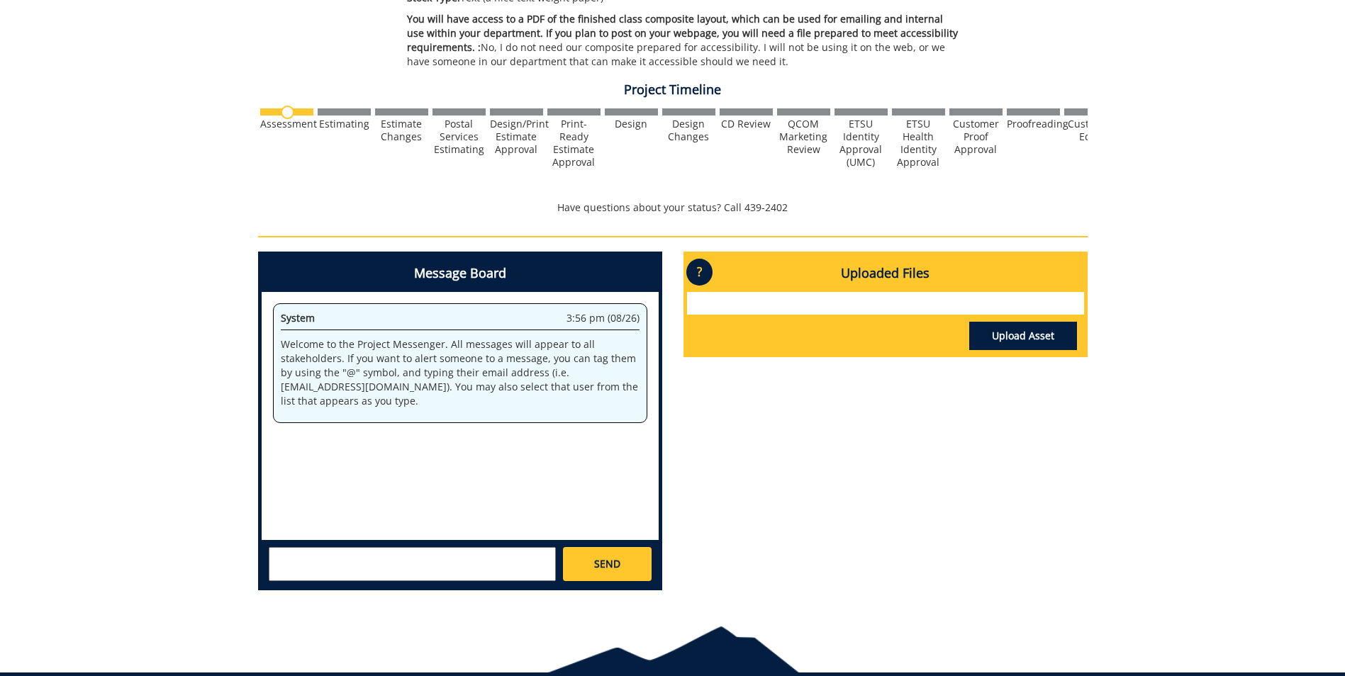
click at [342, 571] on textarea at bounding box center [412, 564] width 287 height 34
type textarea "H"
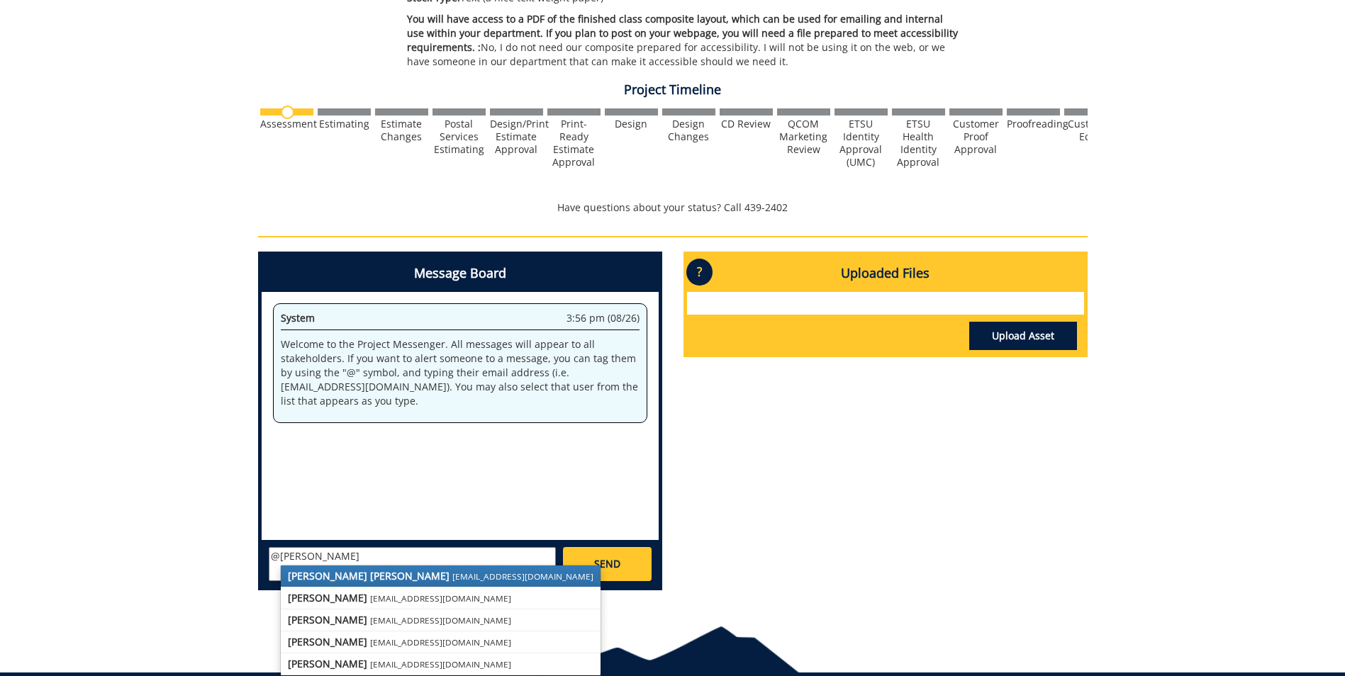
click at [318, 571] on strong "[PERSON_NAME] [PERSON_NAME]" at bounding box center [369, 575] width 162 height 13
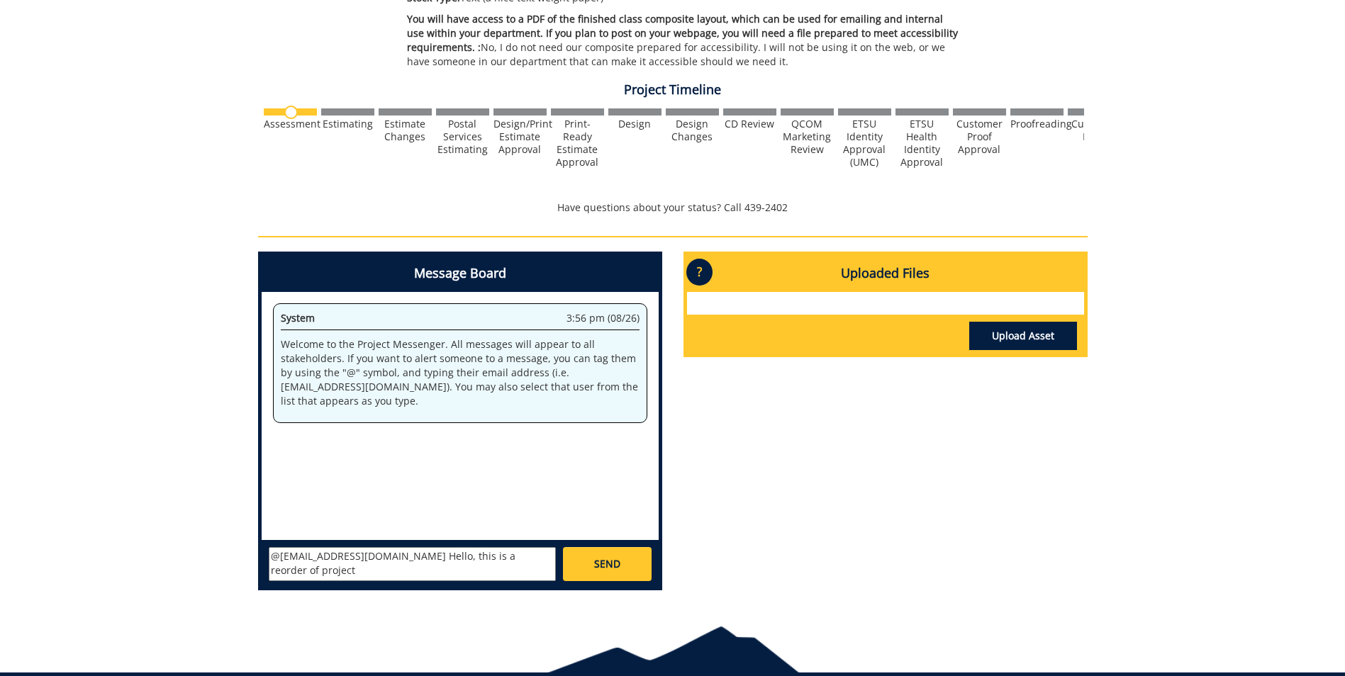
click at [527, 576] on textarea "@[EMAIL_ADDRESS][DOMAIN_NAME] Hello, this is a reorder of project" at bounding box center [412, 564] width 287 height 34
click at [542, 559] on textarea "@[EMAIL_ADDRESS][DOMAIN_NAME] Hello, this is a reorder of project" at bounding box center [412, 564] width 287 height 34
type textarea "@[EMAIL_ADDRESS][DOMAIN_NAME] Hello, this is a reorder of project 250328A. I wo…"
click at [585, 559] on link "SEND" at bounding box center [607, 564] width 88 height 34
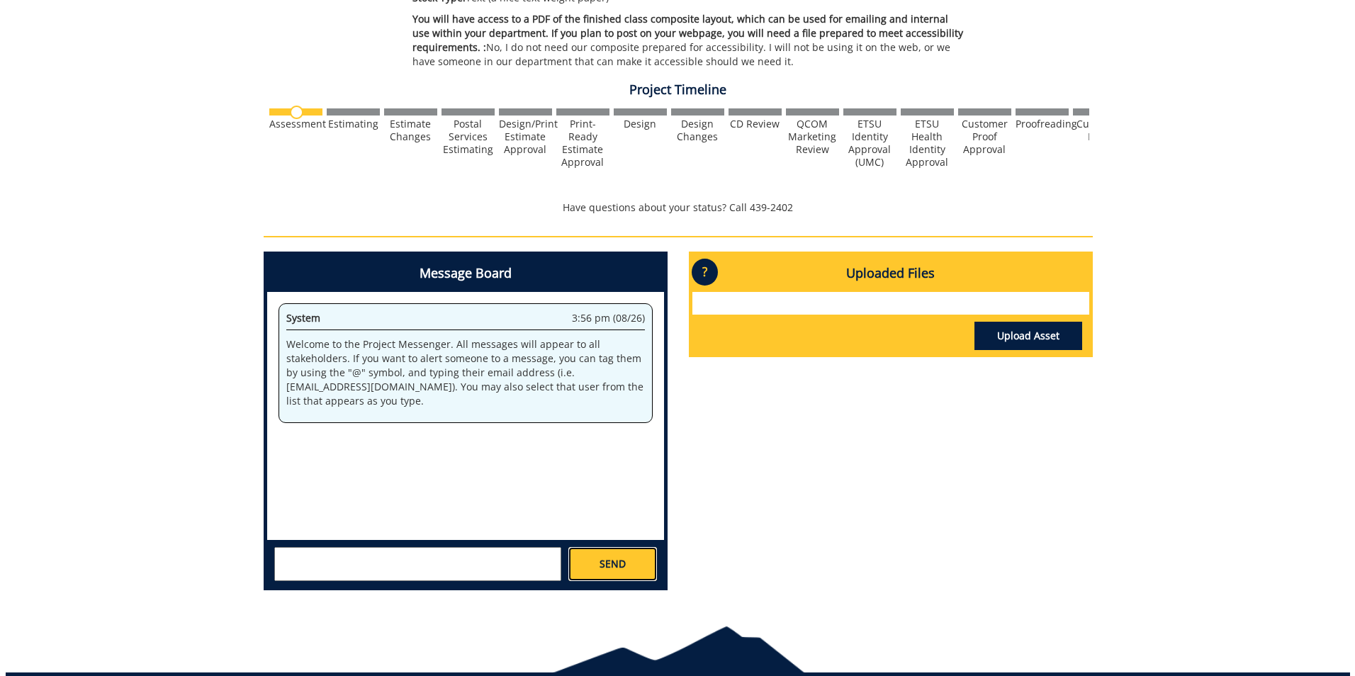
scroll to position [0, 0]
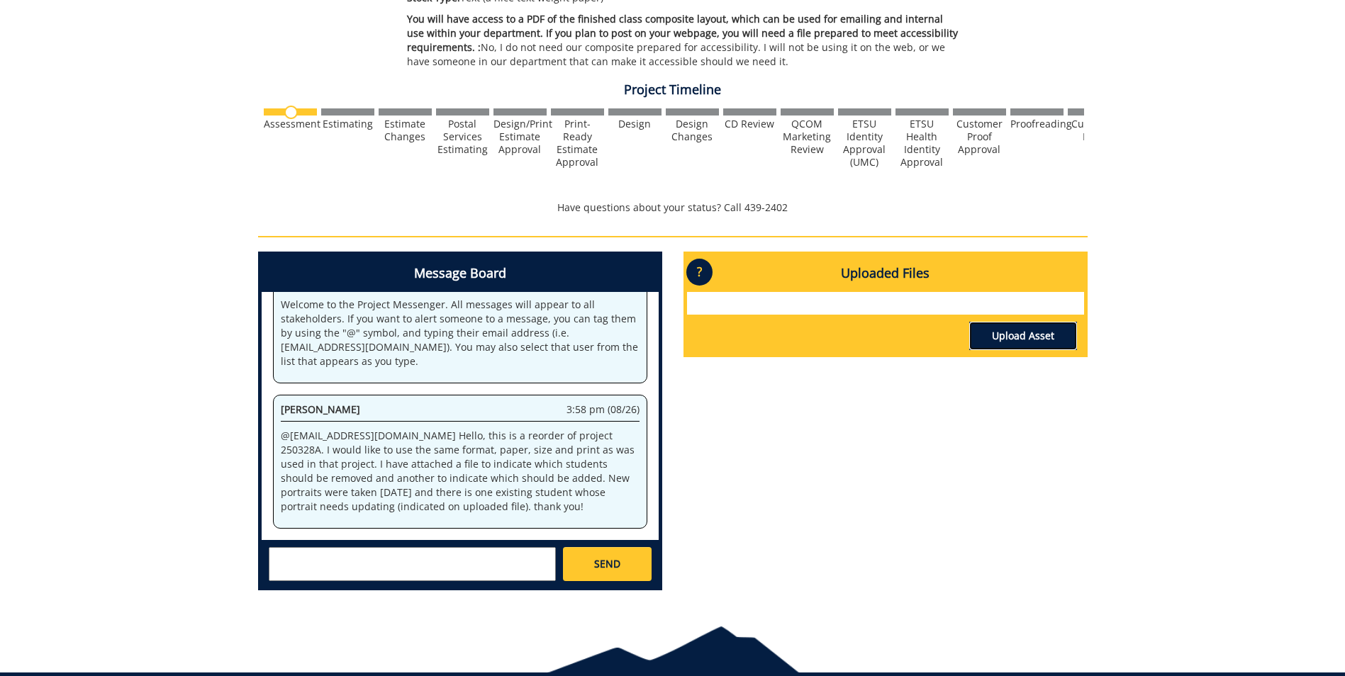
click at [1037, 333] on link "Upload Asset" at bounding box center [1023, 336] width 108 height 28
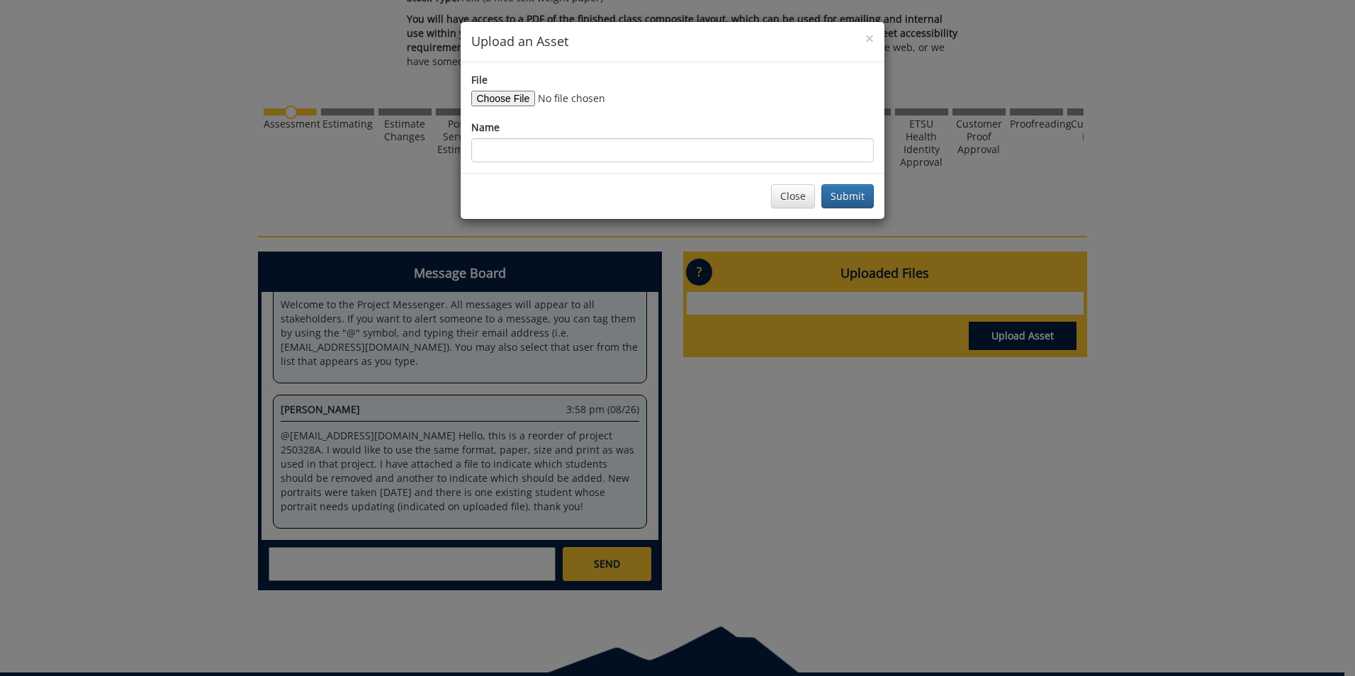
click at [470, 96] on div "File Name" at bounding box center [673, 117] width 424 height 111
click at [511, 97] on input "File" at bounding box center [567, 99] width 193 height 16
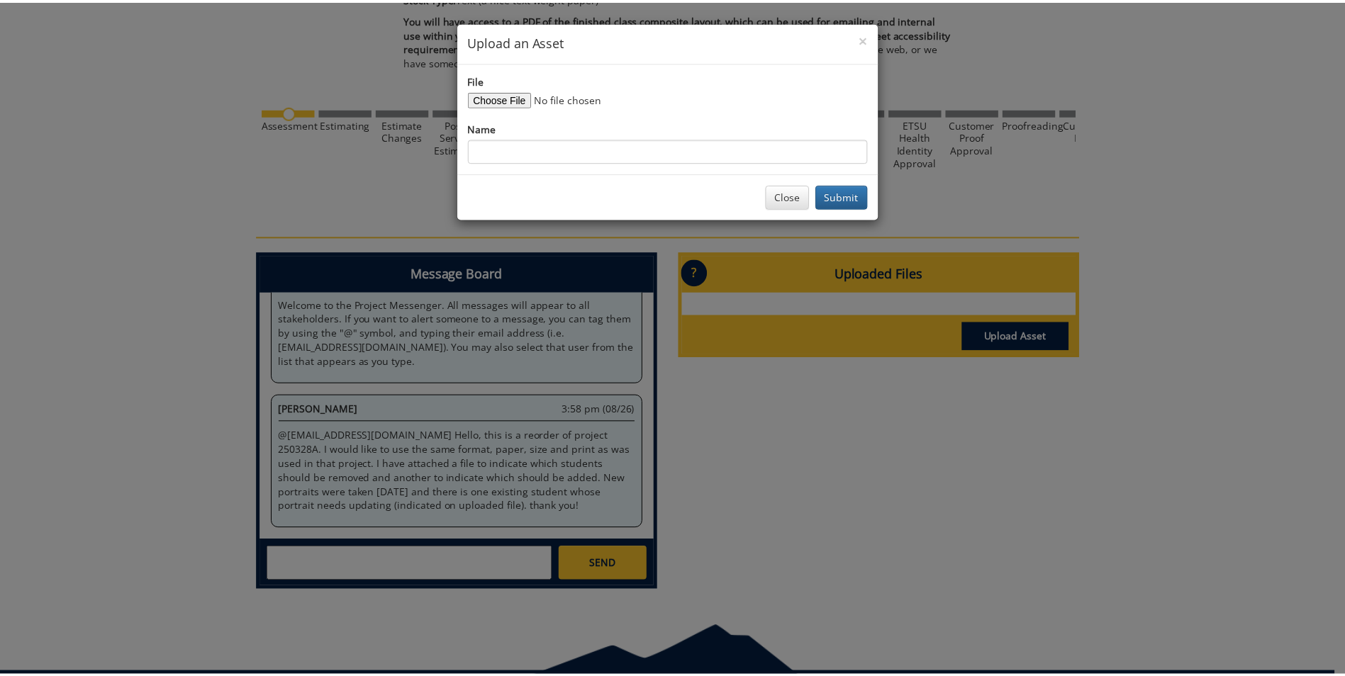
scroll to position [593, 0]
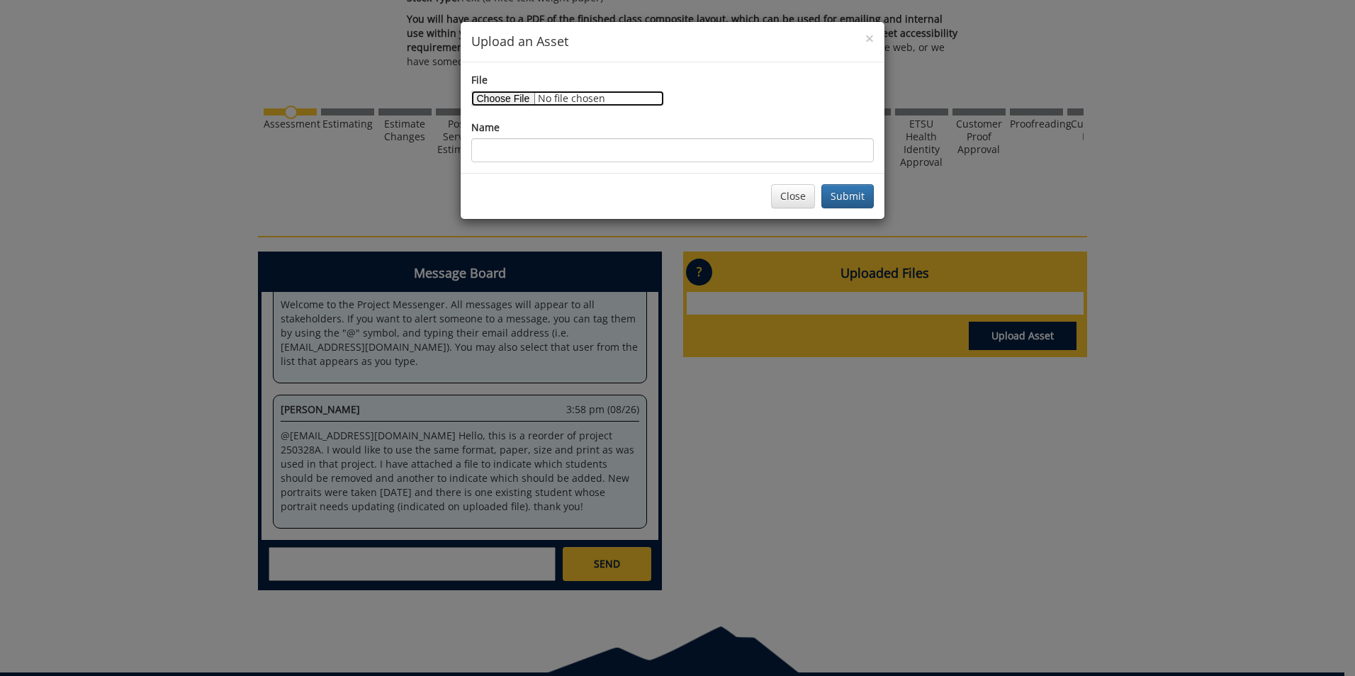
type input "C:\fakepath\[DATE]-[DATE] Composite with changes for 2025-26.pdf"
click at [645, 163] on div "File Name" at bounding box center [673, 117] width 424 height 111
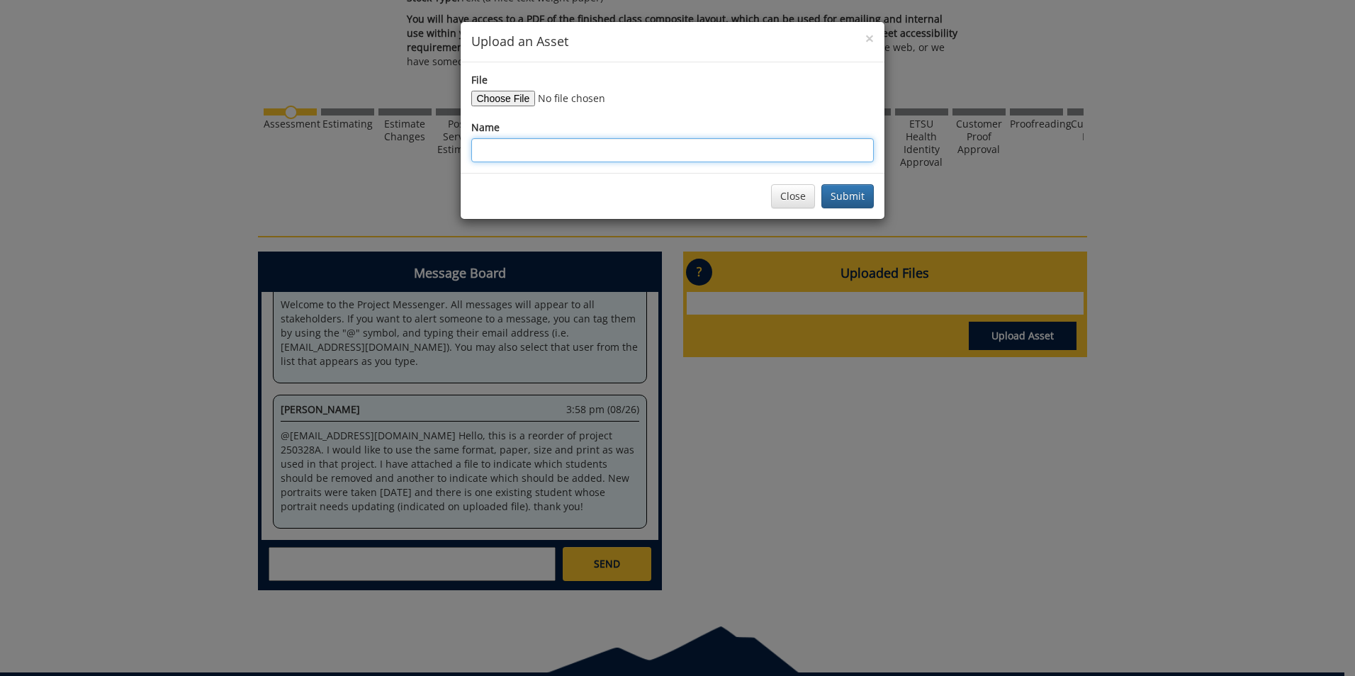
click at [641, 158] on input "Name" at bounding box center [672, 150] width 403 height 24
type input "2024-25 file with edits"
click at [834, 188] on button "Submit" at bounding box center [847, 196] width 52 height 24
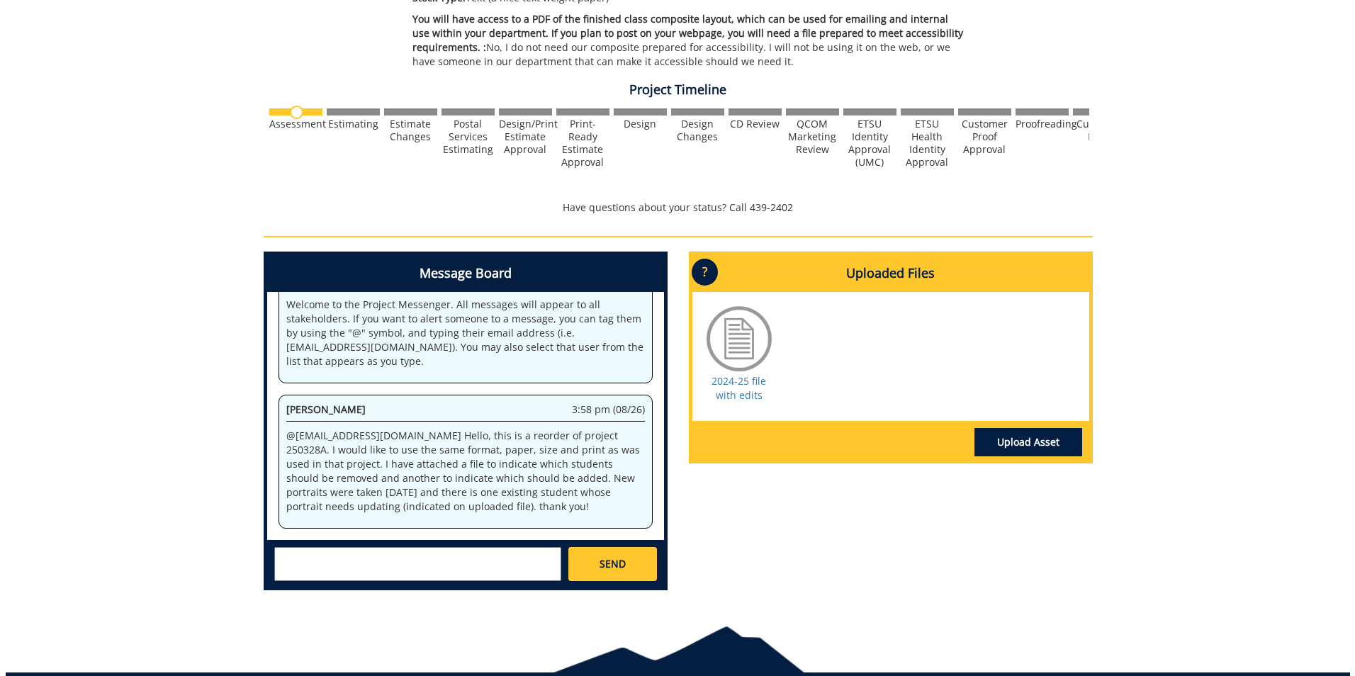
scroll to position [3910, 0]
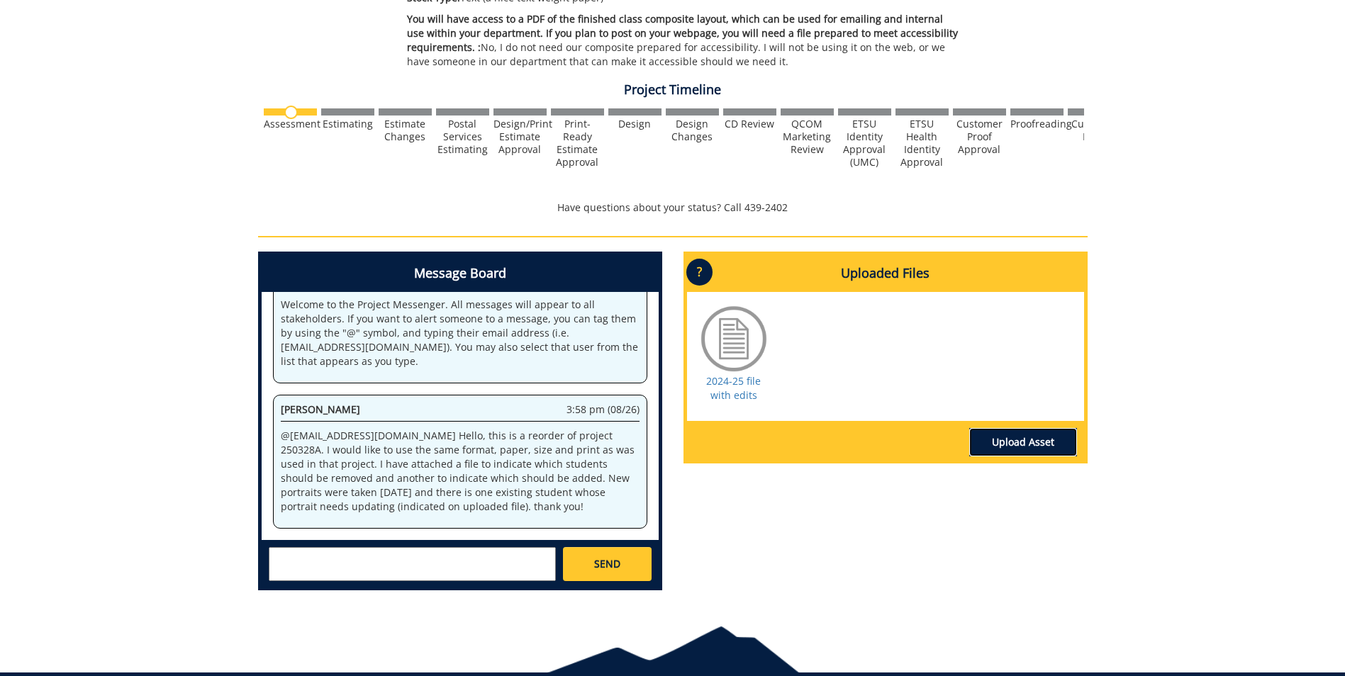
click at [1028, 437] on link "Upload Asset" at bounding box center [1023, 442] width 108 height 28
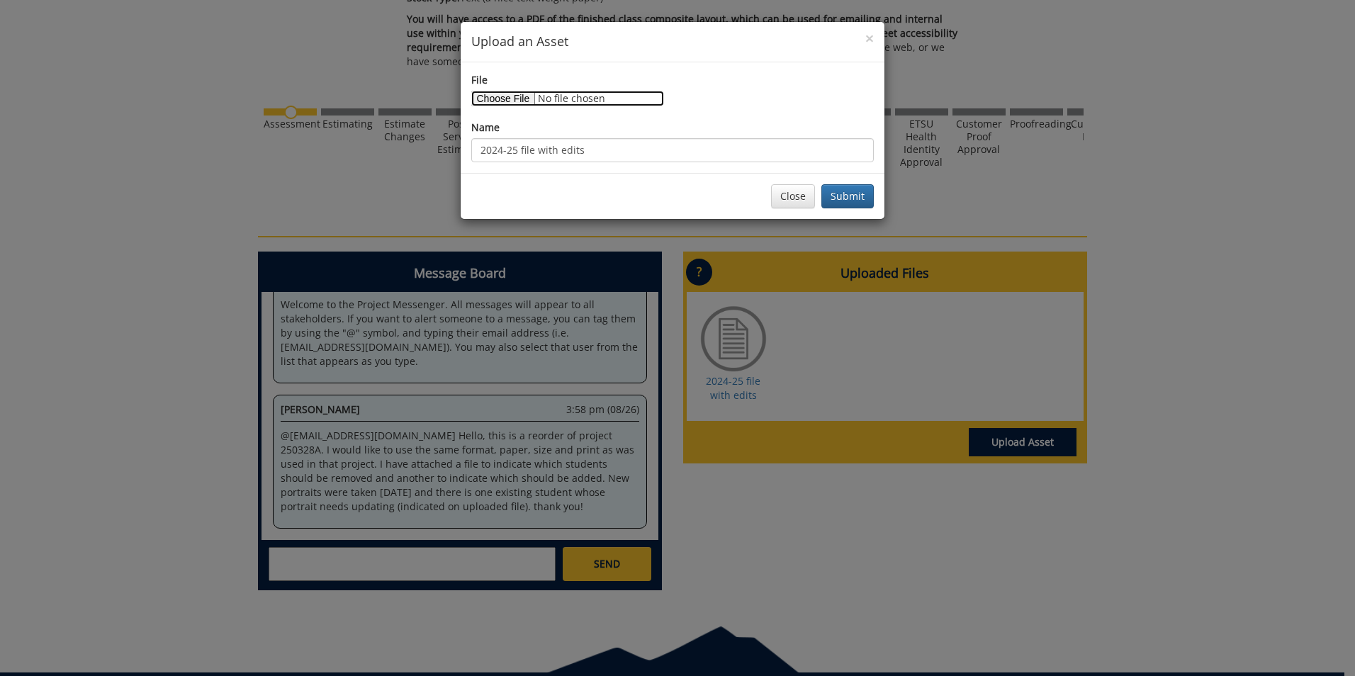
click at [505, 100] on input "File" at bounding box center [567, 99] width 193 height 16
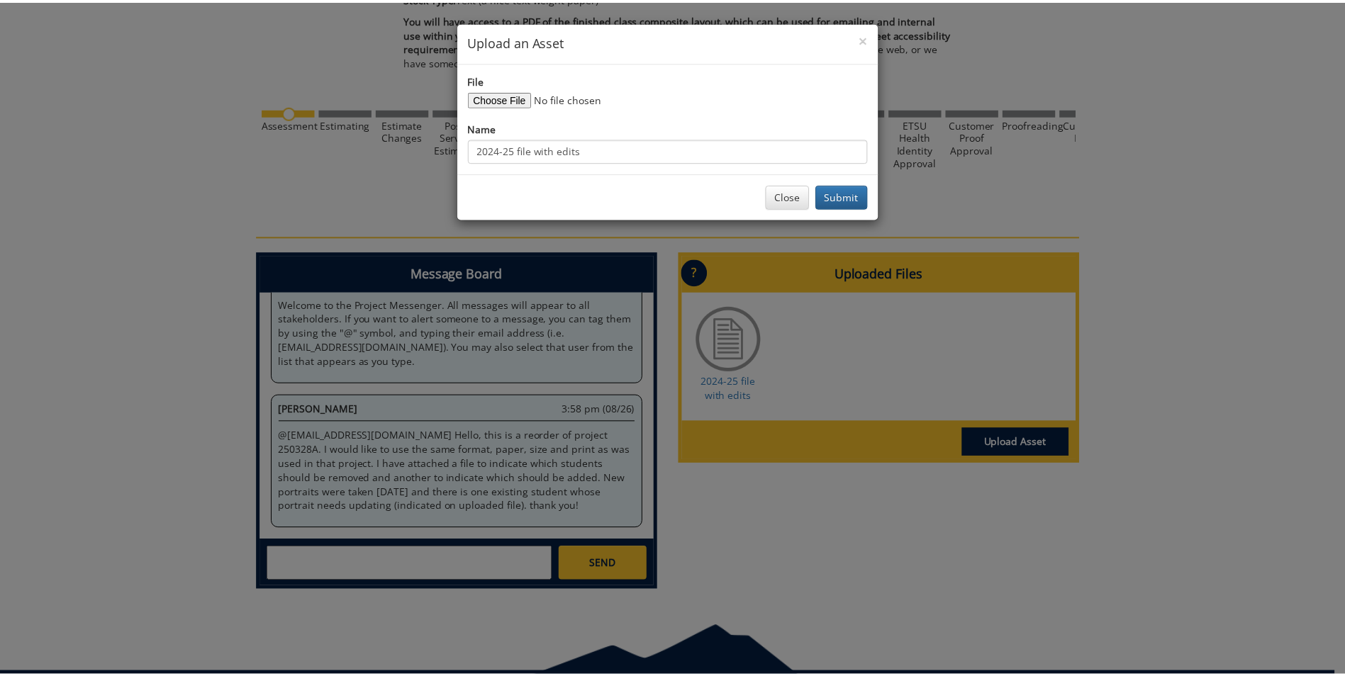
scroll to position [4463, 0]
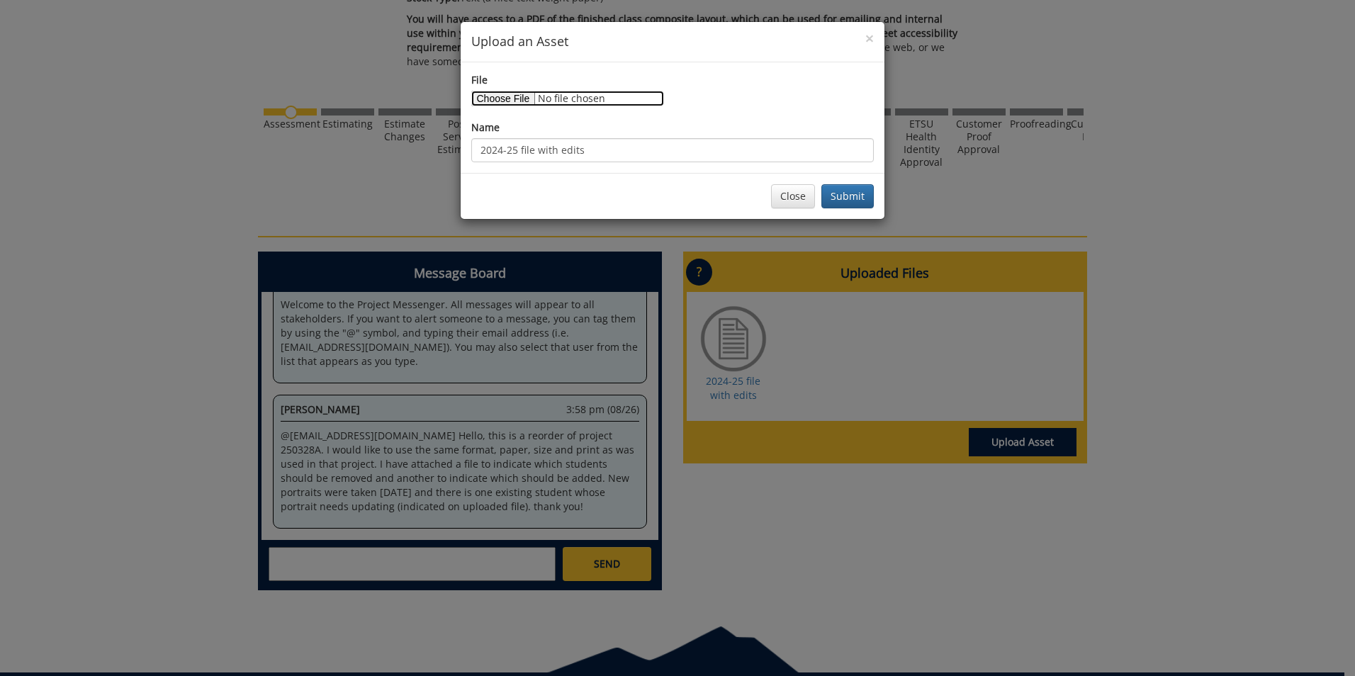
type input "C:\fakepath\Students to add to 2025-26 BMS Class composite.docx"
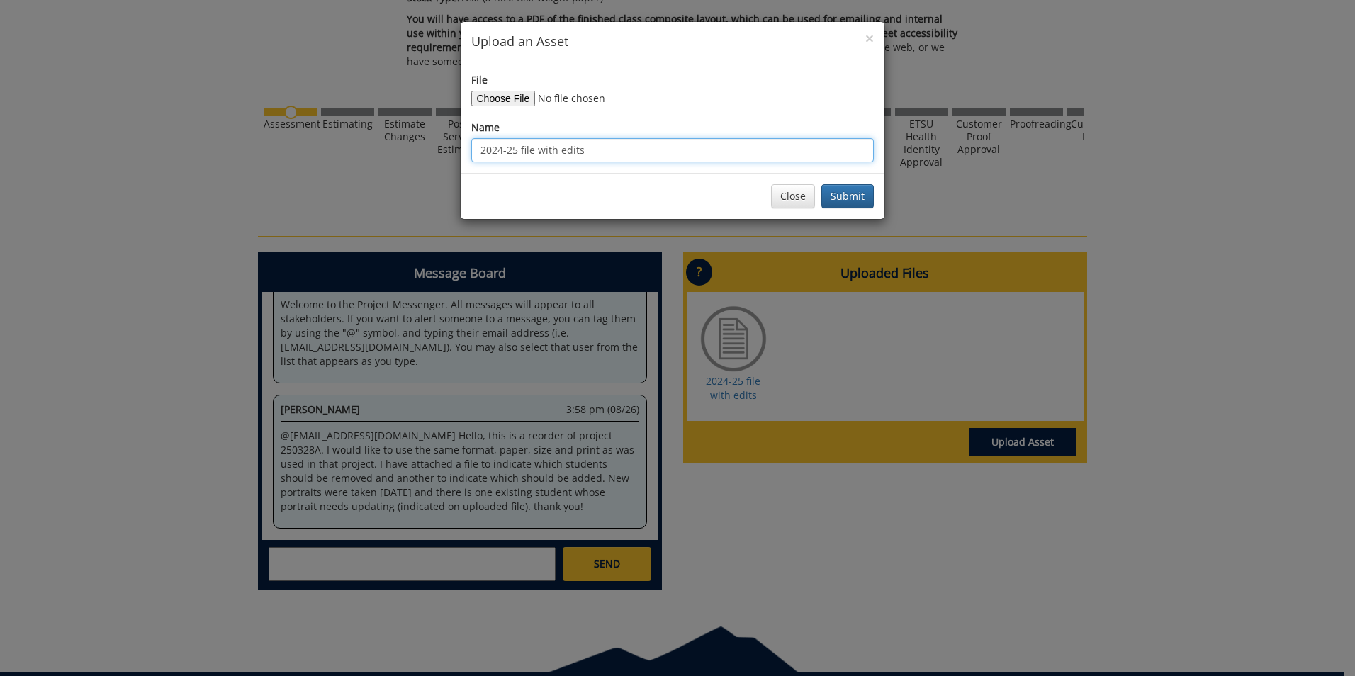
drag, startPoint x: 543, startPoint y: 151, endPoint x: 458, endPoint y: 152, distance: 85.1
click at [461, 151] on div "File Name 2024-25 file with edits" at bounding box center [673, 117] width 424 height 111
type input "New students to add"
click at [868, 194] on button "Submit" at bounding box center [847, 196] width 52 height 24
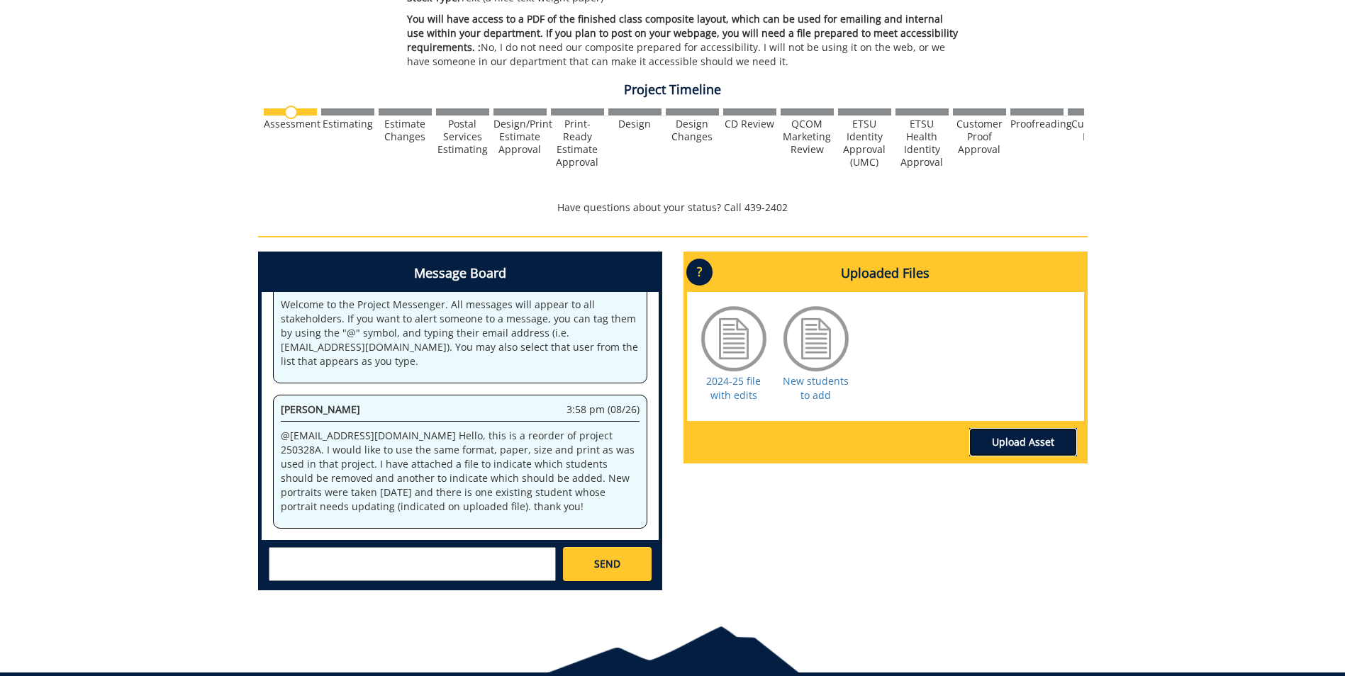
scroll to position [5015, 0]
click at [738, 344] on div at bounding box center [733, 338] width 71 height 71
click at [735, 374] on div at bounding box center [733, 338] width 71 height 71
click at [735, 384] on link "2024-25 file with edits" at bounding box center [733, 388] width 55 height 28
